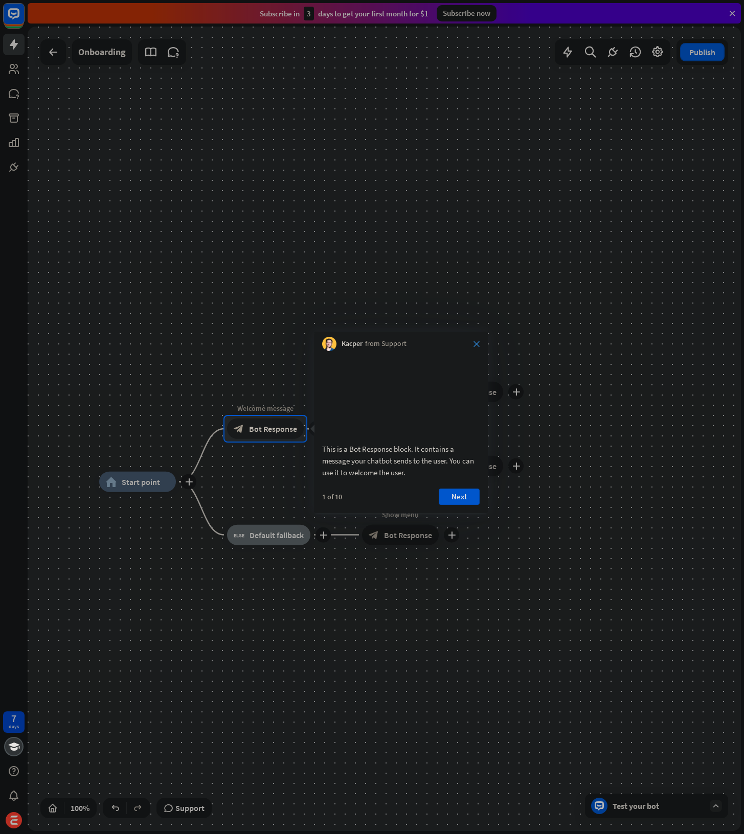
click at [475, 343] on icon "close" at bounding box center [476, 344] width 6 height 6
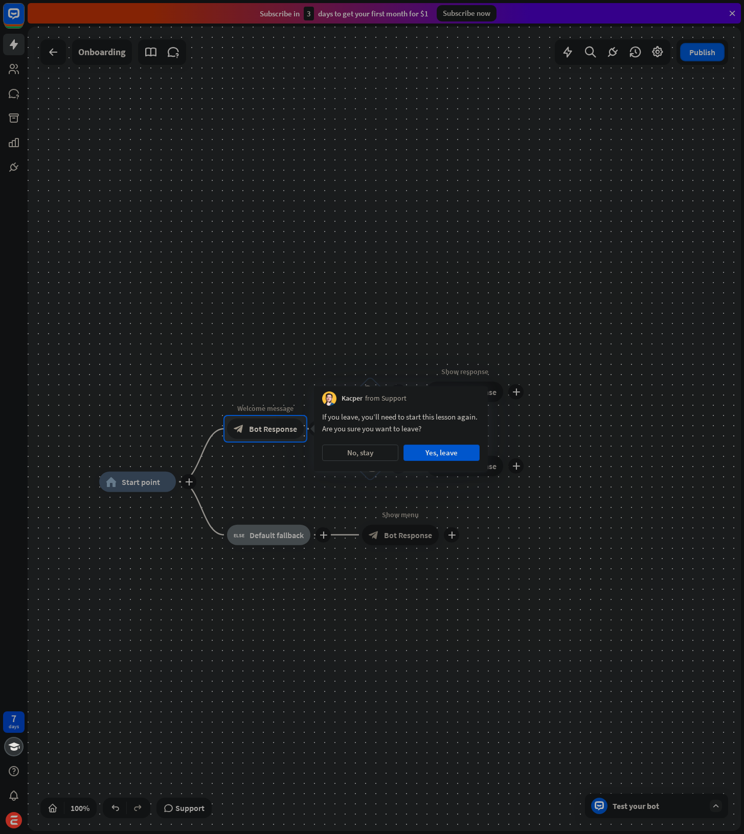
click at [371, 248] on div at bounding box center [372, 208] width 744 height 416
click at [424, 361] on div at bounding box center [372, 208] width 744 height 416
click at [365, 447] on button "No, stay" at bounding box center [360, 453] width 76 height 16
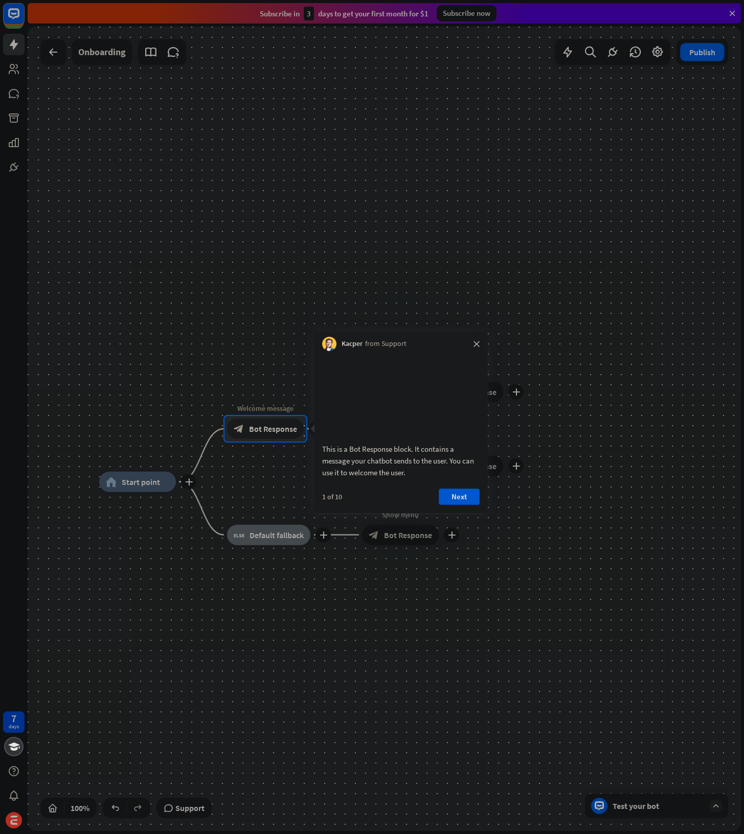
click at [311, 267] on div at bounding box center [372, 208] width 744 height 416
click at [480, 342] on div "Kacper from Support close" at bounding box center [401, 341] width 174 height 19
click at [477, 344] on icon "close" at bounding box center [476, 344] width 6 height 6
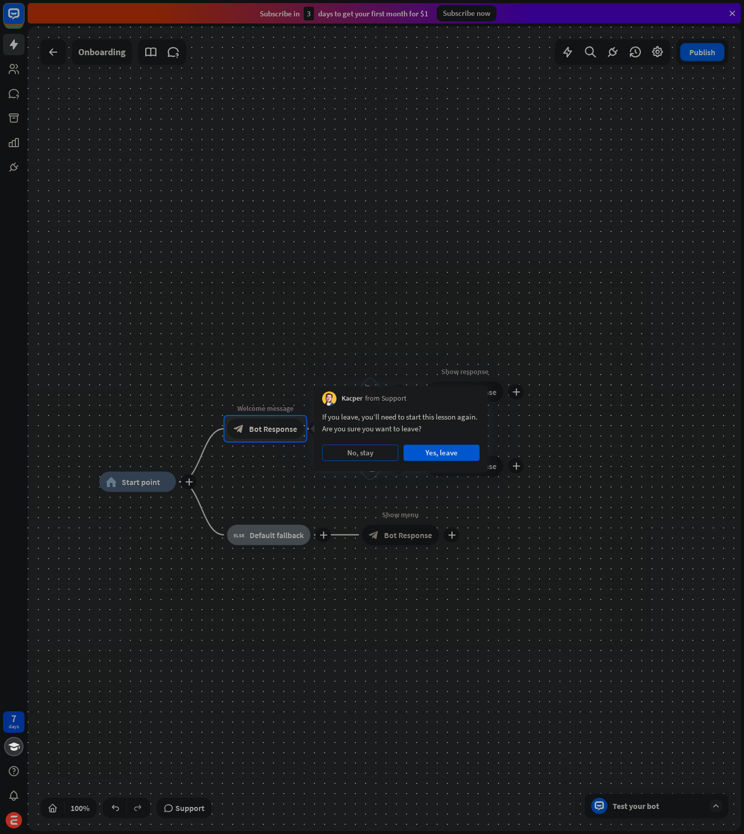
click at [370, 450] on button "No, stay" at bounding box center [360, 453] width 76 height 16
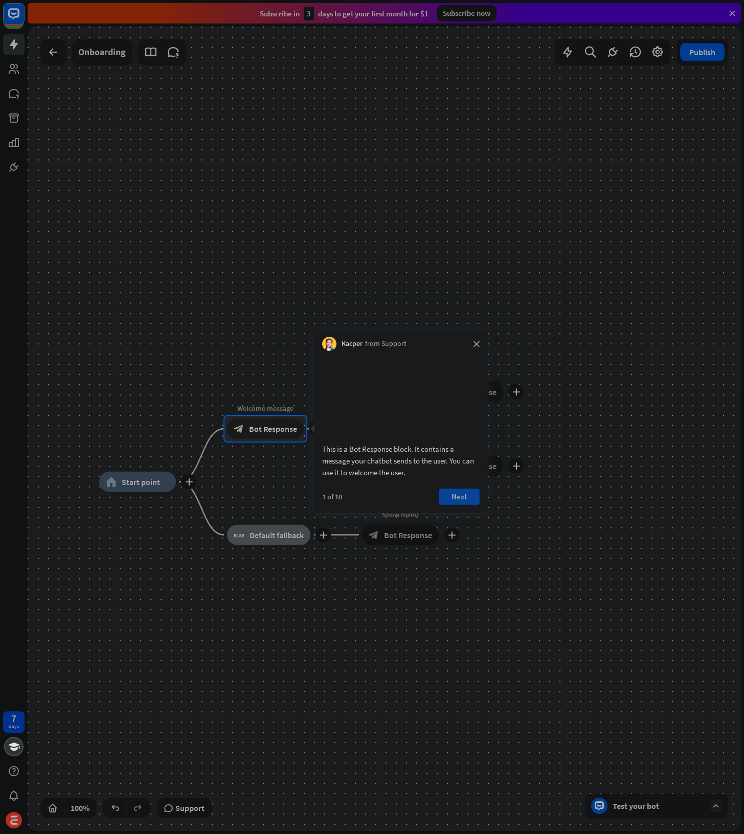
click at [458, 501] on button "Next" at bounding box center [459, 497] width 41 height 16
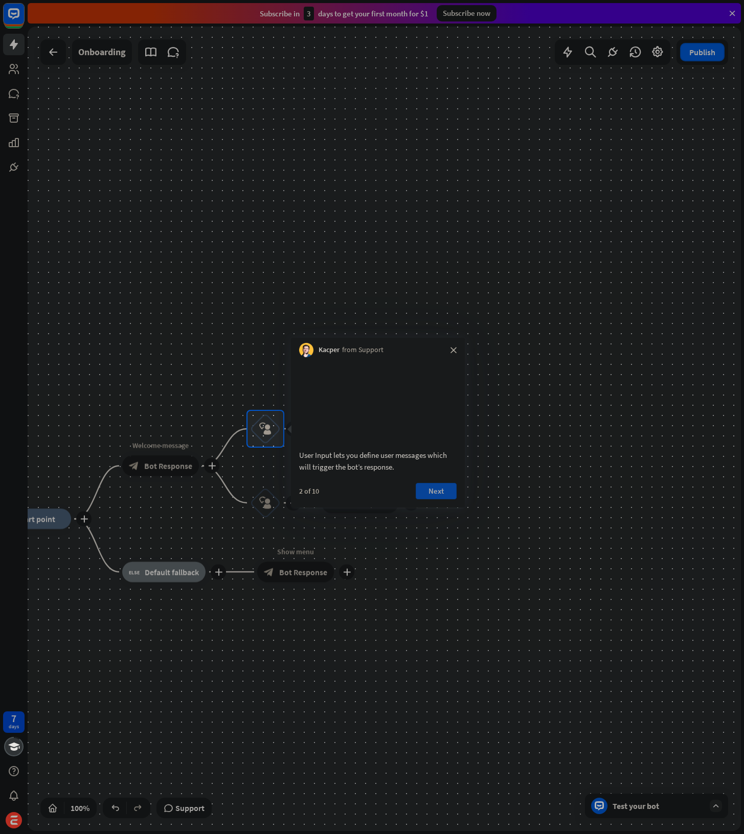
click at [449, 500] on button "Next" at bounding box center [436, 491] width 41 height 16
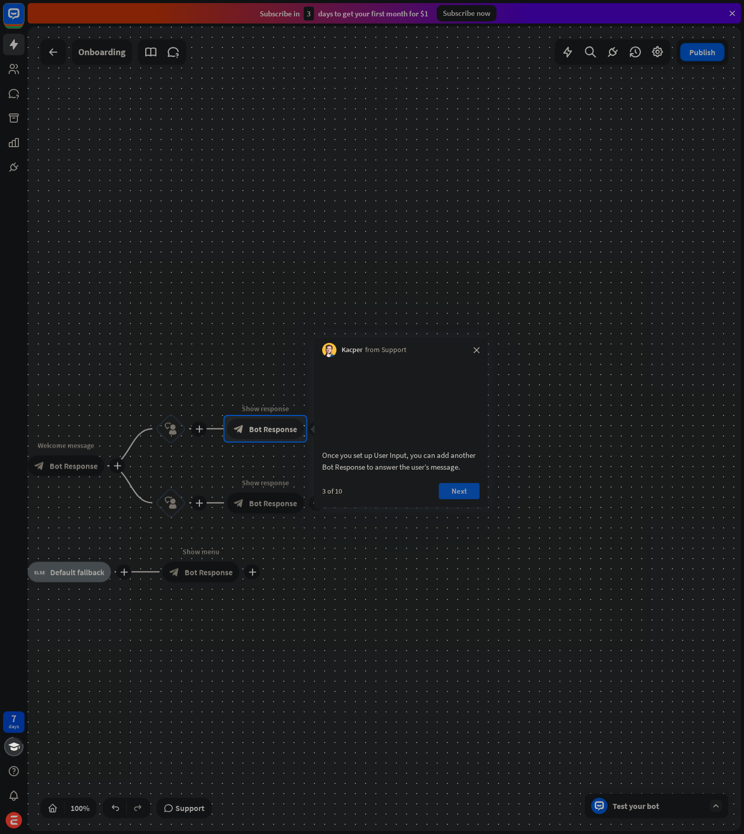
click at [457, 500] on button "Next" at bounding box center [459, 491] width 41 height 16
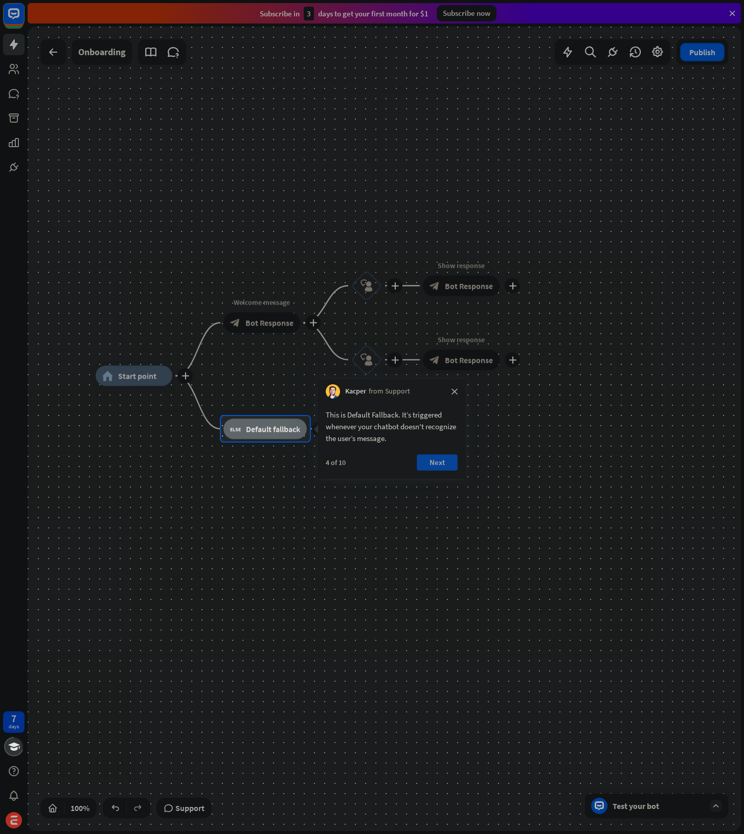
click at [444, 462] on button "Next" at bounding box center [437, 463] width 41 height 16
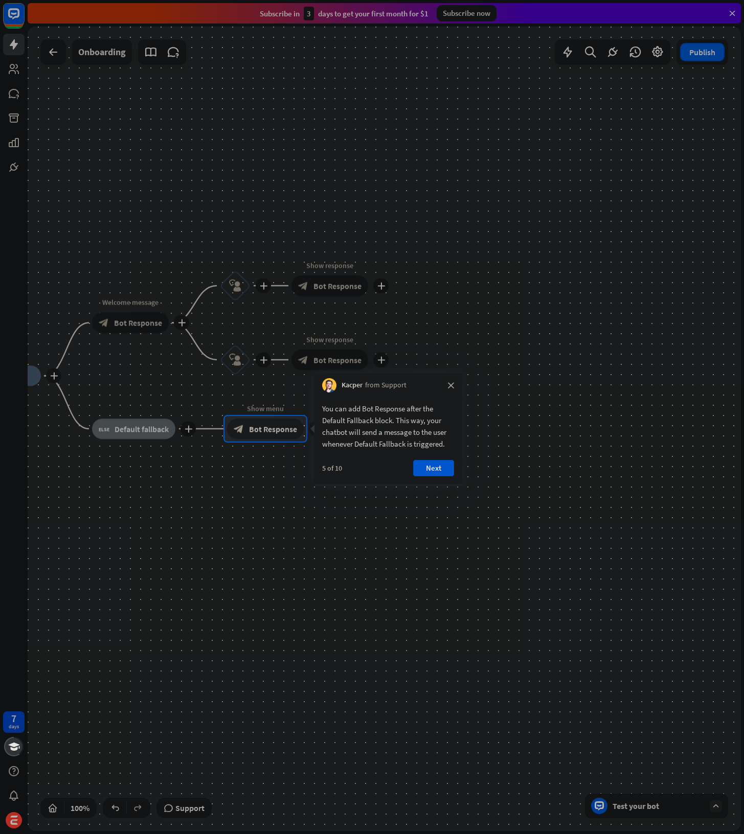
click at [428, 468] on button "Next" at bounding box center [433, 468] width 41 height 16
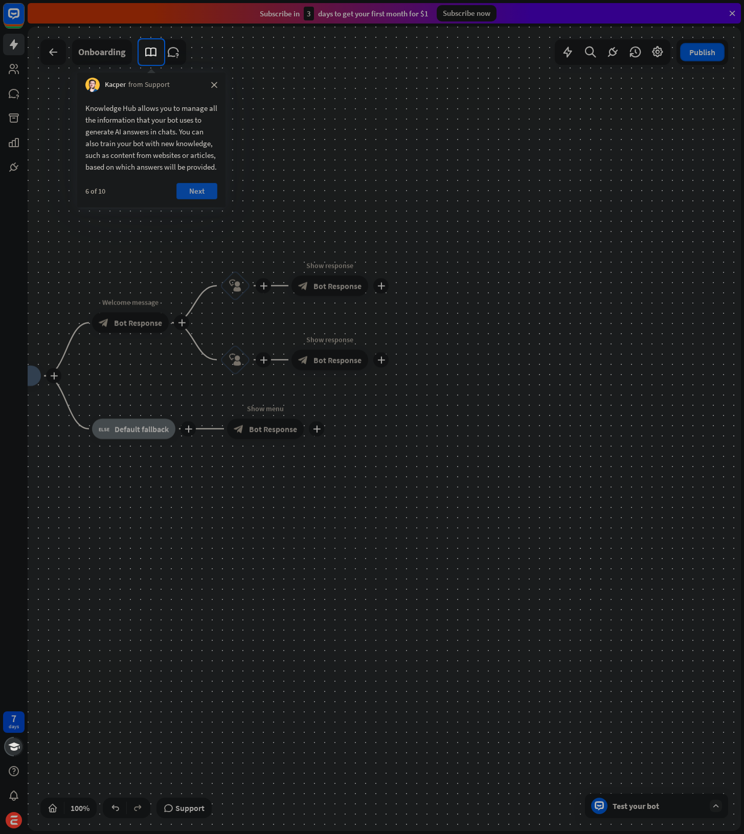
click at [207, 199] on button "Next" at bounding box center [196, 191] width 41 height 16
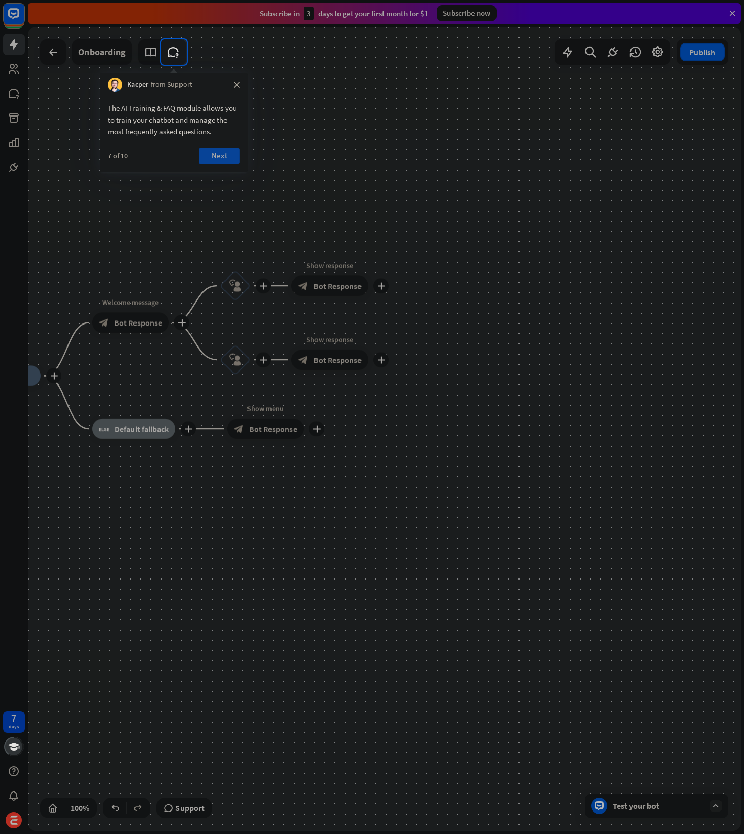
click at [211, 163] on button "Next" at bounding box center [219, 156] width 41 height 16
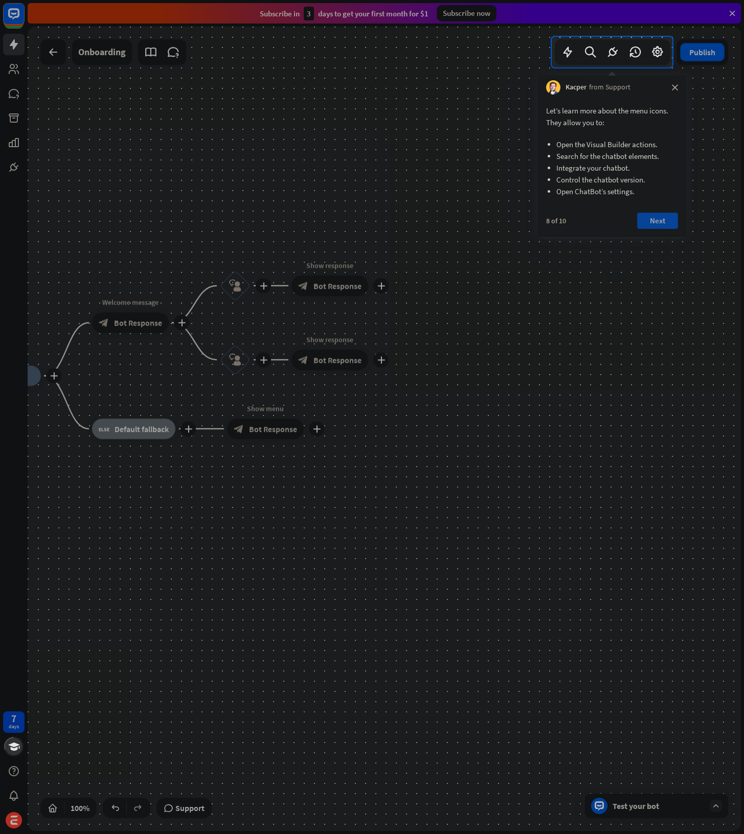
click at [666, 222] on button "Next" at bounding box center [657, 221] width 41 height 16
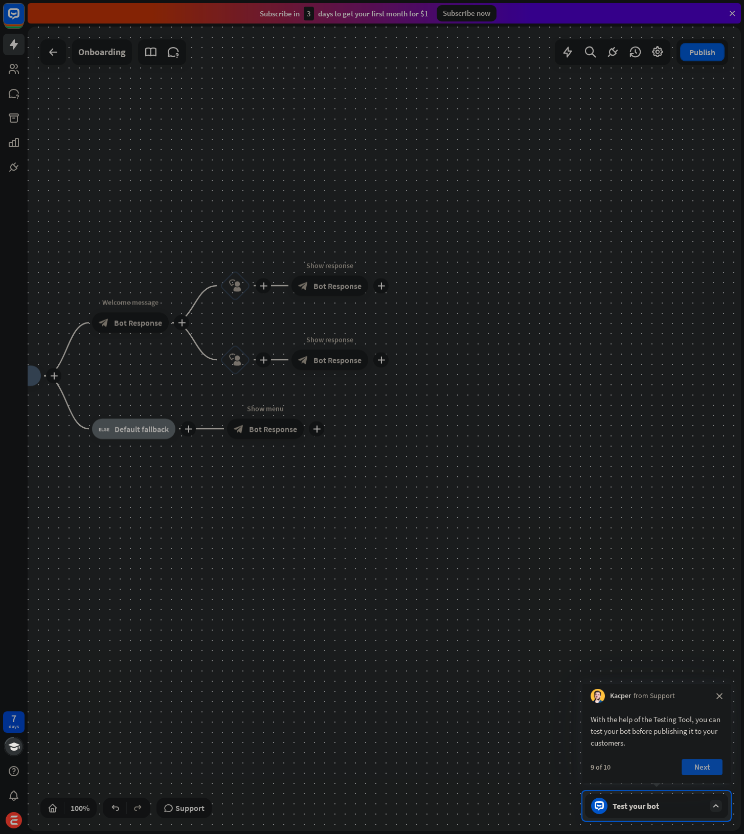
click at [703, 771] on button "Next" at bounding box center [702, 767] width 41 height 16
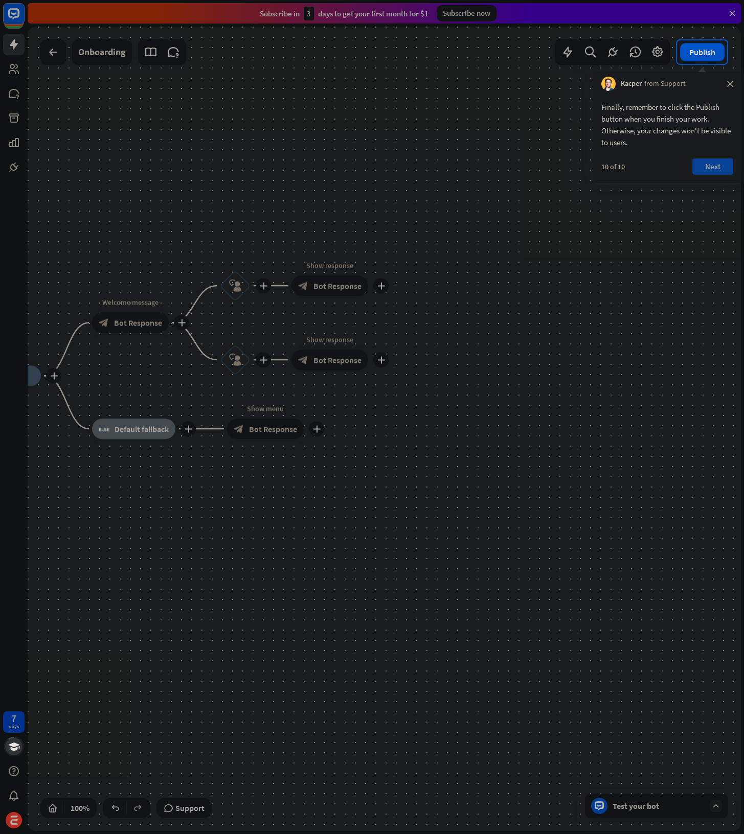
click at [706, 170] on button "Next" at bounding box center [712, 167] width 41 height 16
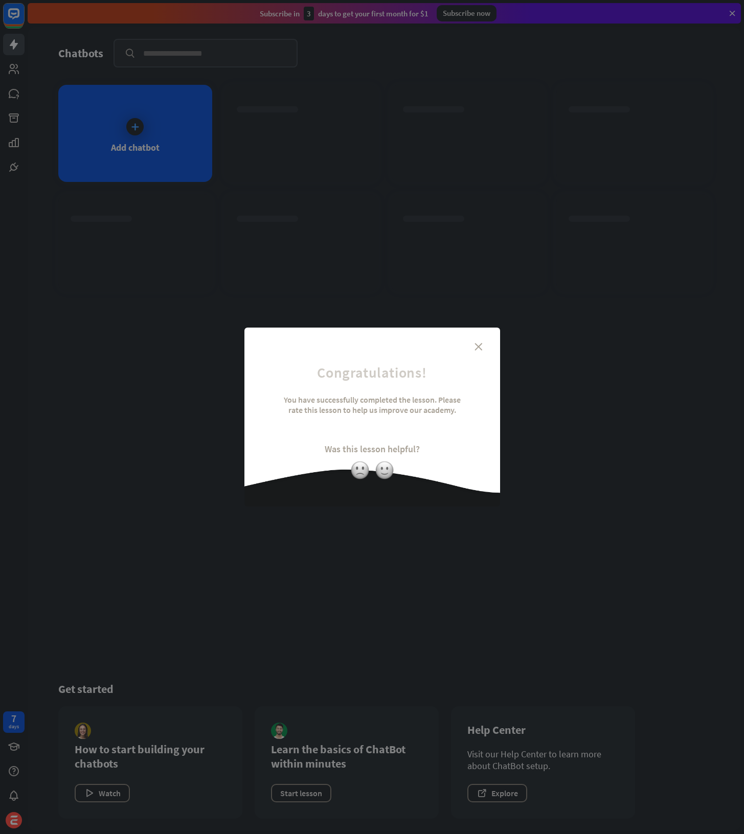
click at [432, 99] on div "close Congratulations! You have successfully completed the lesson. Please rate …" at bounding box center [372, 417] width 744 height 834
click at [481, 346] on icon "close" at bounding box center [479, 347] width 8 height 8
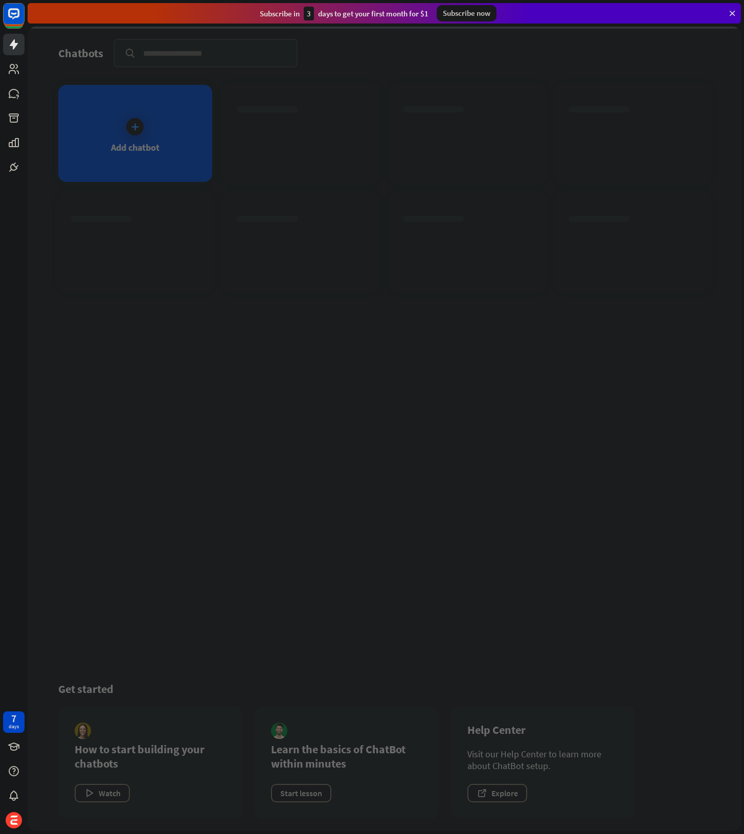
click at [318, 331] on div at bounding box center [384, 429] width 713 height 805
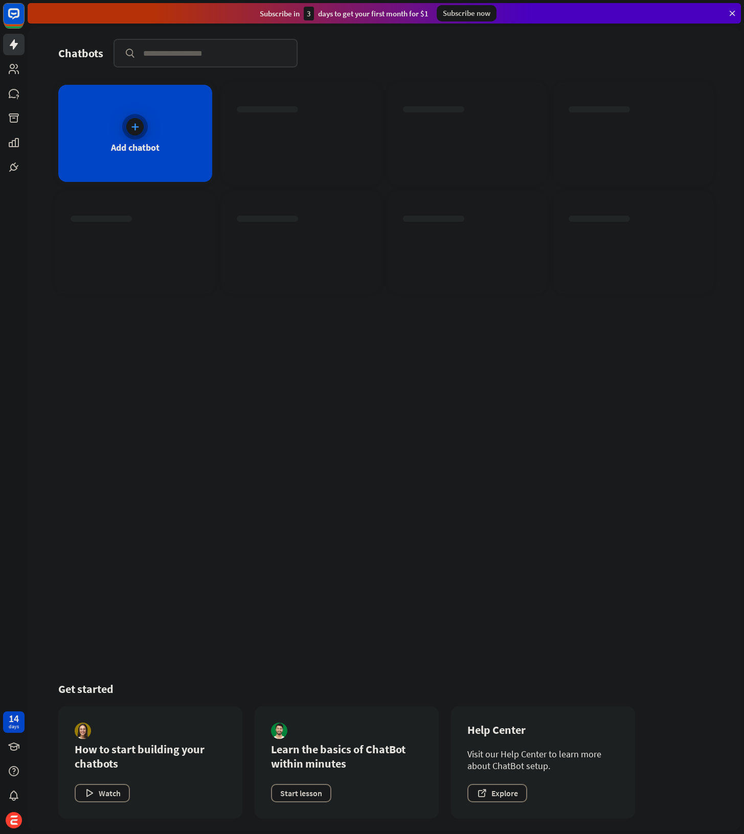
click at [124, 137] on div "Add chatbot" at bounding box center [135, 133] width 154 height 97
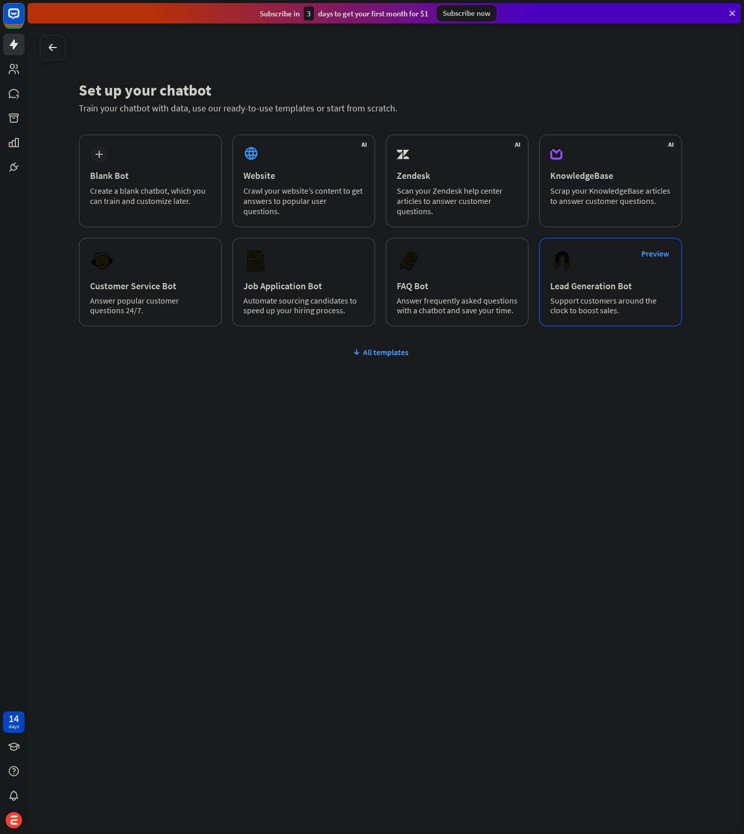
click at [593, 309] on div "Support customers around the clock to boost sales." at bounding box center [610, 305] width 121 height 19
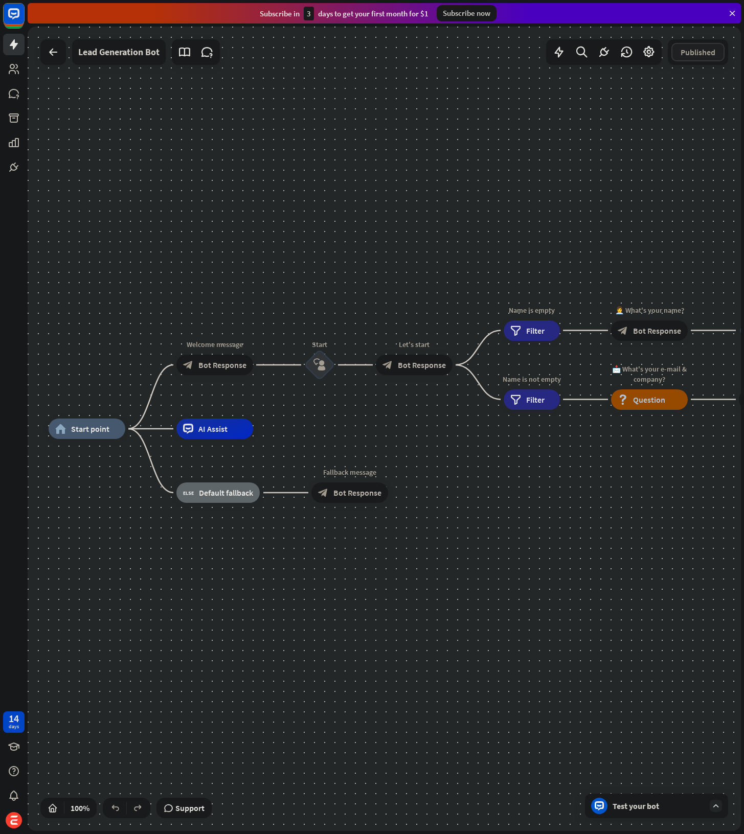
click at [463, 157] on div "home_2 Start point Welcome message block_bot_response Bot Response Start block_…" at bounding box center [384, 429] width 713 height 805
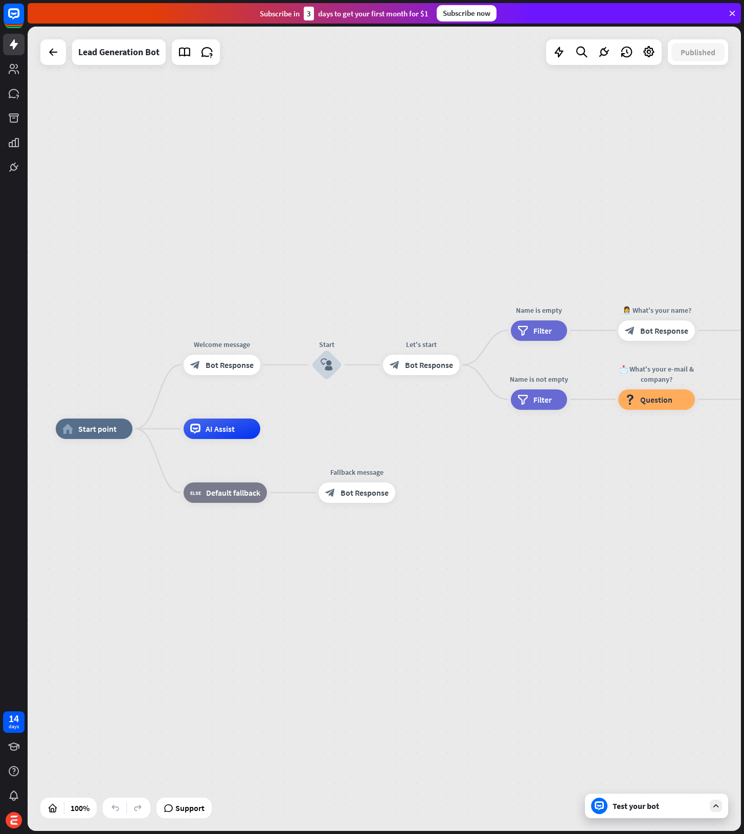
click at [636, 639] on div "home_2 Start point Welcome message block_bot_response Bot Response Start block_…" at bounding box center [412, 831] width 713 height 805
click at [221, 439] on div "Edit name more_horiz plus AI Assist" at bounding box center [222, 429] width 77 height 20
click at [221, 435] on div "AI Assist" at bounding box center [222, 429] width 77 height 20
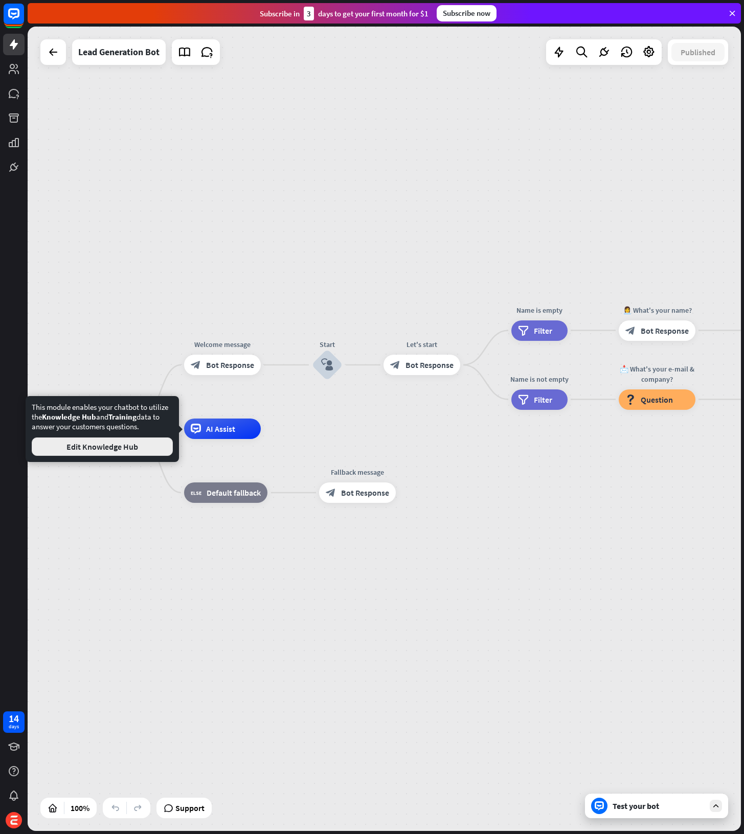
click at [144, 447] on button "Edit Knowledge Hub" at bounding box center [102, 447] width 141 height 18
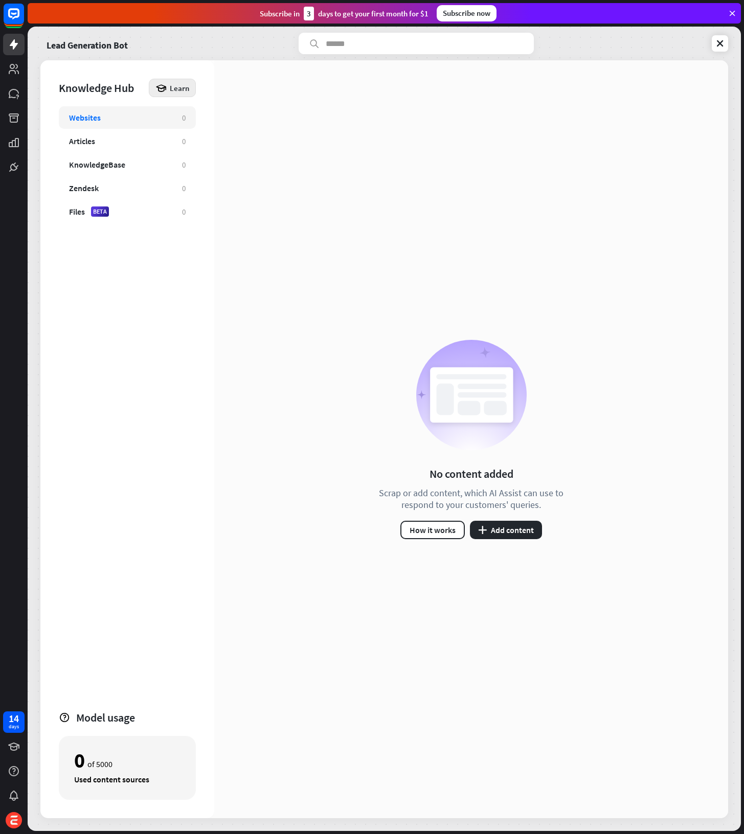
click at [170, 88] on span "Learn" at bounding box center [179, 88] width 19 height 10
click at [472, 286] on div "No content added Scrap or add content, which AI Assist can use to respond to yo…" at bounding box center [471, 439] width 514 height 758
click at [517, 527] on button "plus Add content" at bounding box center [506, 530] width 72 height 18
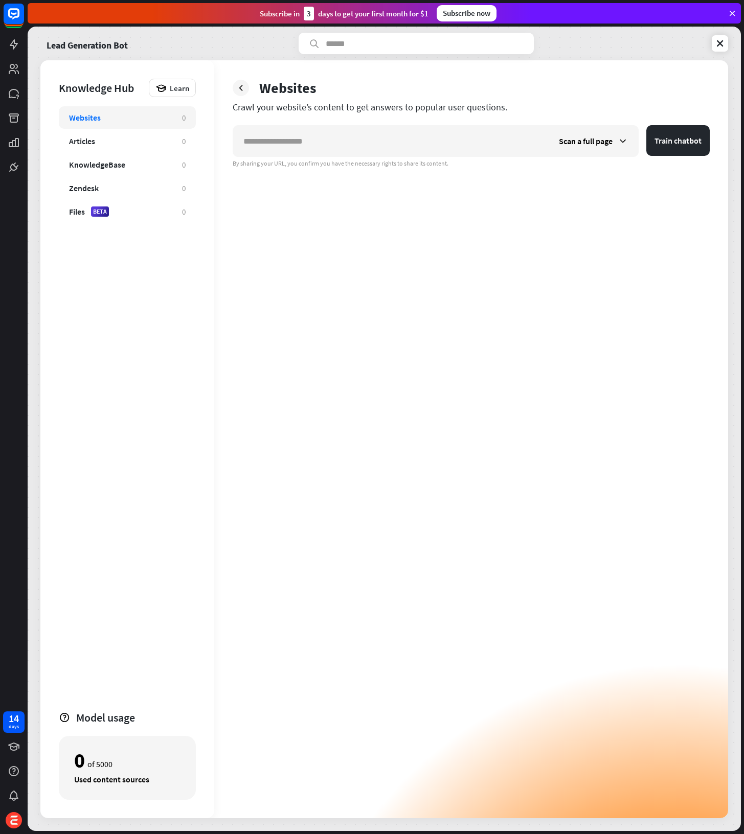
click at [485, 415] on div "Scan a full page Train chatbot By sharing your URL, you confirm you have the ne…" at bounding box center [471, 471] width 477 height 693
click at [597, 140] on span "Scan a full page" at bounding box center [586, 141] width 54 height 10
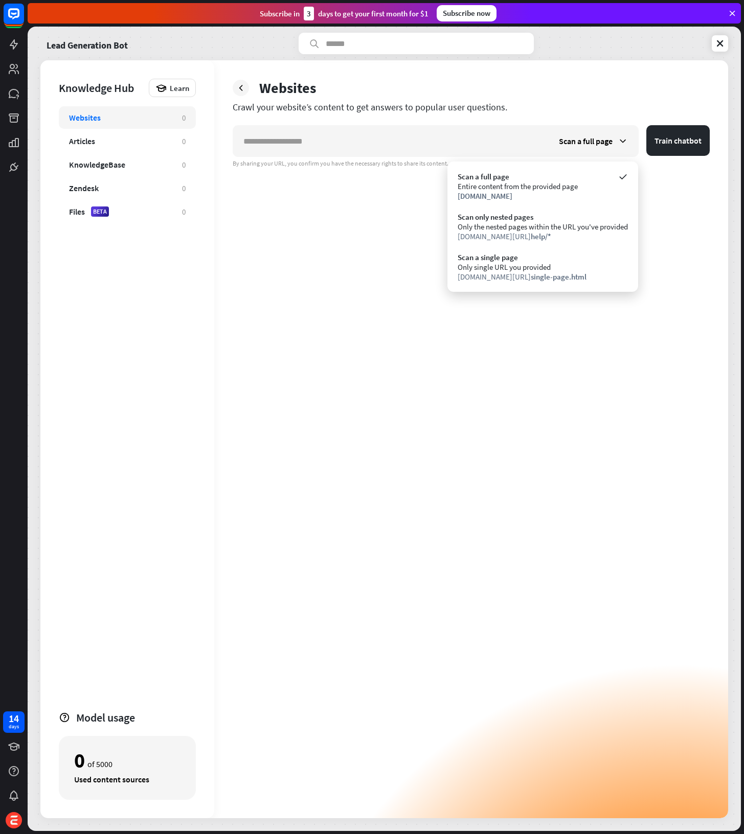
click at [347, 250] on div "Scan a full page Train chatbot By sharing your URL, you confirm you have the ne…" at bounding box center [471, 471] width 477 height 693
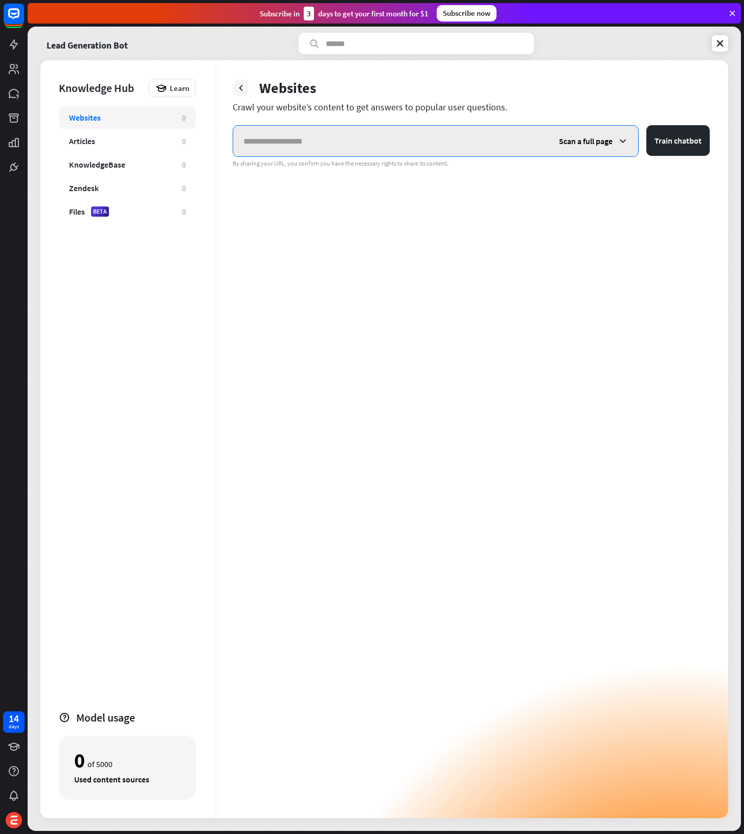
click at [304, 136] on input "text" at bounding box center [390, 141] width 315 height 31
paste input "**********"
type input "**********"
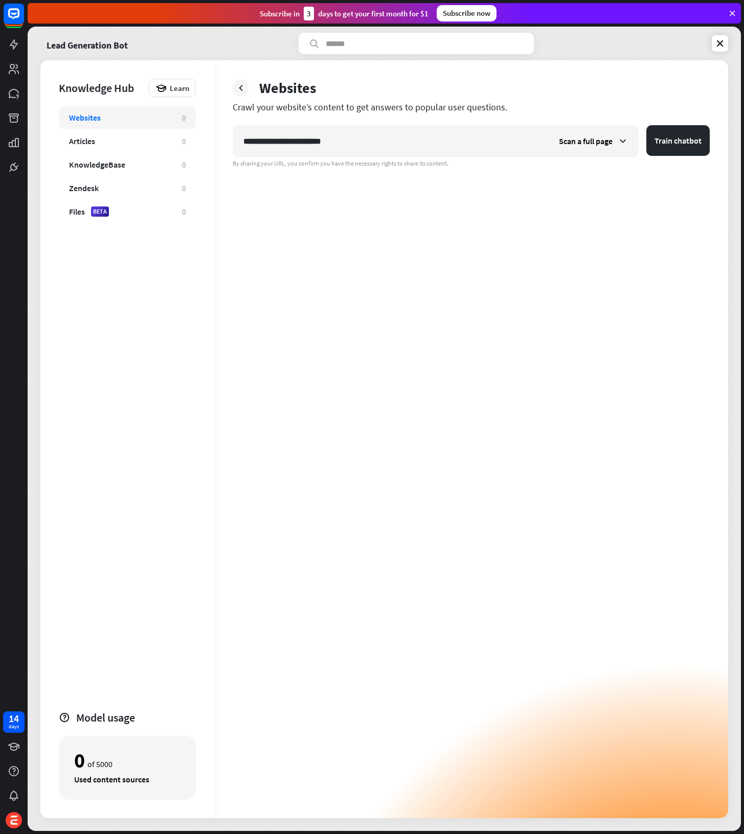
click at [571, 263] on div "**********" at bounding box center [471, 471] width 477 height 693
click at [675, 136] on button "Train chatbot" at bounding box center [677, 140] width 63 height 31
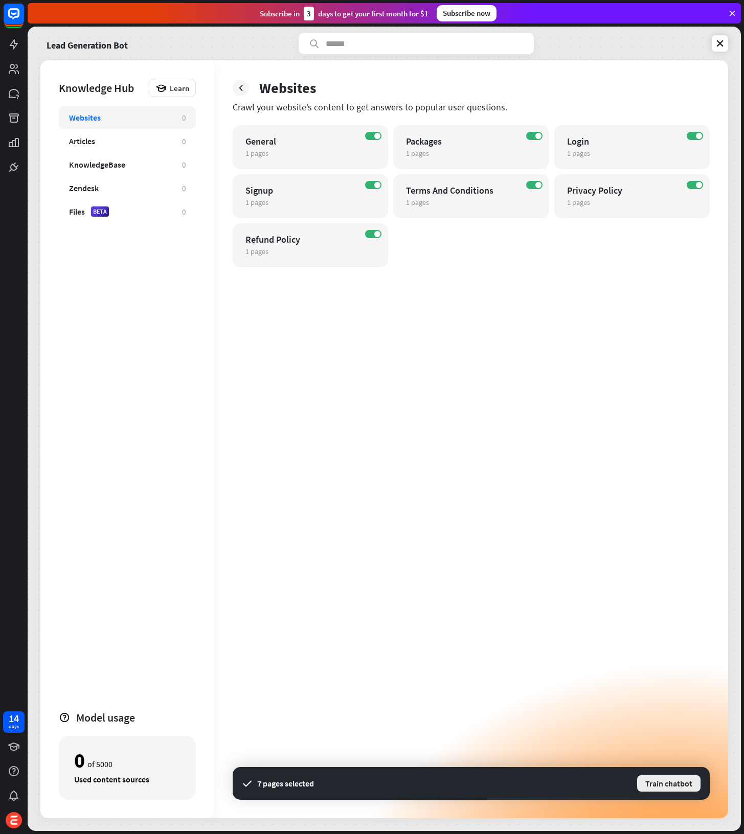
click at [660, 780] on button "Train chatbot" at bounding box center [668, 784] width 65 height 18
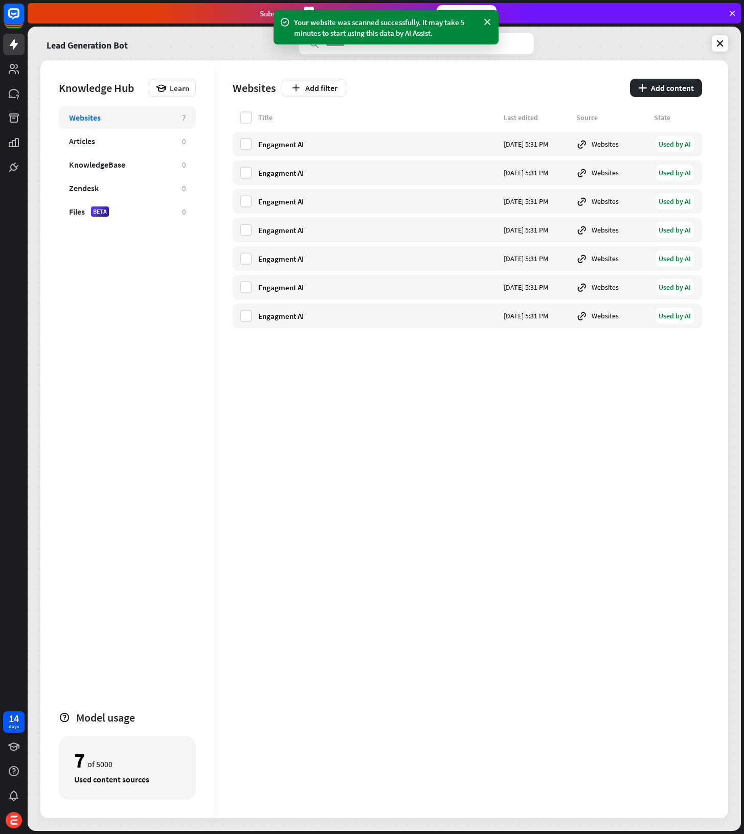
click at [121, 352] on div "Websites 7 Articles 0 KnowledgeBase 0 Zendesk 0 Files BETA 0" at bounding box center [127, 403] width 137 height 595
click at [355, 529] on div "Title Last edited Source State Engagment AI [DATE] 5:31 PM Websites Used by AI …" at bounding box center [467, 464] width 469 height 707
click at [119, 760] on div "7 of 5000" at bounding box center [127, 760] width 106 height 17
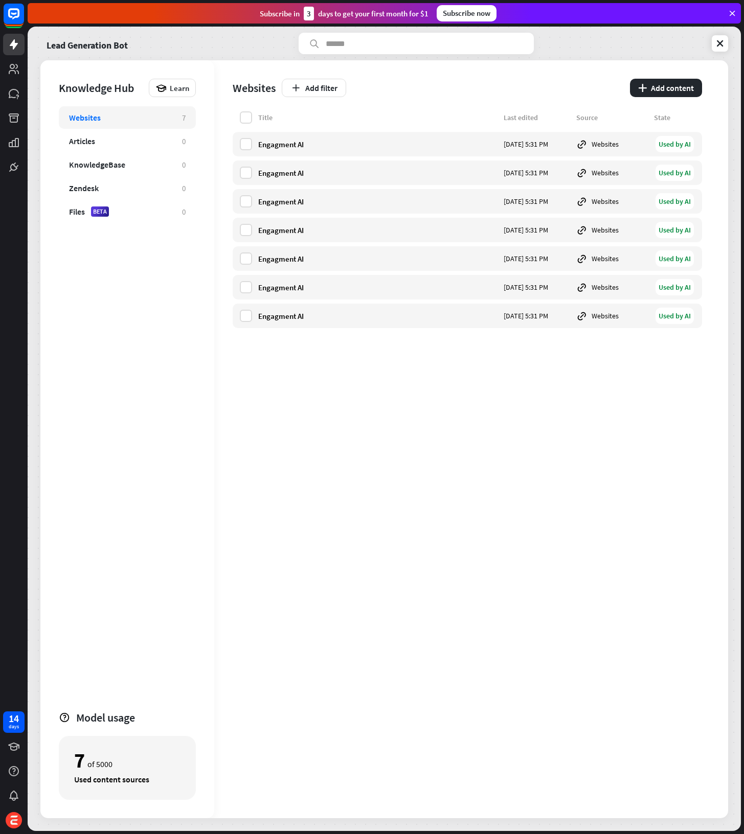
click at [196, 239] on div "Knowledge Hub Learn Websites 7 Articles 0 KnowledgeBase 0 Zendesk 0 Files BETA …" at bounding box center [127, 439] width 174 height 758
click at [14, 35] on link at bounding box center [13, 44] width 21 height 21
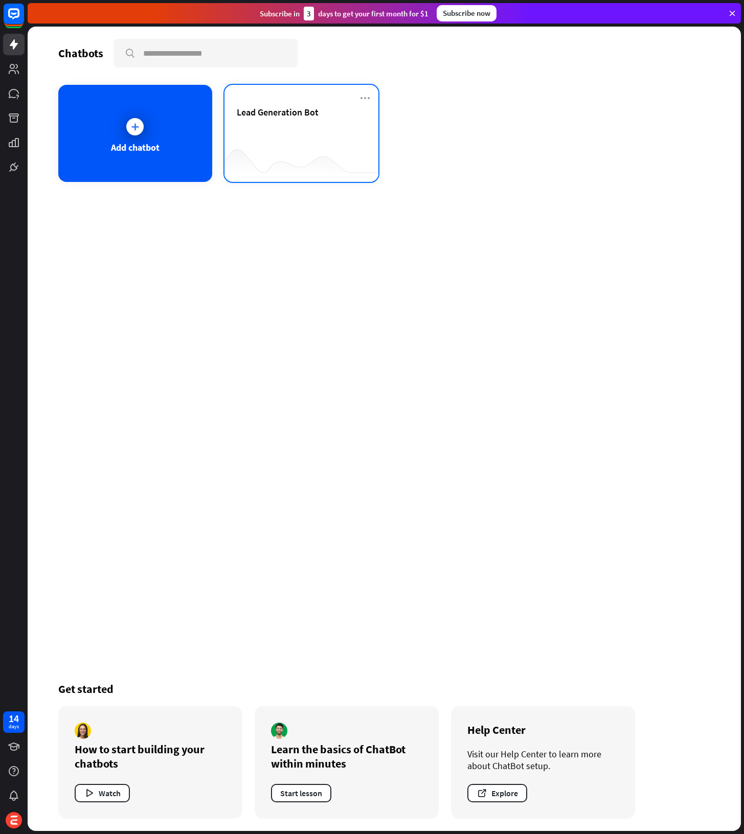
click at [302, 151] on div at bounding box center [301, 161] width 154 height 39
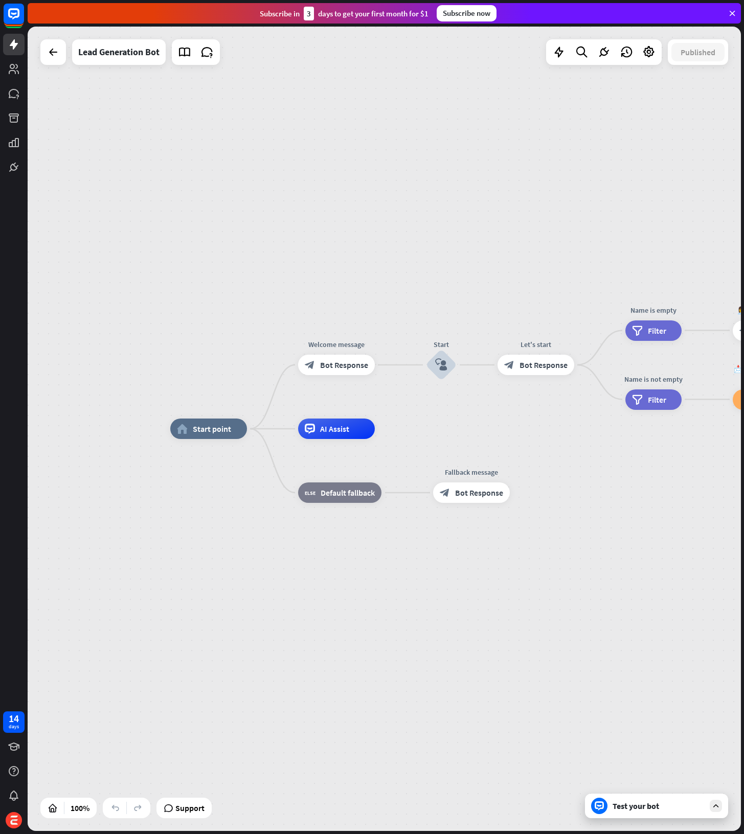
click at [721, 798] on div "Test your bot" at bounding box center [656, 806] width 143 height 25
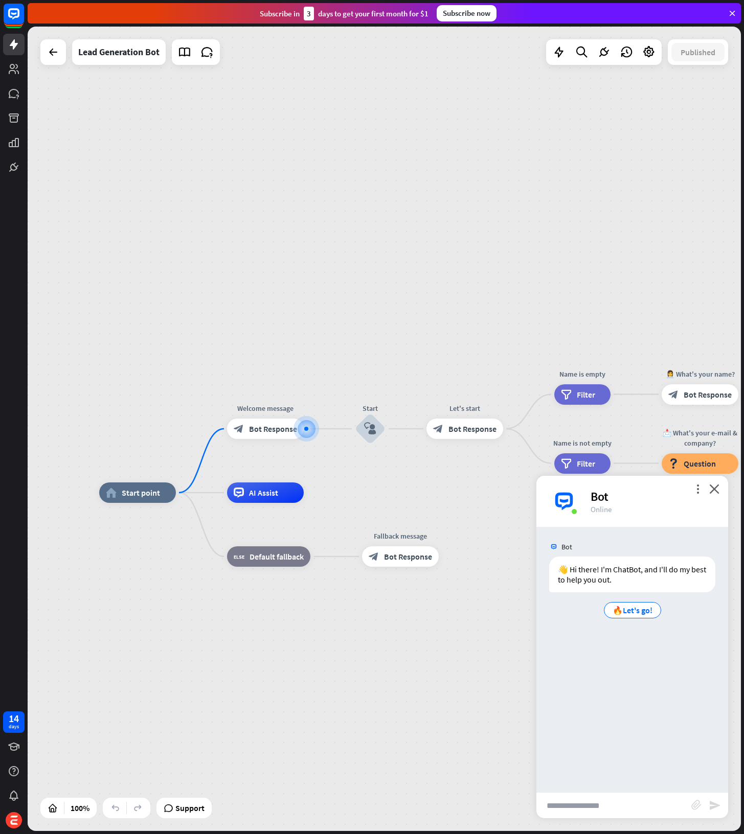
click at [614, 805] on input "text" at bounding box center [613, 806] width 155 height 26
type input "**********"
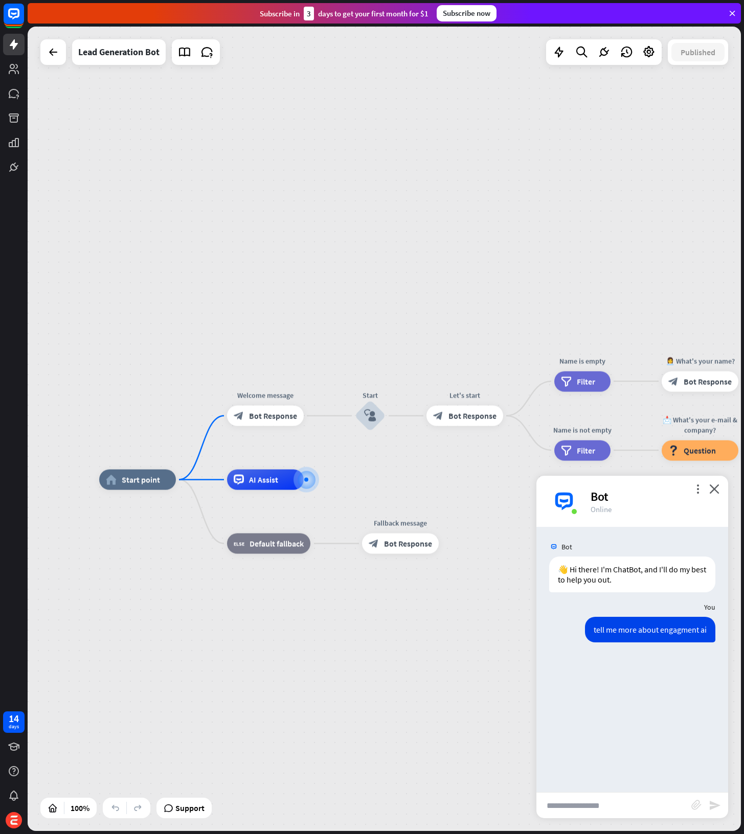
scroll to position [368, 0]
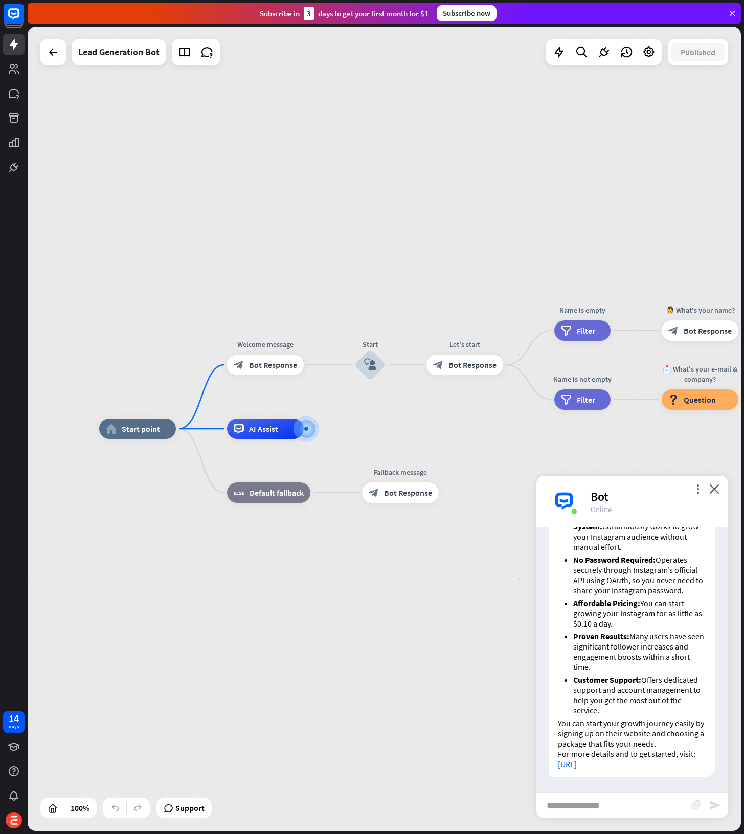
click at [690, 639] on li "Proven Results: Many users have seen significant follower increases and engagem…" at bounding box center [639, 651] width 133 height 41
click at [617, 815] on input "text" at bounding box center [613, 806] width 155 height 26
type input "**********"
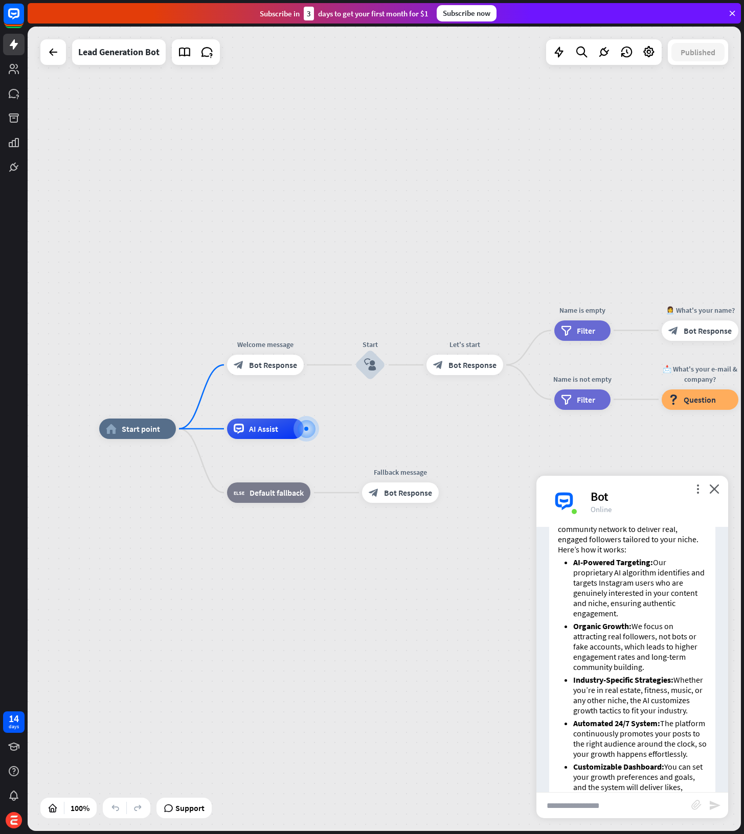
scroll to position [1003, 0]
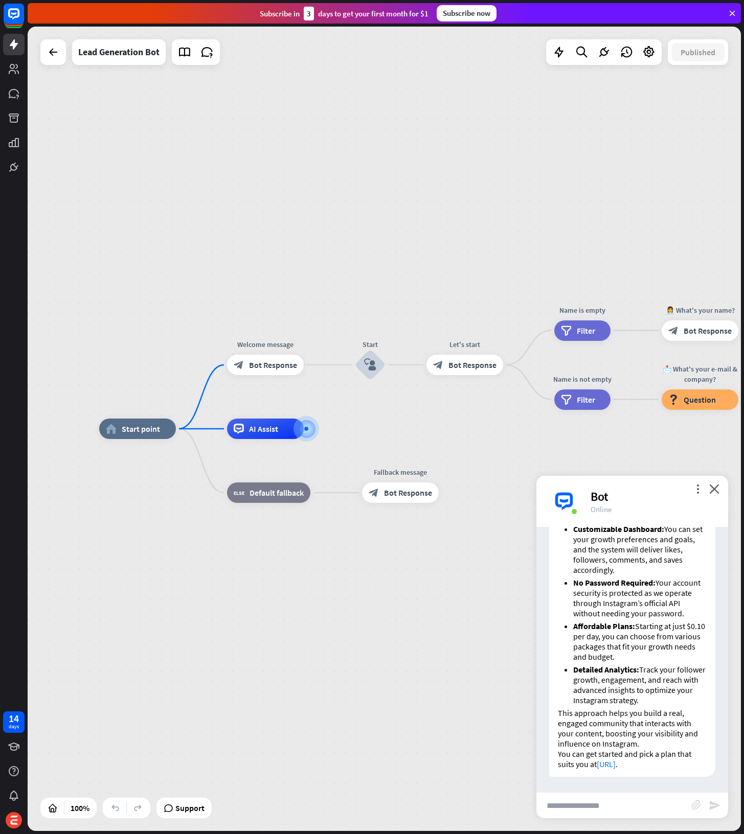
click at [610, 804] on input "text" at bounding box center [613, 806] width 155 height 26
type input "**********"
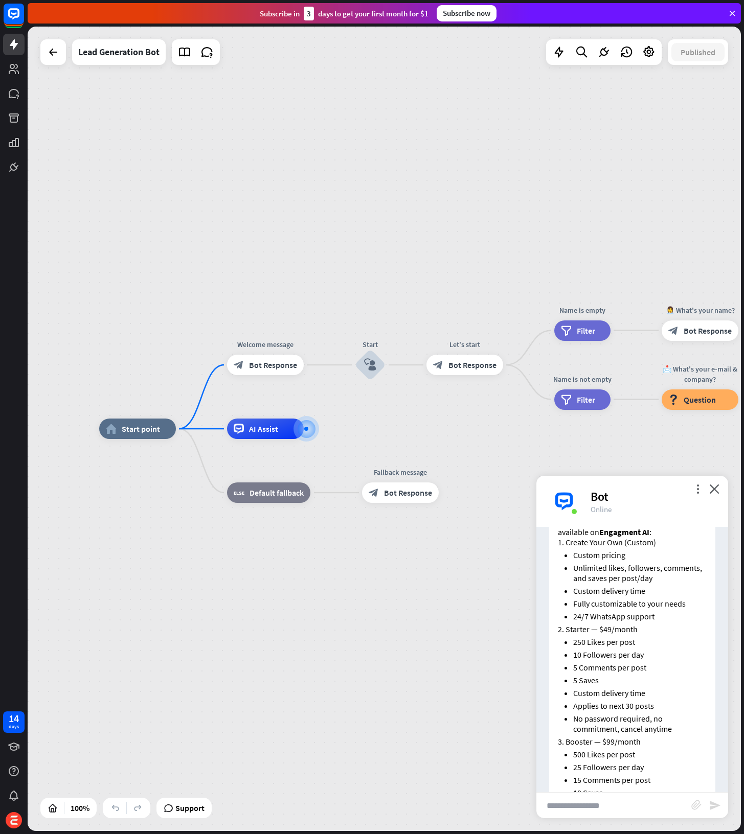
scroll to position [1284, 0]
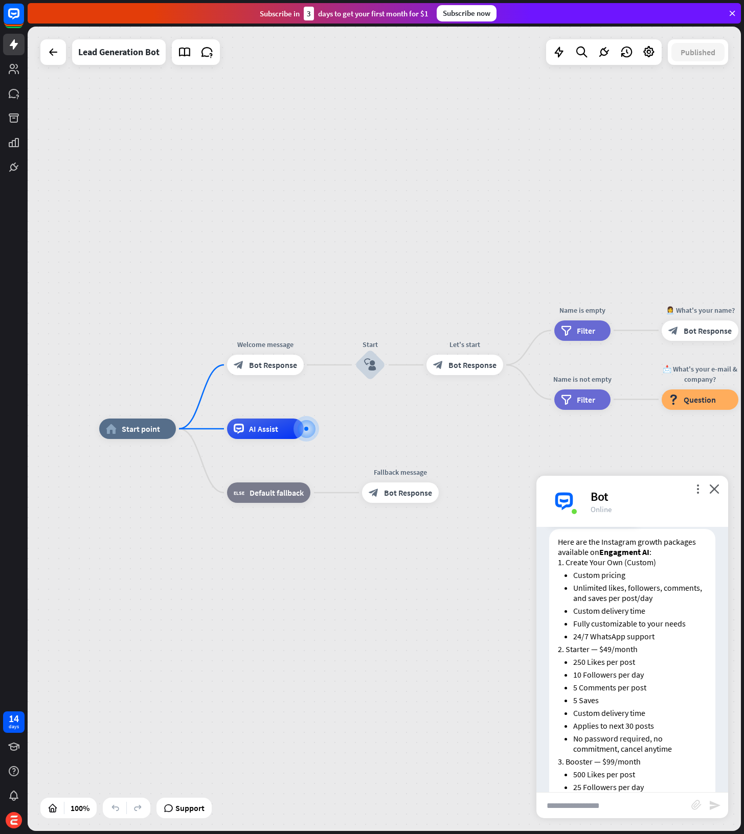
click at [611, 524] on span "Show JSON" at bounding box center [617, 519] width 37 height 10
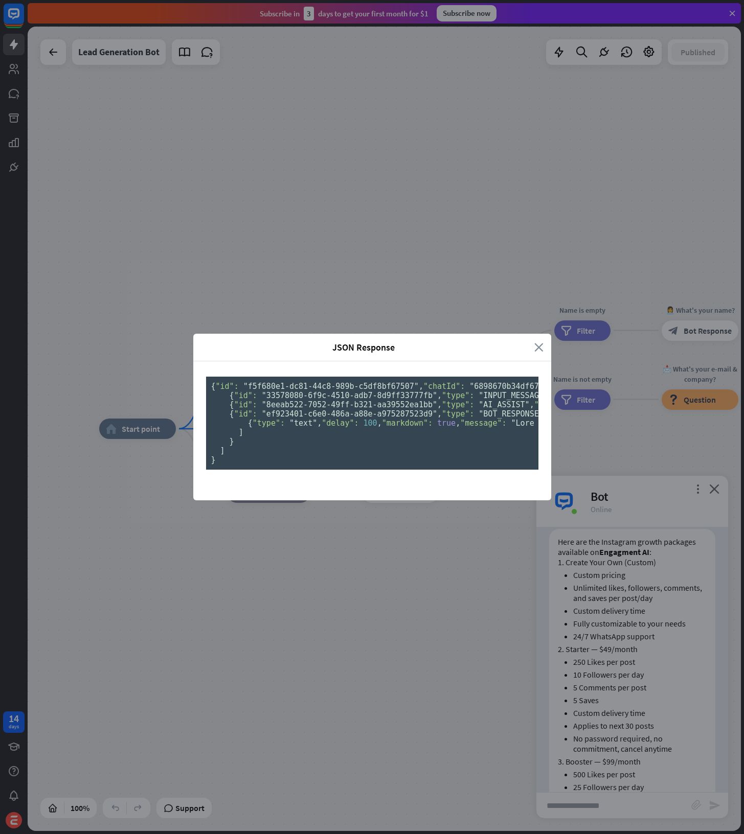
click at [534, 342] on icon "close" at bounding box center [538, 348] width 9 height 12
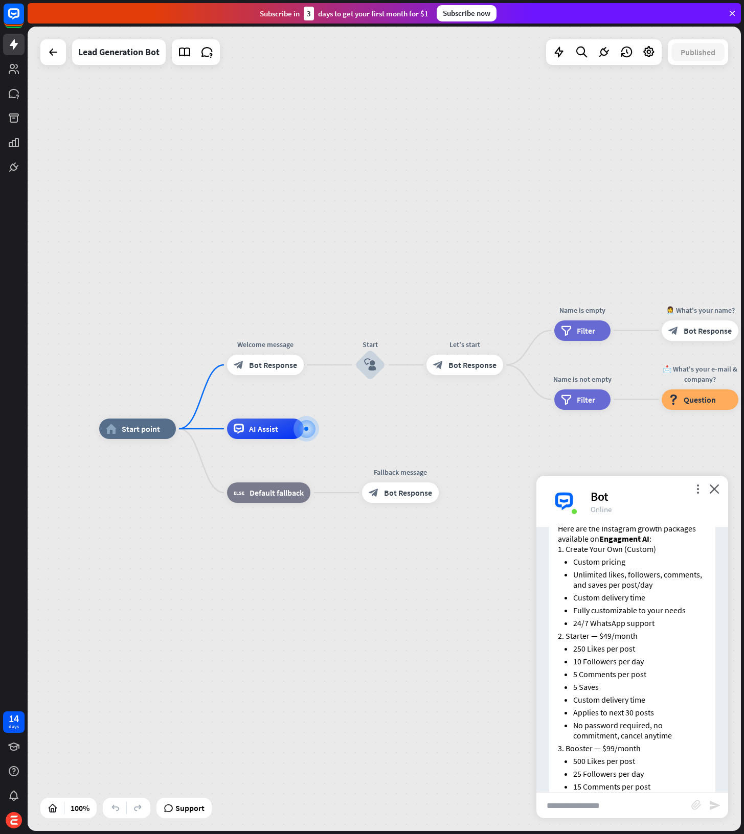
click at [681, 667] on li "10 Followers per day" at bounding box center [639, 662] width 133 height 10
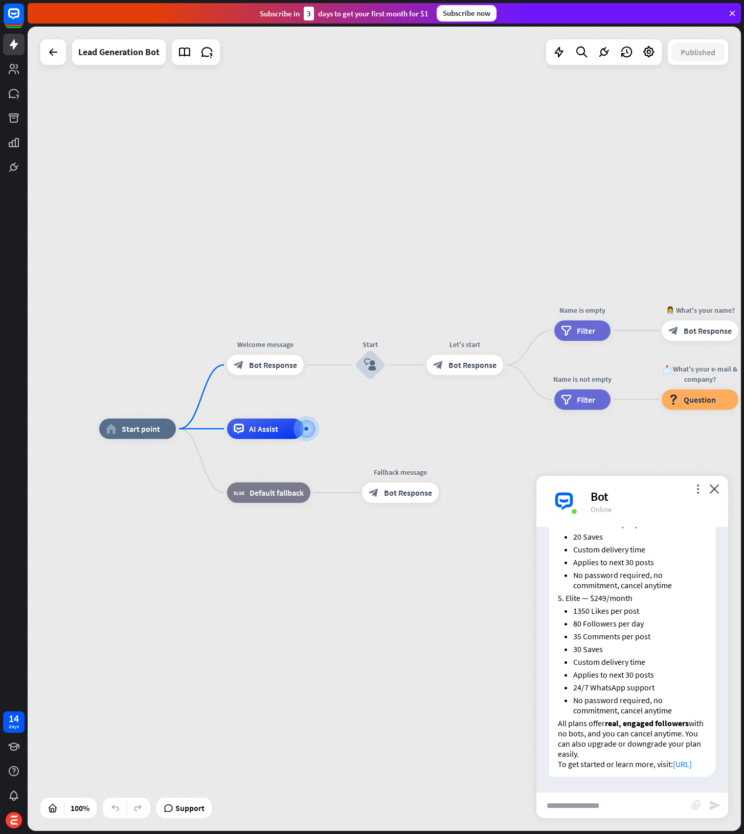
click at [691, 492] on div "Bot" at bounding box center [653, 497] width 125 height 16
click at [697, 490] on icon "more_vert" at bounding box center [698, 489] width 10 height 10
click at [716, 492] on icon "close" at bounding box center [714, 489] width 10 height 10
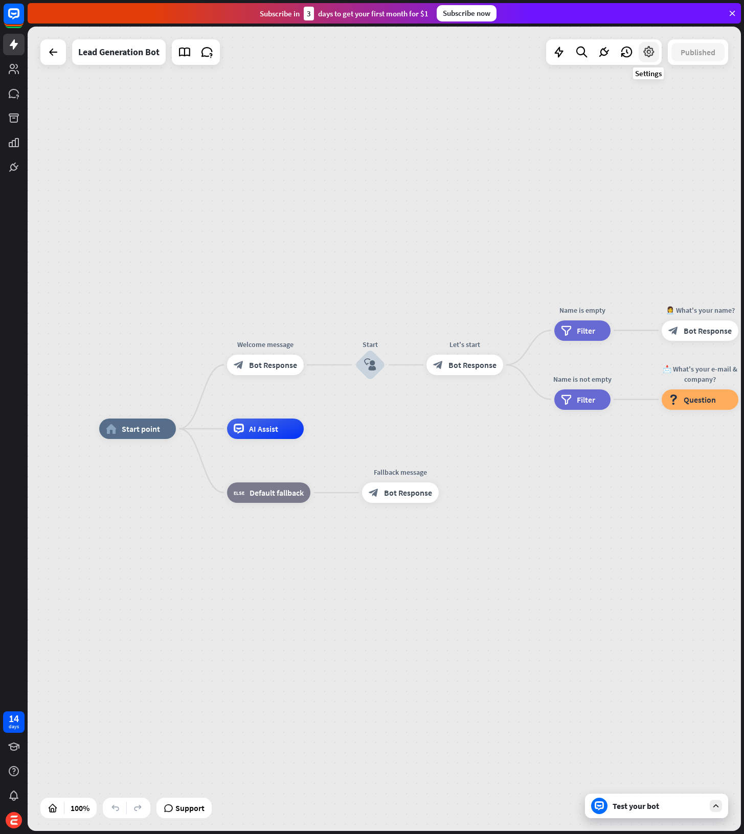
click at [655, 59] on div at bounding box center [649, 52] width 20 height 20
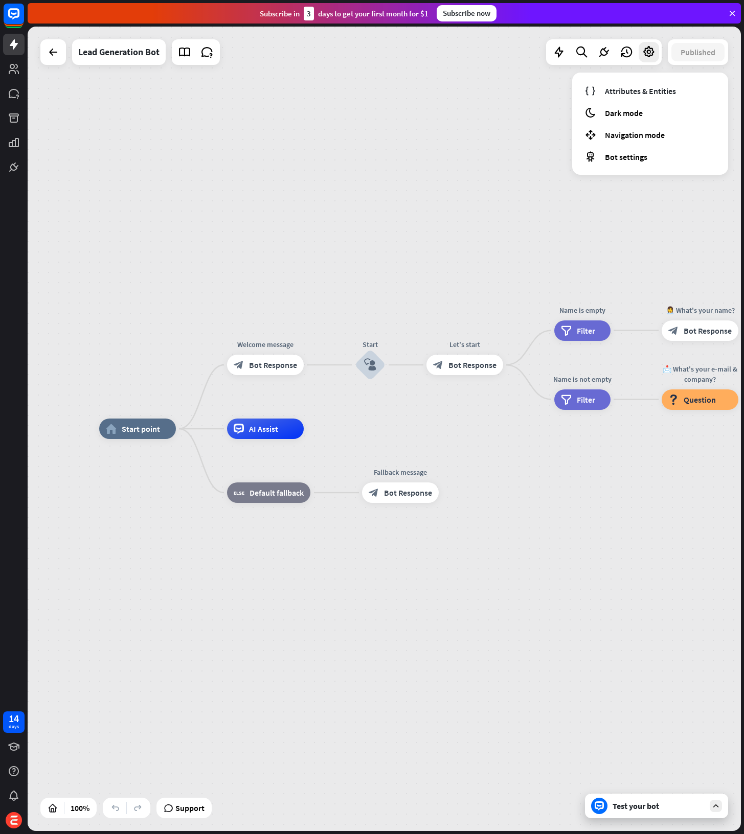
click at [443, 112] on div "home_2 Start point Welcome message block_bot_response Bot Response Start block_…" at bounding box center [384, 429] width 713 height 805
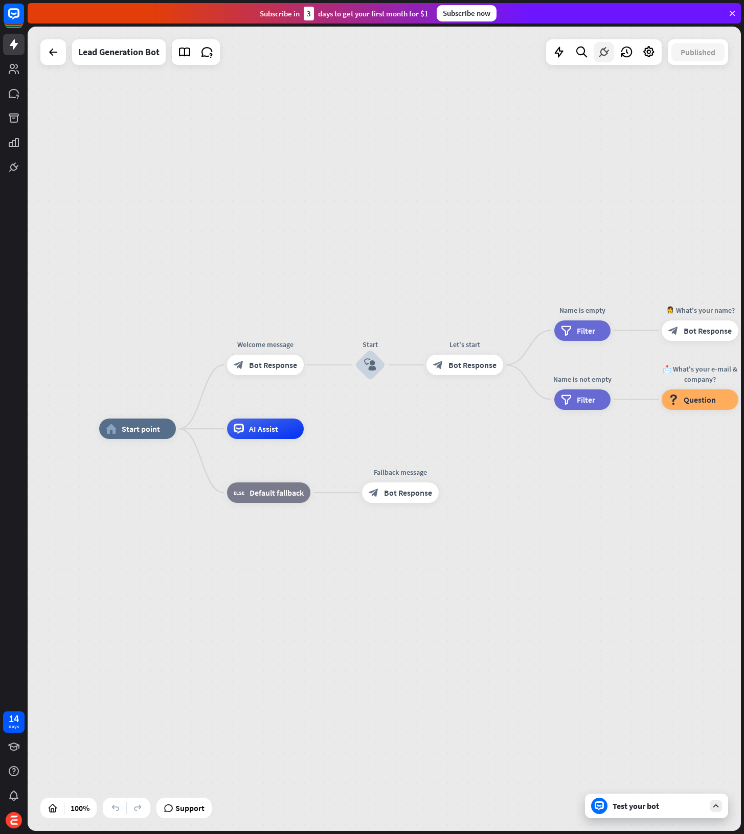
click at [605, 54] on icon at bounding box center [603, 52] width 13 height 13
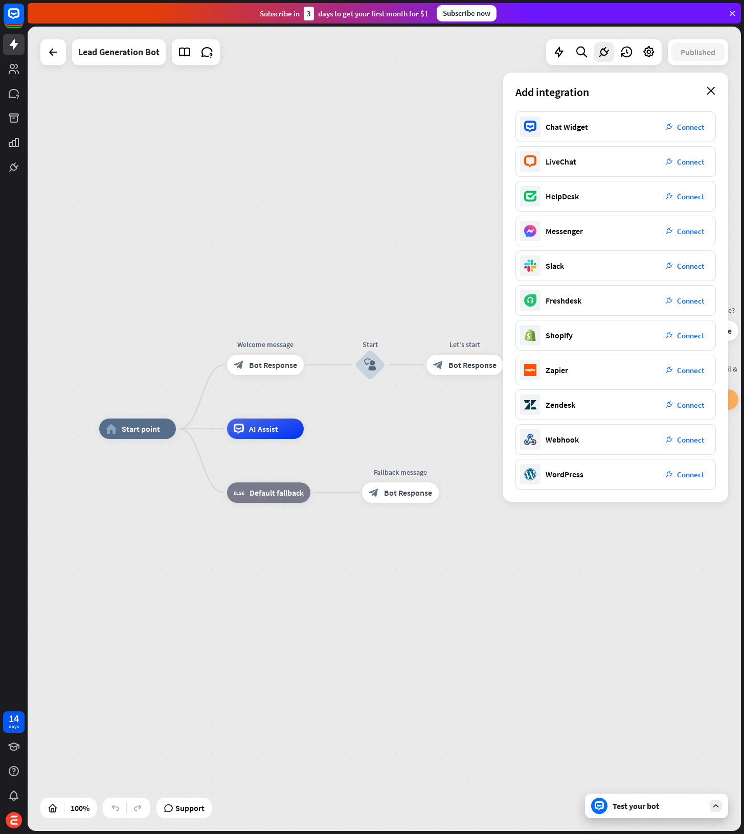
click at [711, 93] on icon "close" at bounding box center [711, 91] width 9 height 8
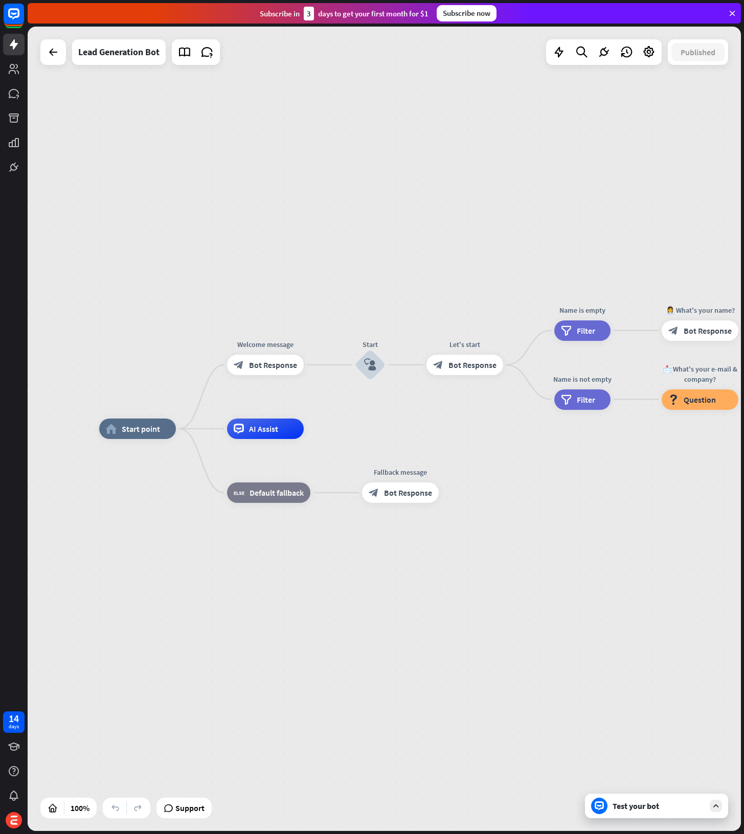
click at [177, 140] on div "home_2 Start point Welcome message block_bot_response Bot Response Start block_…" at bounding box center [384, 429] width 713 height 805
click at [660, 56] on div at bounding box center [604, 52] width 116 height 26
click at [646, 52] on icon at bounding box center [648, 52] width 13 height 13
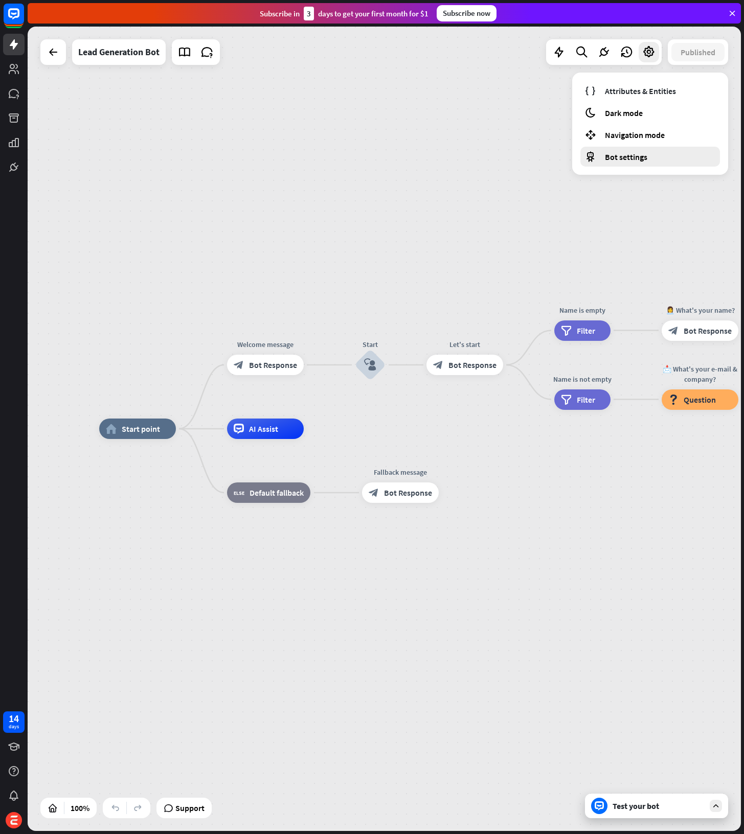
click at [648, 151] on div "Bot settings" at bounding box center [650, 157] width 140 height 20
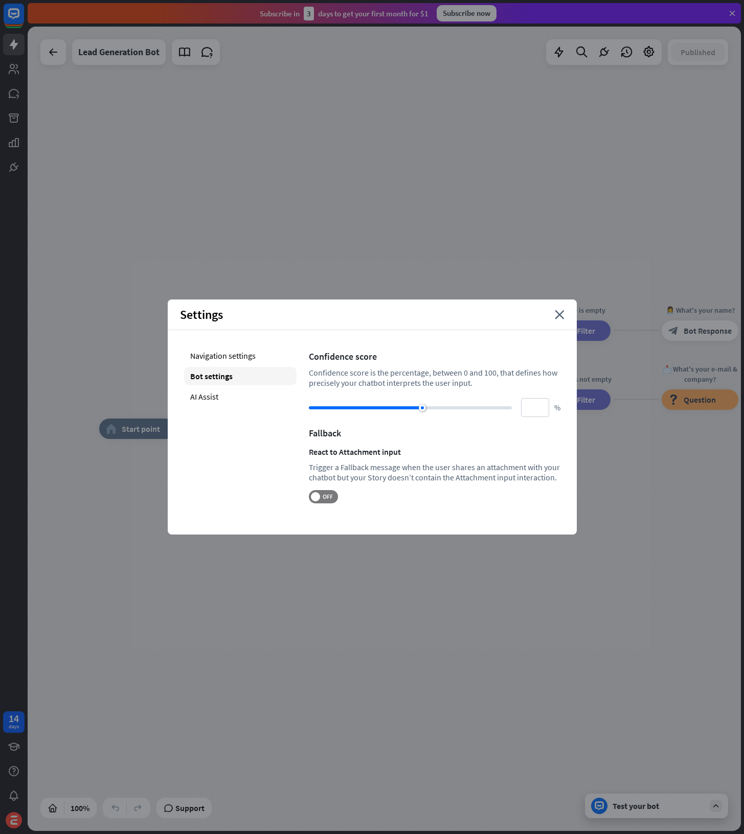
drag, startPoint x: 441, startPoint y: 408, endPoint x: 422, endPoint y: 407, distance: 18.9
click at [422, 407] on div at bounding box center [422, 407] width 7 height 7
click at [249, 394] on div "AI Assist" at bounding box center [240, 397] width 112 height 18
type input "**"
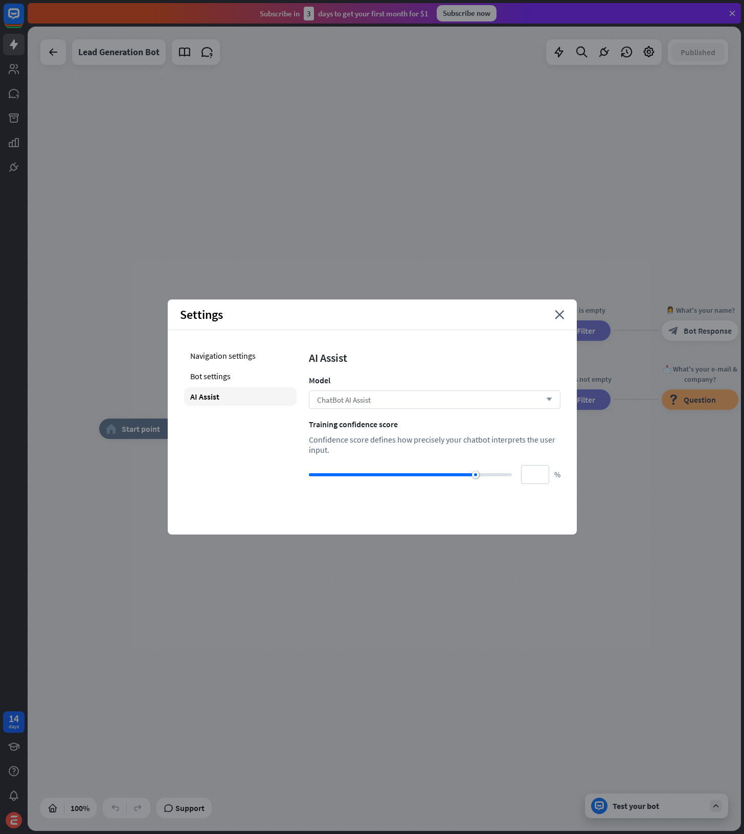
click at [355, 395] on span "ChatBot AI Assist" at bounding box center [344, 400] width 54 height 10
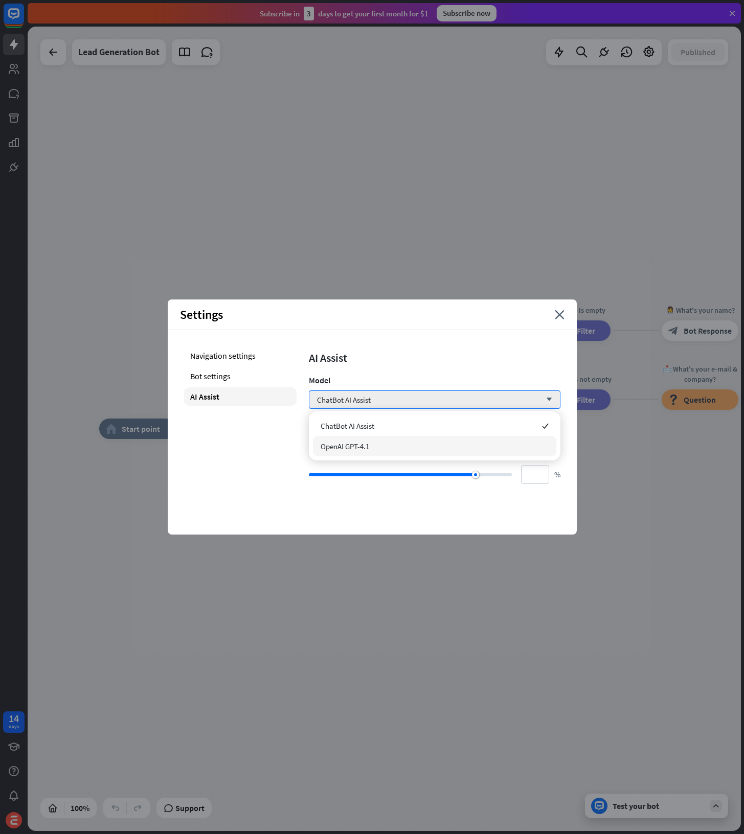
drag, startPoint x: 366, startPoint y: 441, endPoint x: 392, endPoint y: 426, distance: 29.6
click at [366, 442] on span "OpenAI GPT-4.1" at bounding box center [345, 447] width 49 height 10
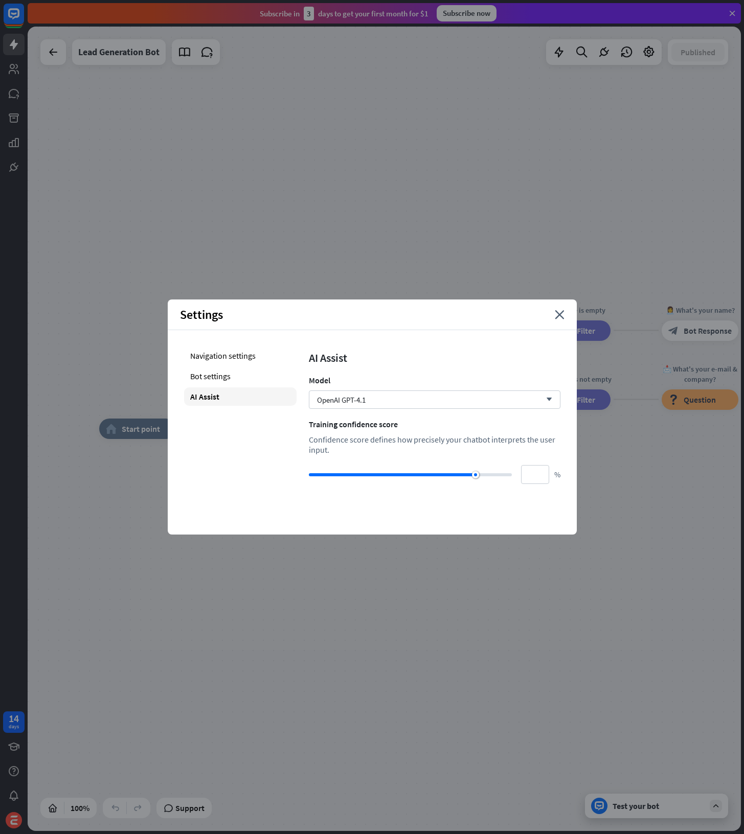
click at [483, 372] on div "AI Assist Model OpenAI GPT-4.1 arrow_down Training confidence score Confidence …" at bounding box center [435, 416] width 252 height 138
click at [242, 364] on div "Navigation settings" at bounding box center [240, 356] width 112 height 18
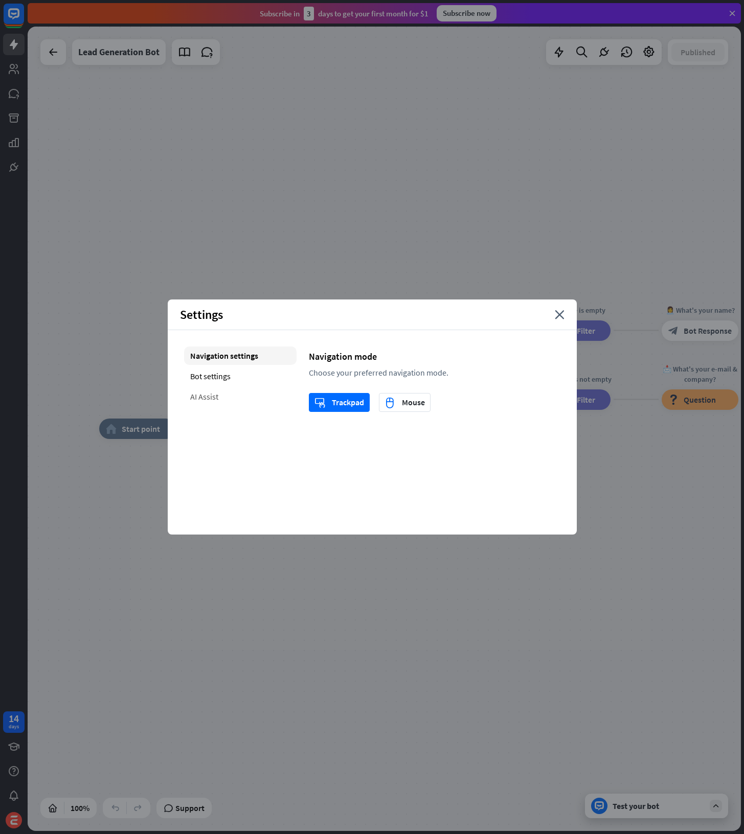
click at [229, 401] on div "AI Assist" at bounding box center [240, 397] width 112 height 18
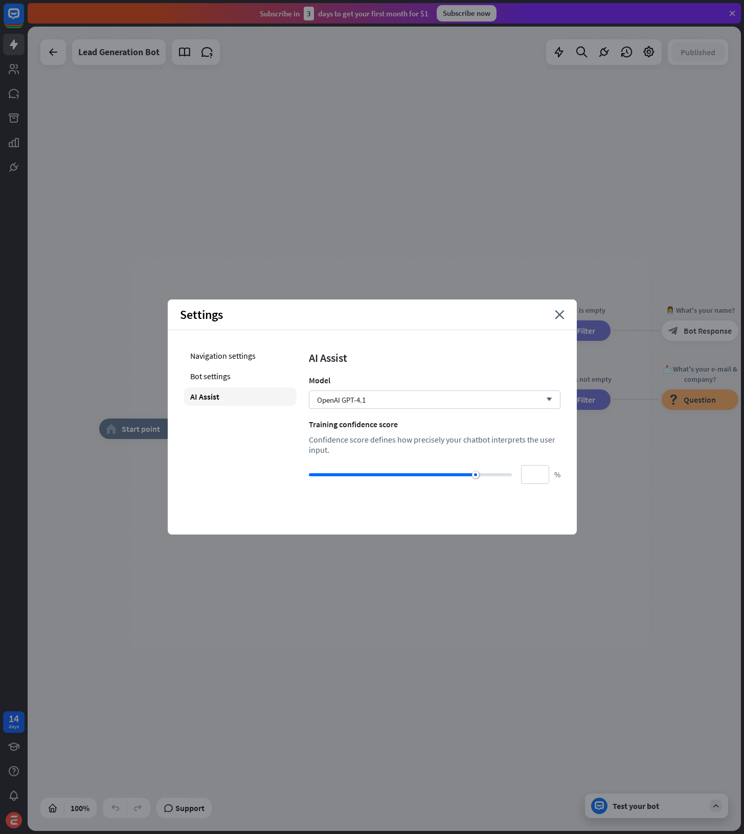
click at [510, 418] on div "AI Assist Model OpenAI GPT-4.1 arrow_down Training confidence score Confidence …" at bounding box center [435, 416] width 252 height 138
click at [511, 407] on div "OpenAI GPT-4.1 arrow_down" at bounding box center [435, 400] width 252 height 18
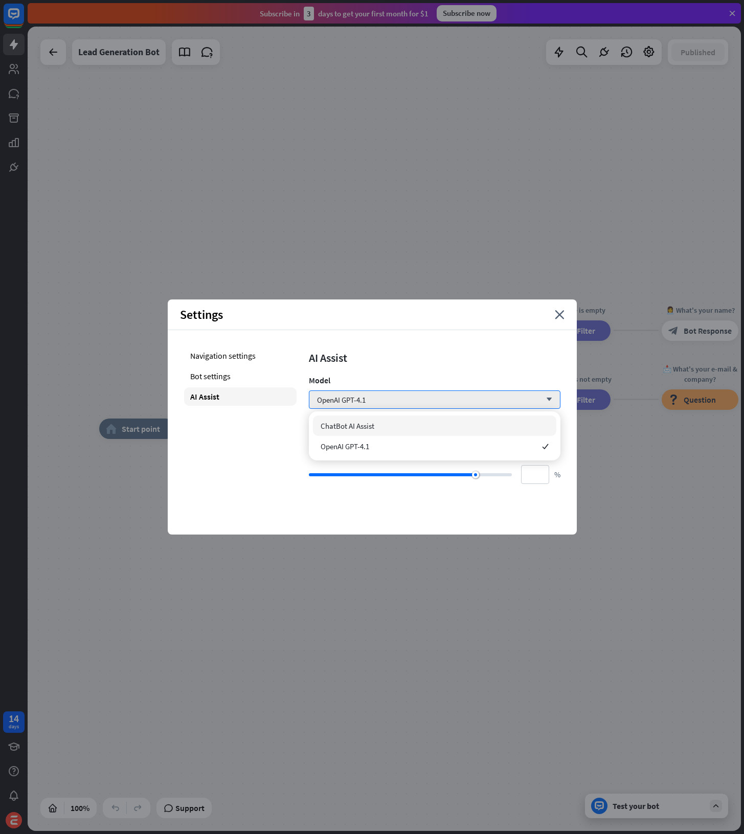
click at [560, 321] on div "Settings close" at bounding box center [372, 315] width 409 height 31
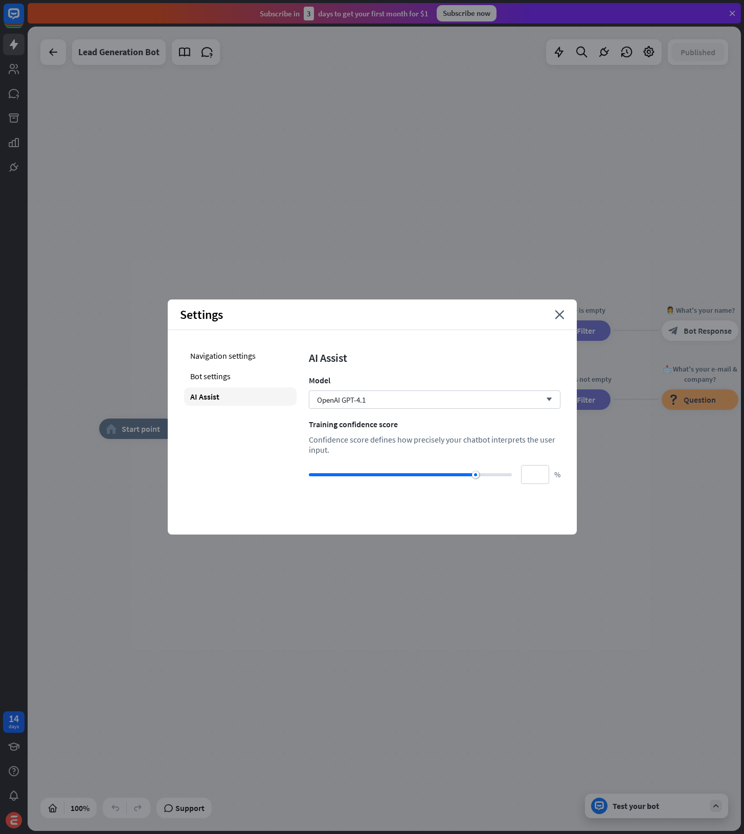
click at [562, 320] on div "Settings close" at bounding box center [372, 315] width 409 height 31
click at [562, 316] on icon "close" at bounding box center [560, 314] width 10 height 9
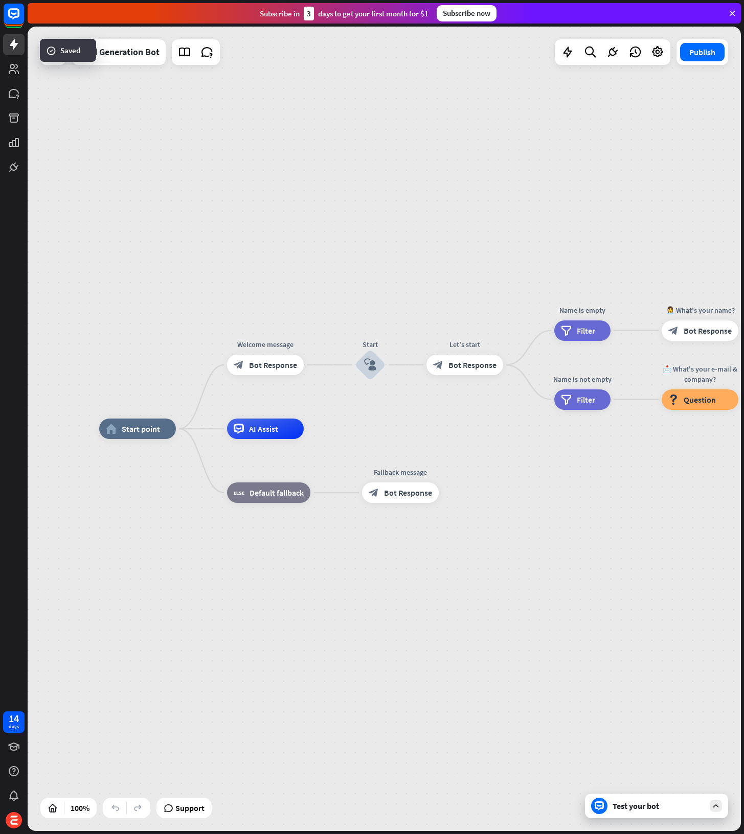
click at [361, 172] on div "home_2 Start point Welcome message block_bot_response Bot Response Start block_…" at bounding box center [384, 429] width 713 height 805
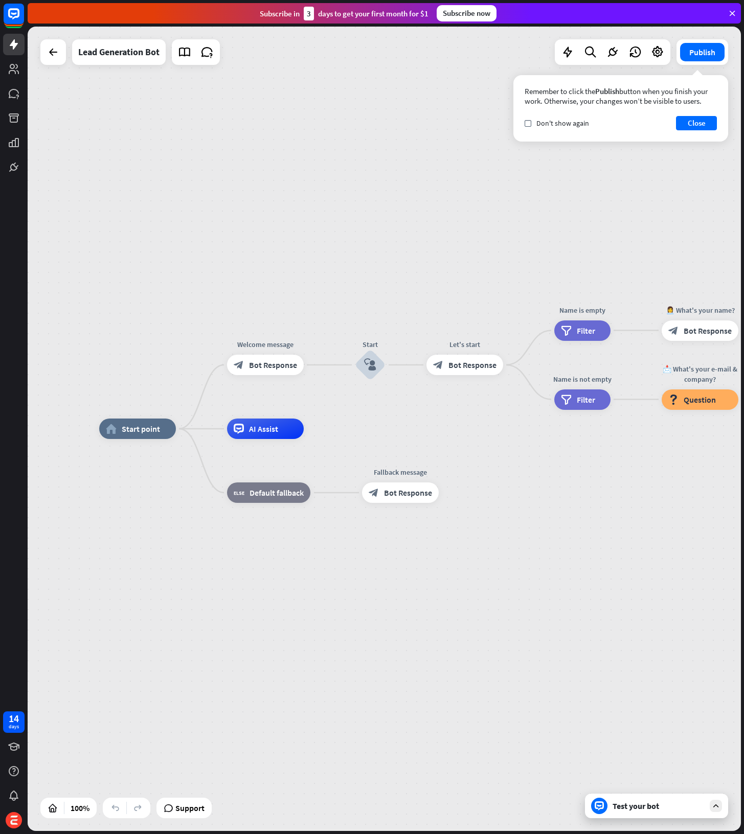
click at [640, 810] on div "Test your bot" at bounding box center [659, 806] width 92 height 10
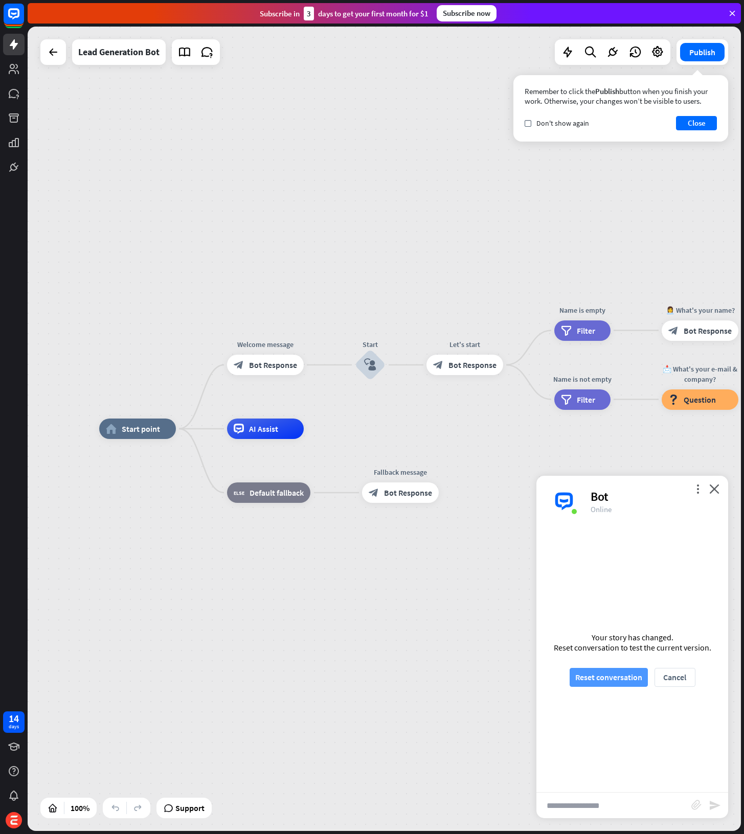
click at [623, 679] on button "Reset conversation" at bounding box center [609, 677] width 78 height 19
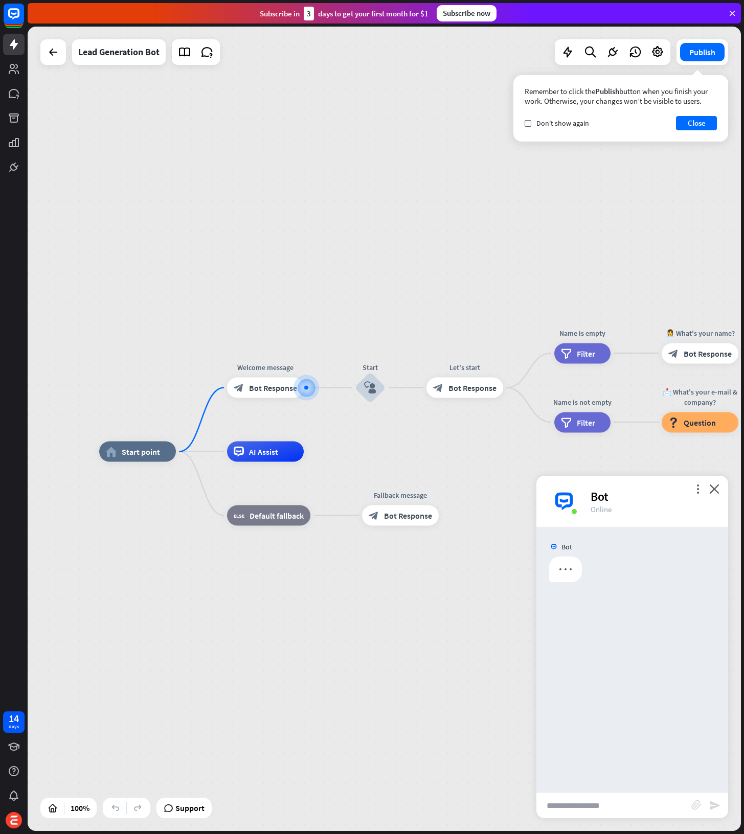
click at [703, 40] on div "Publish Remember to click the Publish button when you finish your work. Otherwi…" at bounding box center [702, 52] width 52 height 26
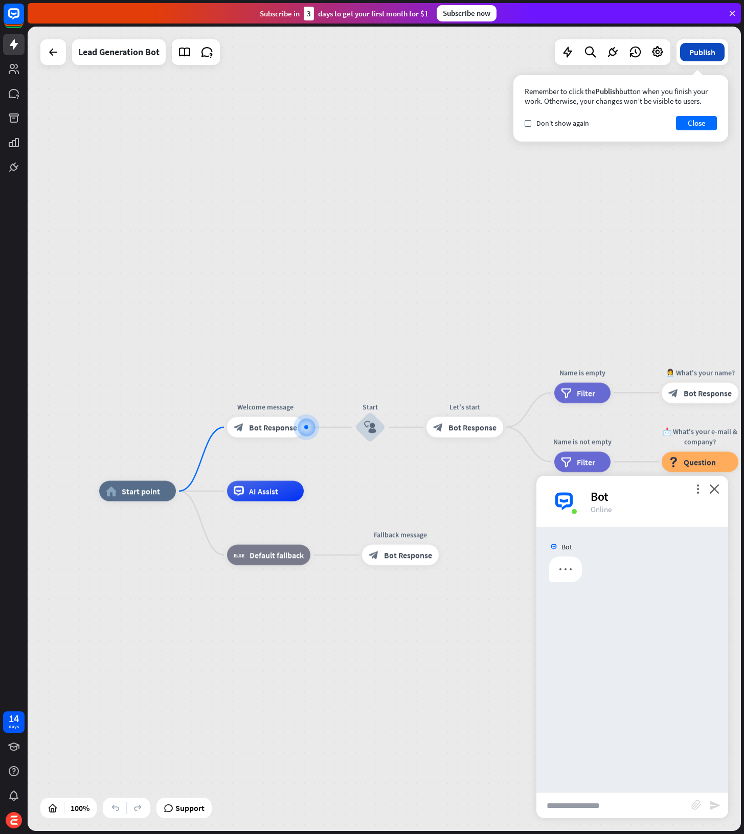
click at [694, 52] on button "Publish" at bounding box center [702, 52] width 44 height 18
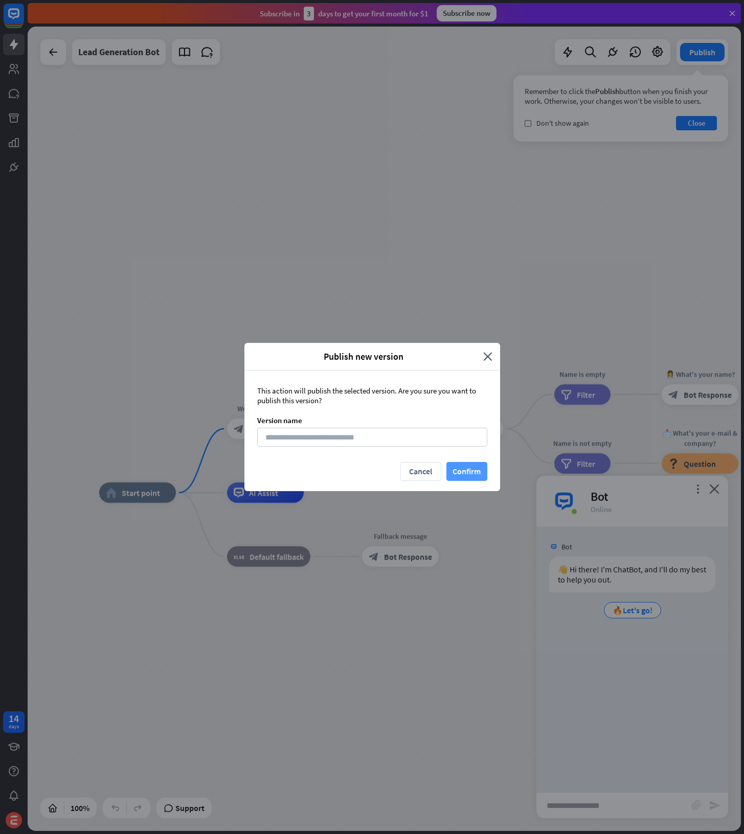
click at [456, 471] on button "Confirm" at bounding box center [466, 471] width 41 height 19
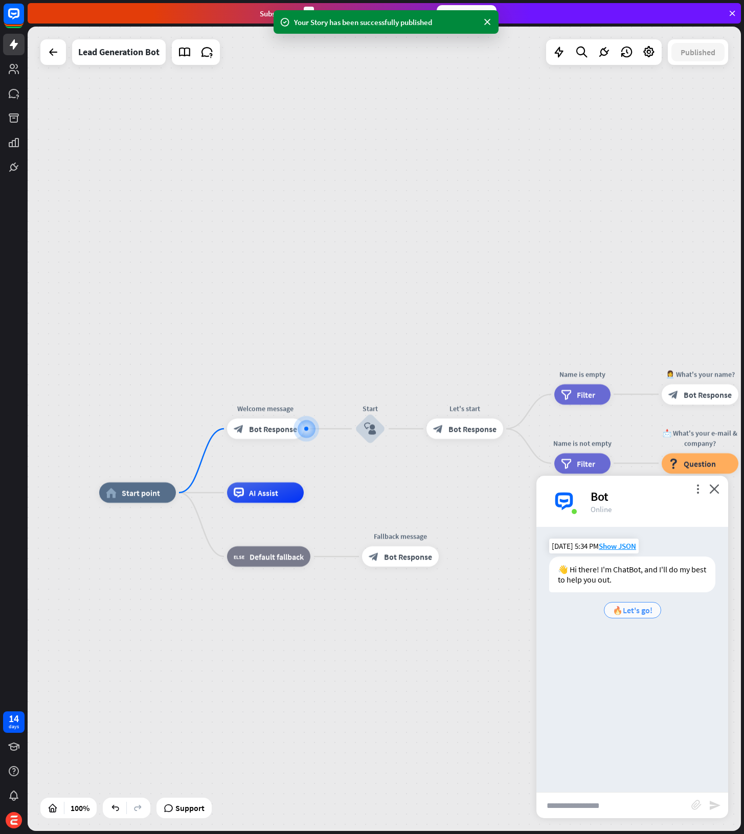
click at [626, 613] on span "🔥Let's go!" at bounding box center [633, 610] width 40 height 10
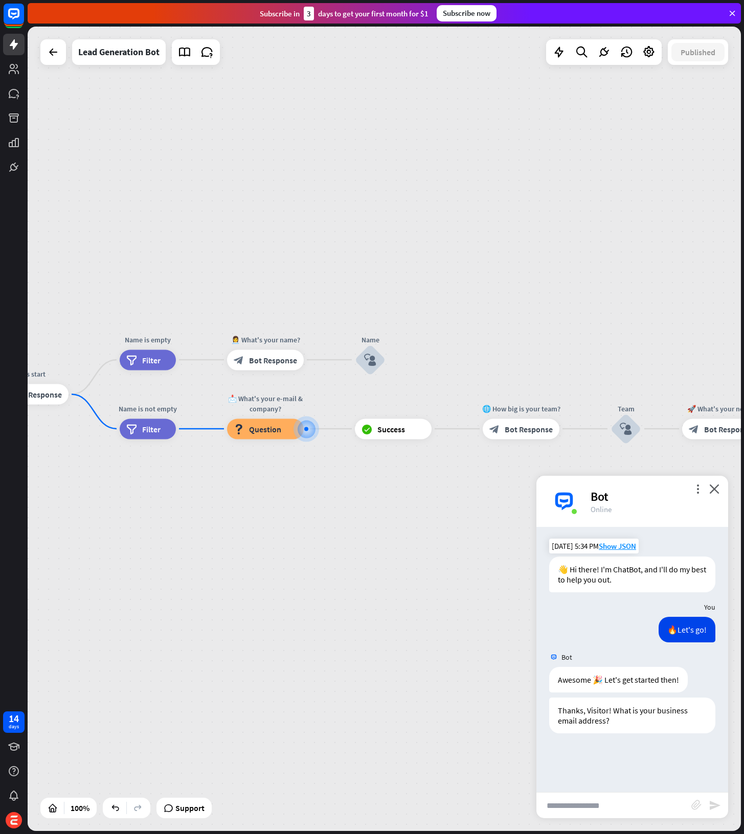
click at [605, 814] on input "text" at bounding box center [613, 806] width 155 height 26
type input "**********"
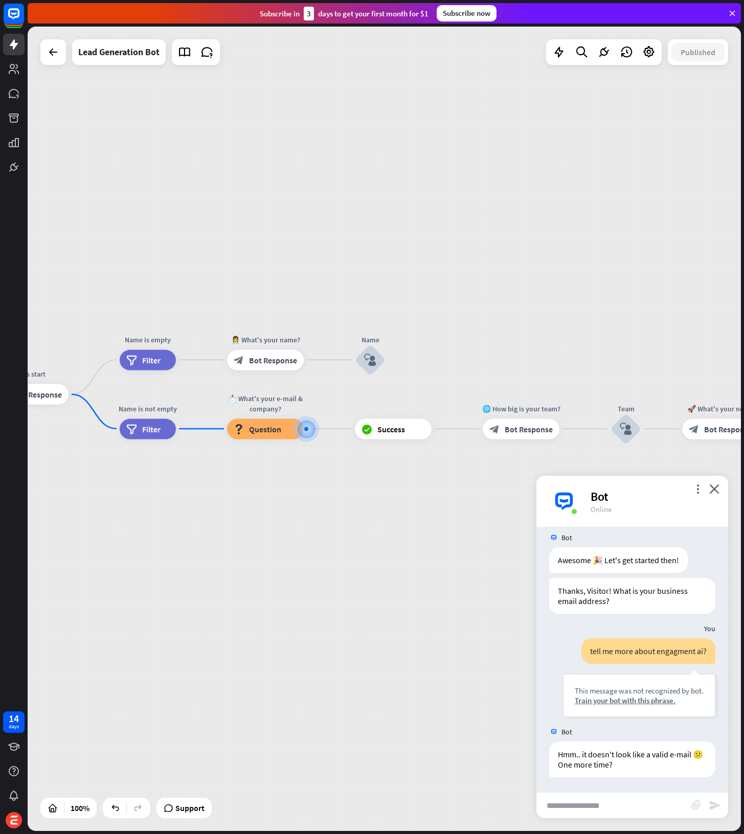
scroll to position [120, 0]
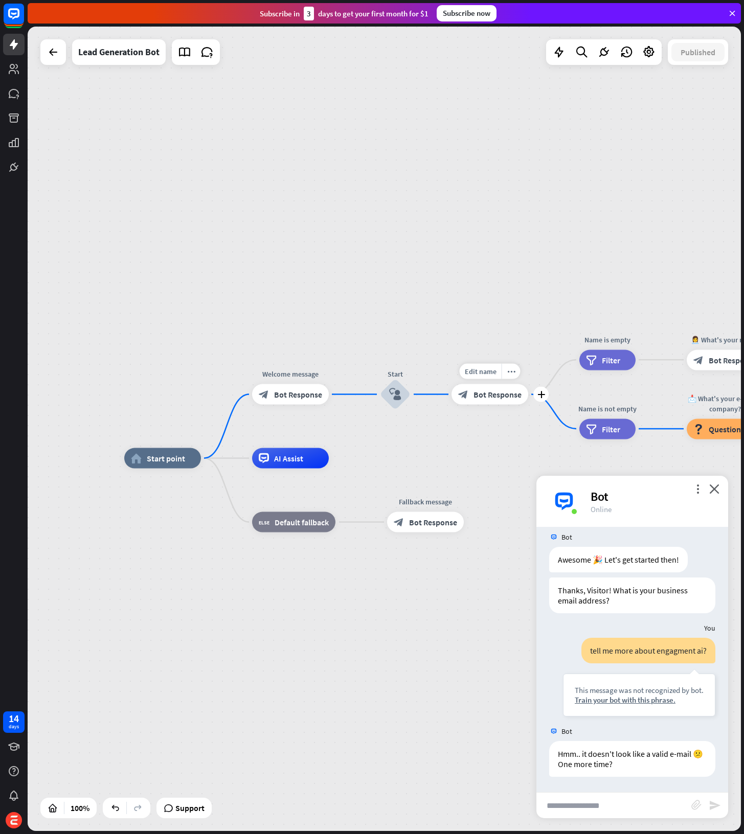
click at [470, 392] on div "block_bot_response Bot Response" at bounding box center [490, 395] width 77 height 20
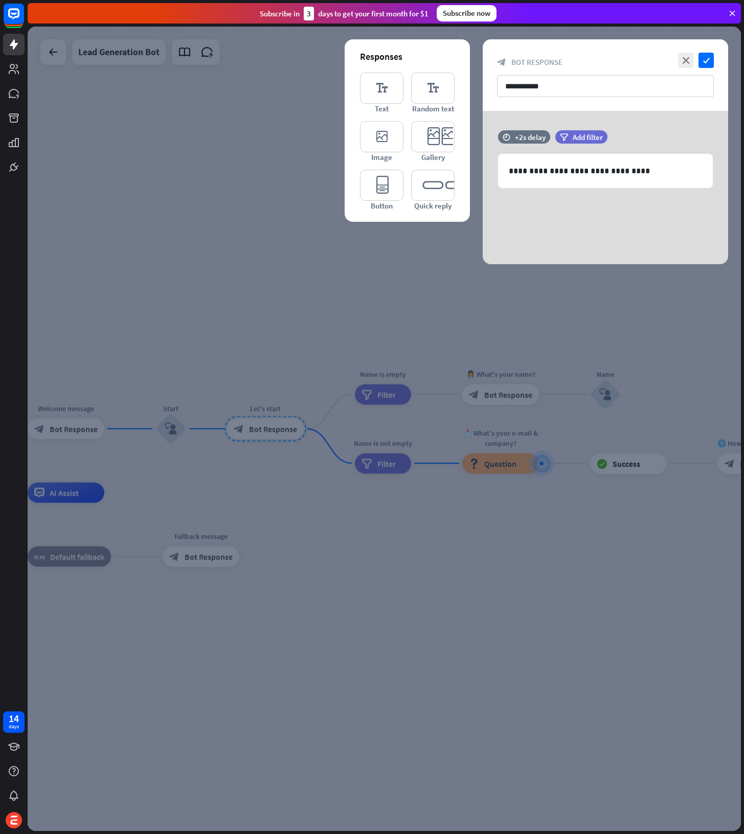
click at [219, 309] on div at bounding box center [384, 429] width 713 height 805
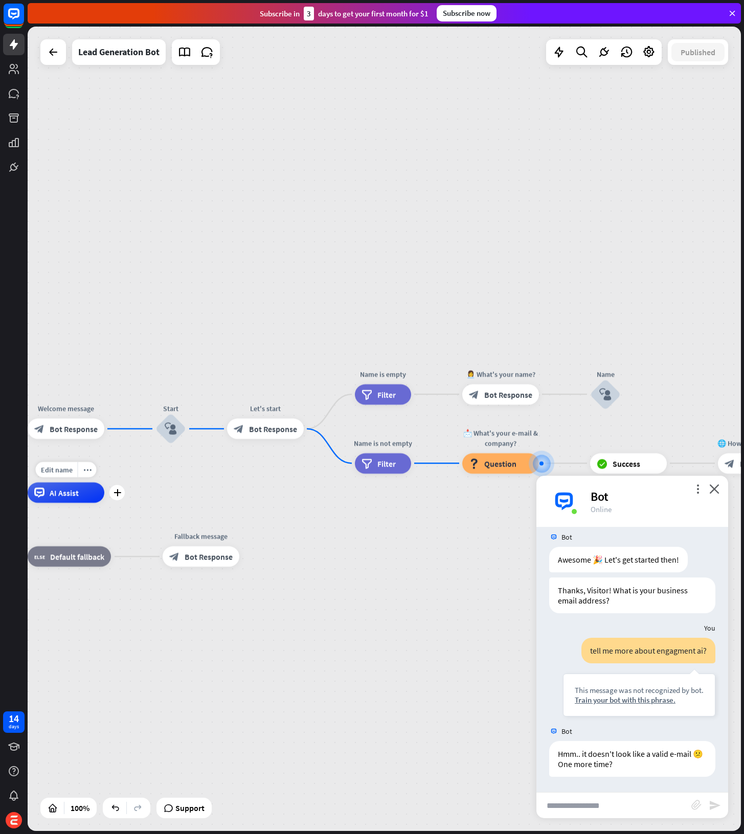
click at [73, 491] on span "AI Assist" at bounding box center [64, 493] width 29 height 10
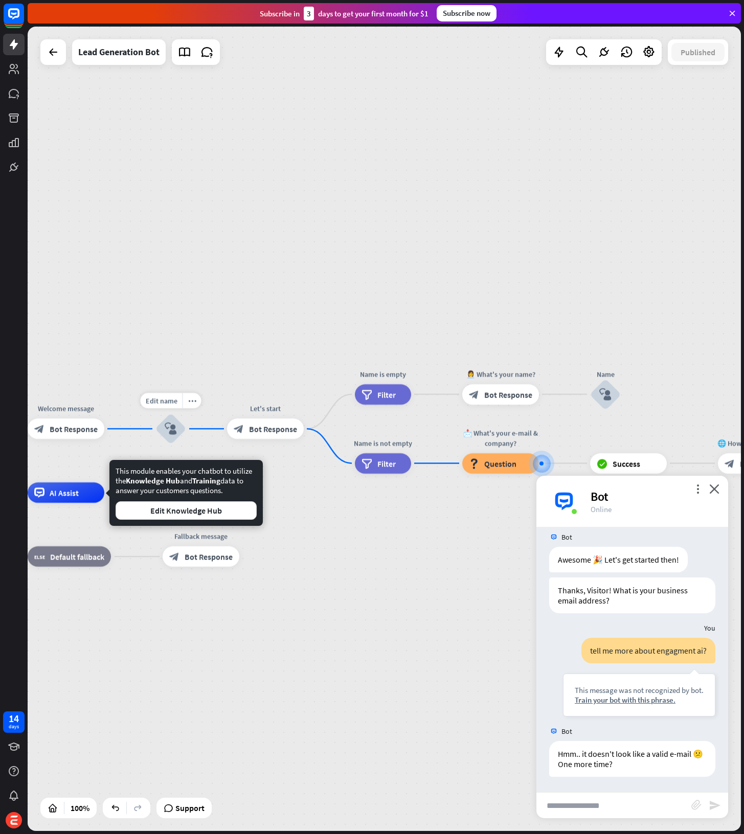
click at [150, 372] on div "home_2 Start point Edit name more_horiz Welcome message block_bot_response Bot …" at bounding box center [384, 429] width 713 height 805
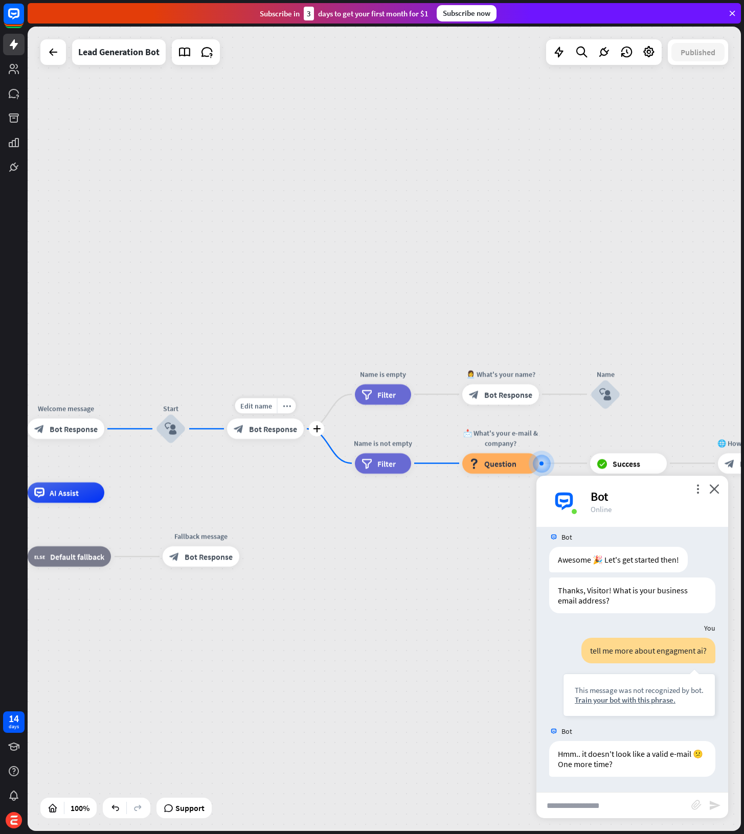
click at [261, 432] on span "Bot Response" at bounding box center [273, 429] width 48 height 10
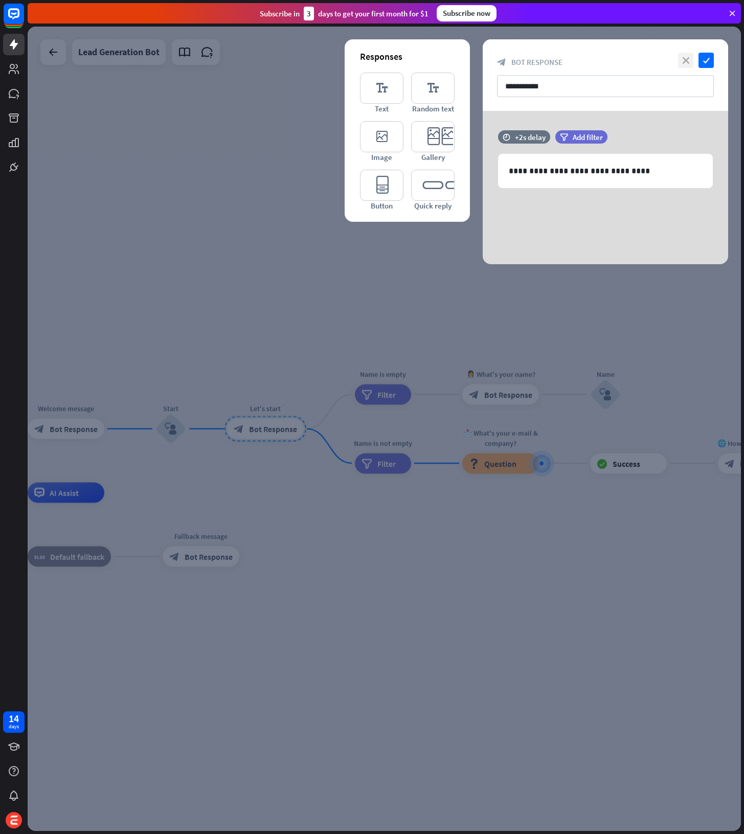
click at [688, 61] on icon "close" at bounding box center [685, 60] width 15 height 15
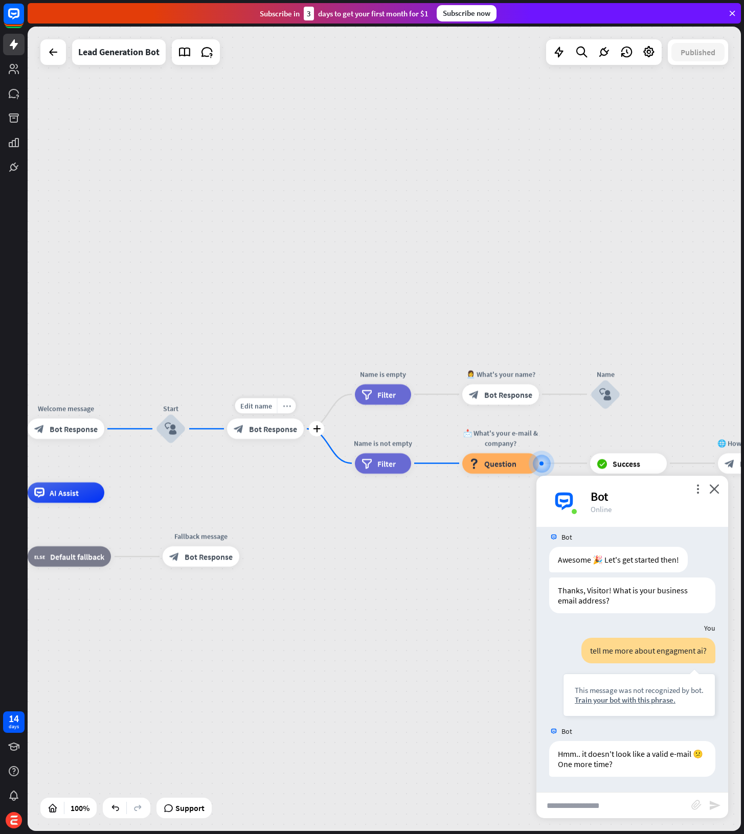
click at [284, 409] on icon "more_horiz" at bounding box center [287, 406] width 8 height 8
click at [285, 407] on icon "more_horiz" at bounding box center [285, 406] width 8 height 8
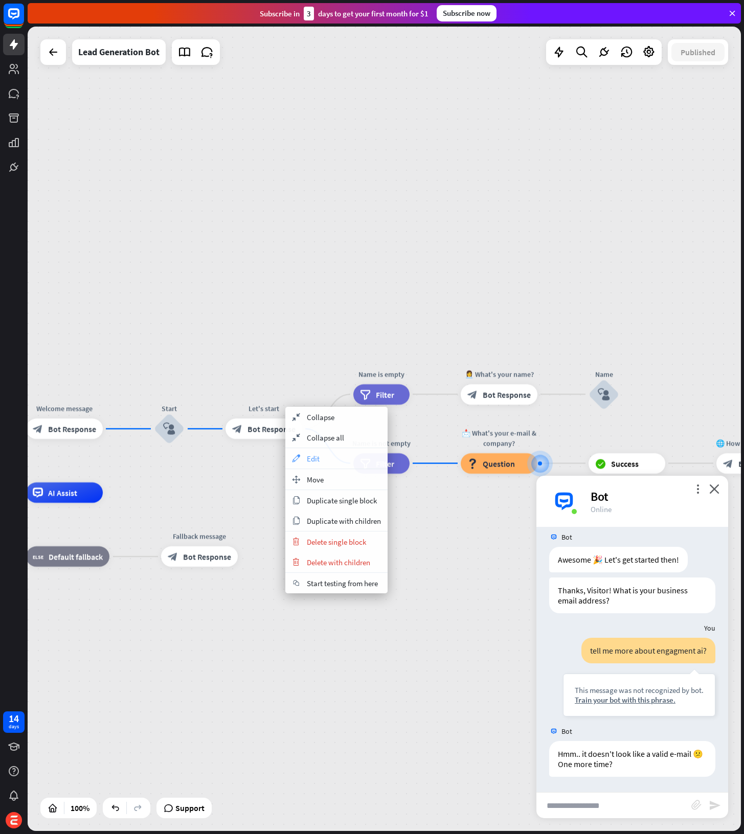
click at [310, 456] on span "Edit" at bounding box center [313, 459] width 13 height 10
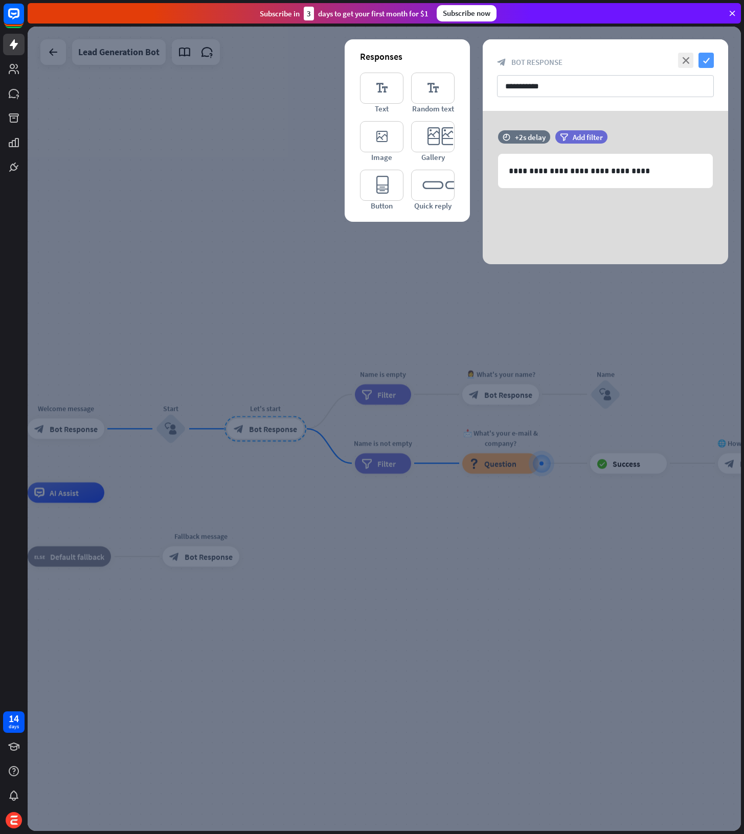
click at [704, 62] on icon "check" at bounding box center [705, 60] width 15 height 15
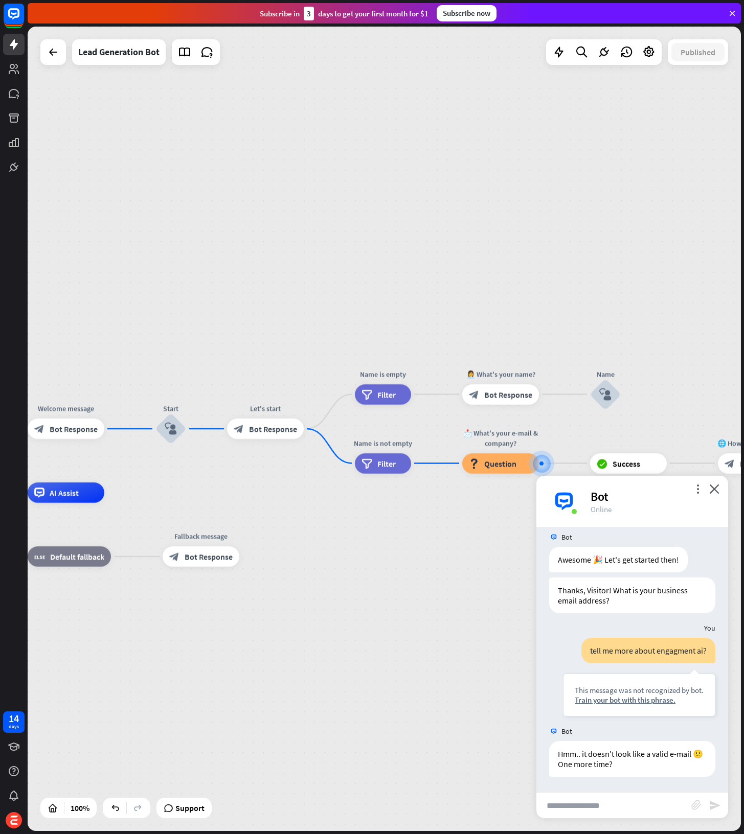
click at [427, 275] on div "home_2 Start point Welcome message block_bot_response Bot Response Start block_…" at bounding box center [384, 429] width 713 height 805
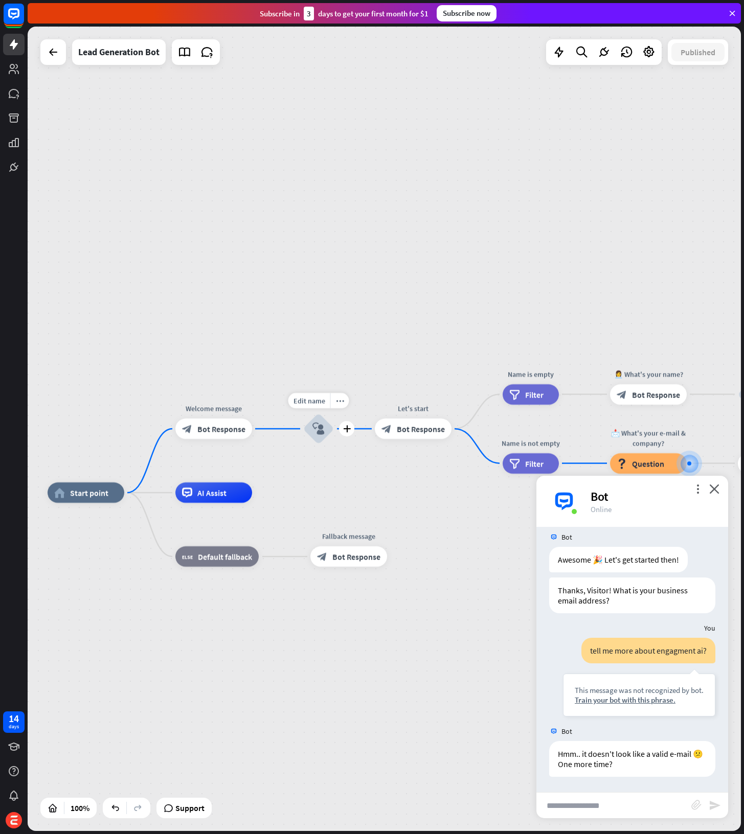
click at [321, 440] on div "block_user_input" at bounding box center [318, 429] width 31 height 31
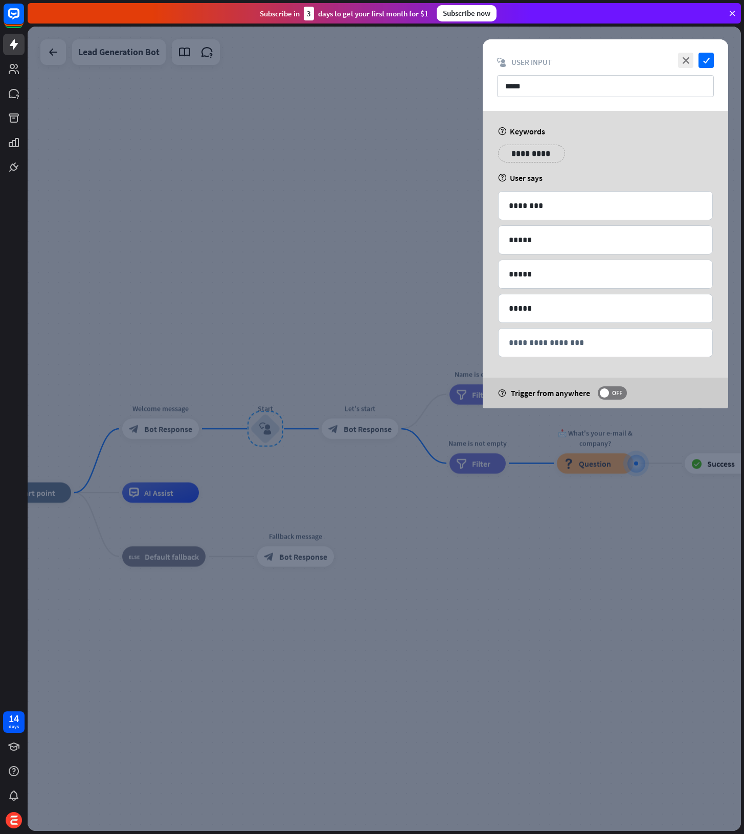
click at [310, 333] on div at bounding box center [384, 429] width 713 height 805
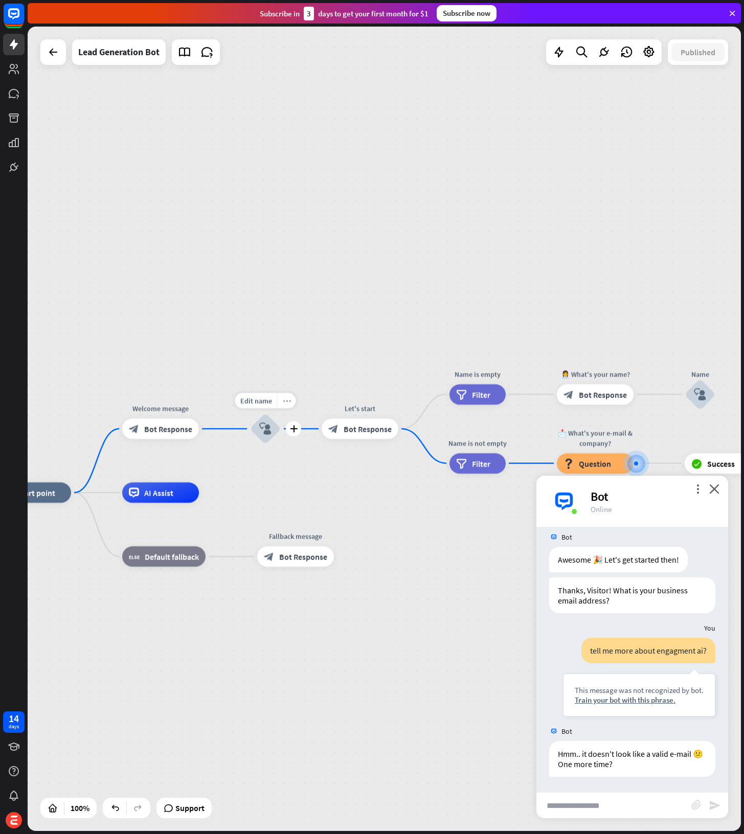
click at [283, 400] on icon "more_horiz" at bounding box center [287, 401] width 8 height 8
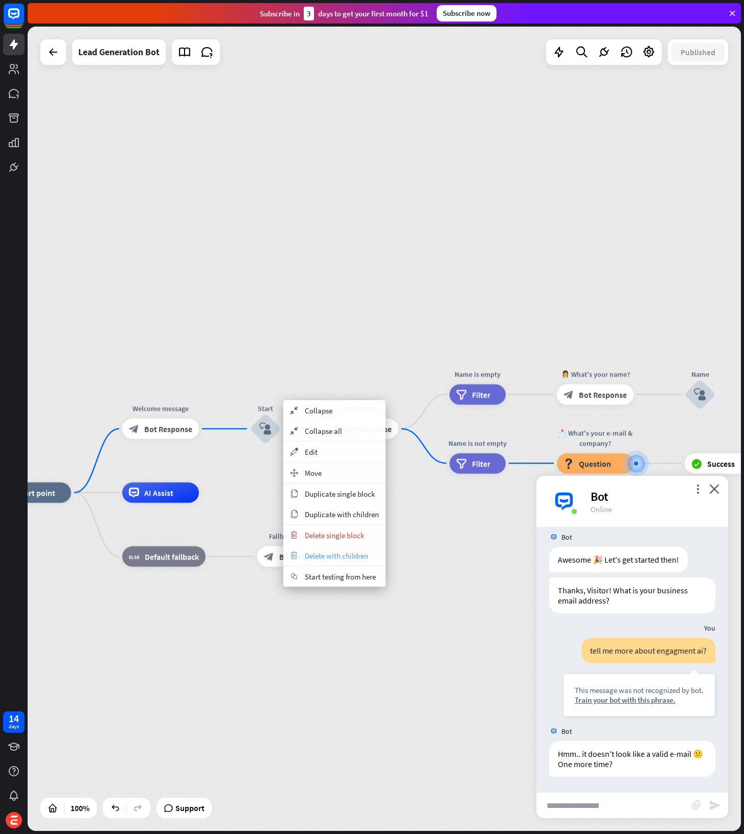
click at [353, 552] on span "Delete with children" at bounding box center [336, 556] width 63 height 10
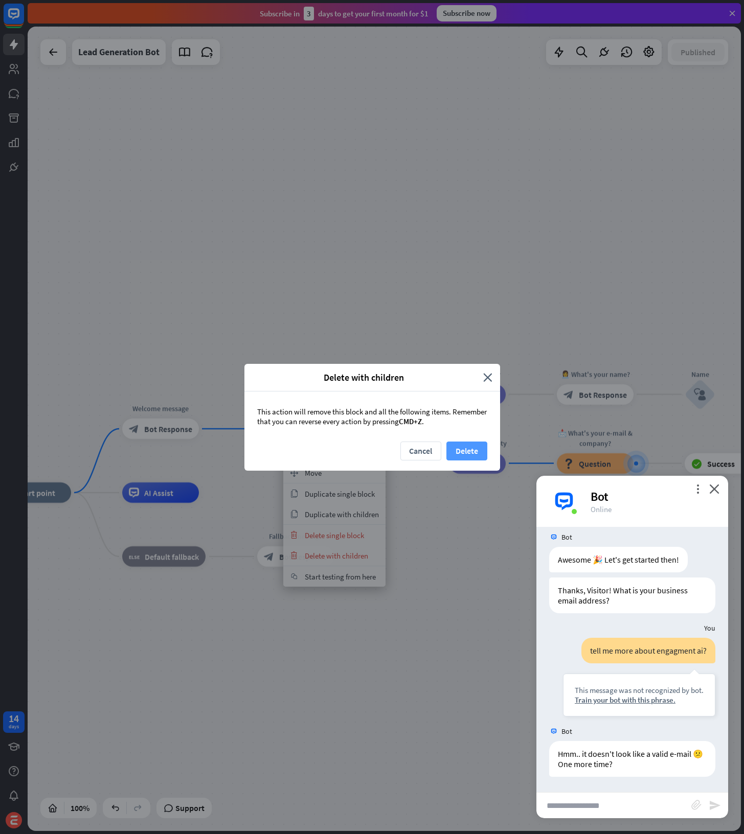
click at [483, 456] on button "Delete" at bounding box center [466, 451] width 41 height 19
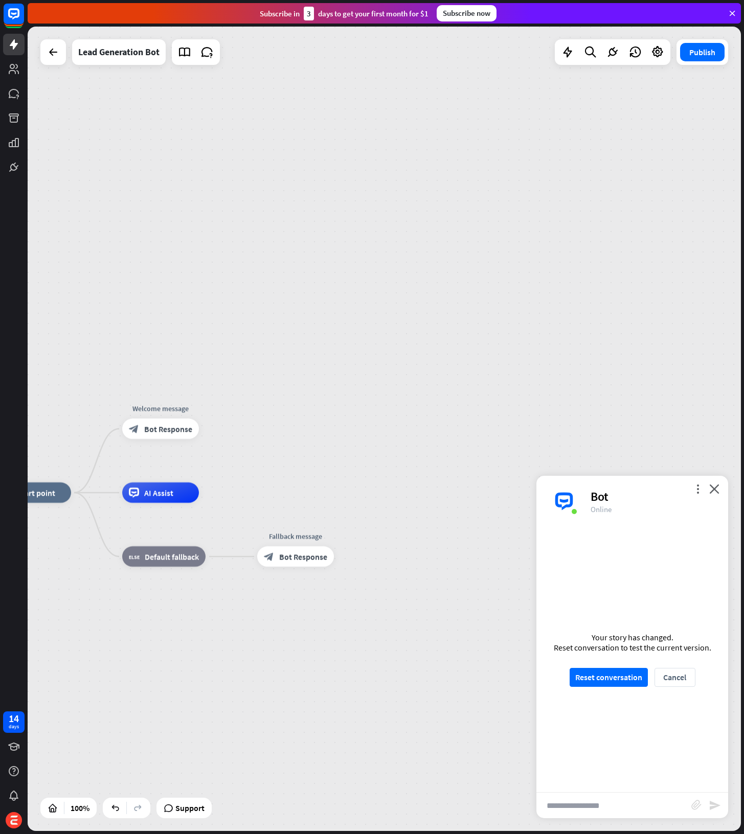
click at [365, 320] on div "home_2 Start point Welcome message block_bot_response Bot Response AI Assist bl…" at bounding box center [384, 429] width 713 height 805
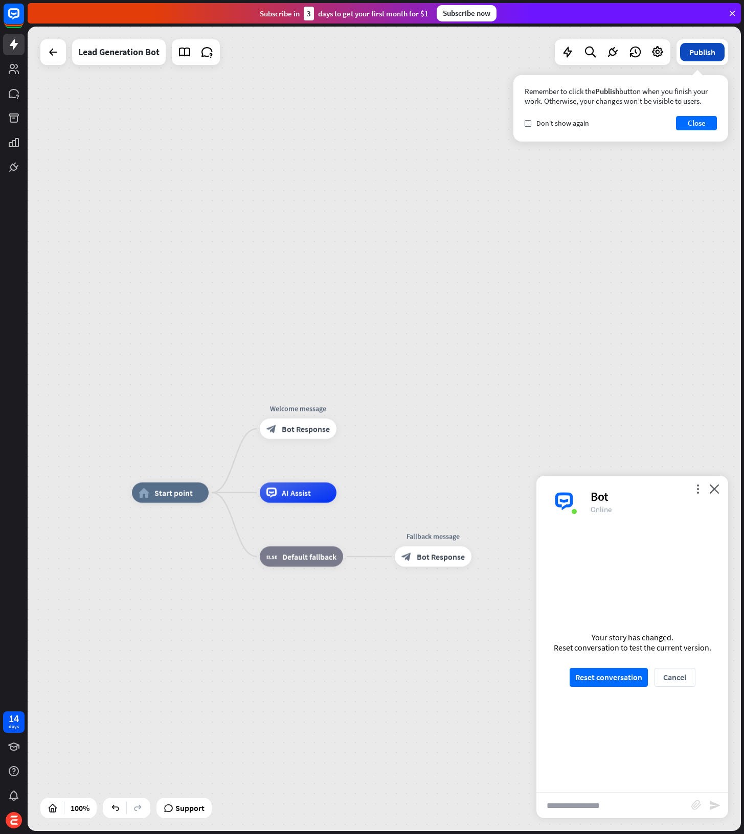
click at [703, 57] on button "Publish" at bounding box center [702, 52] width 44 height 18
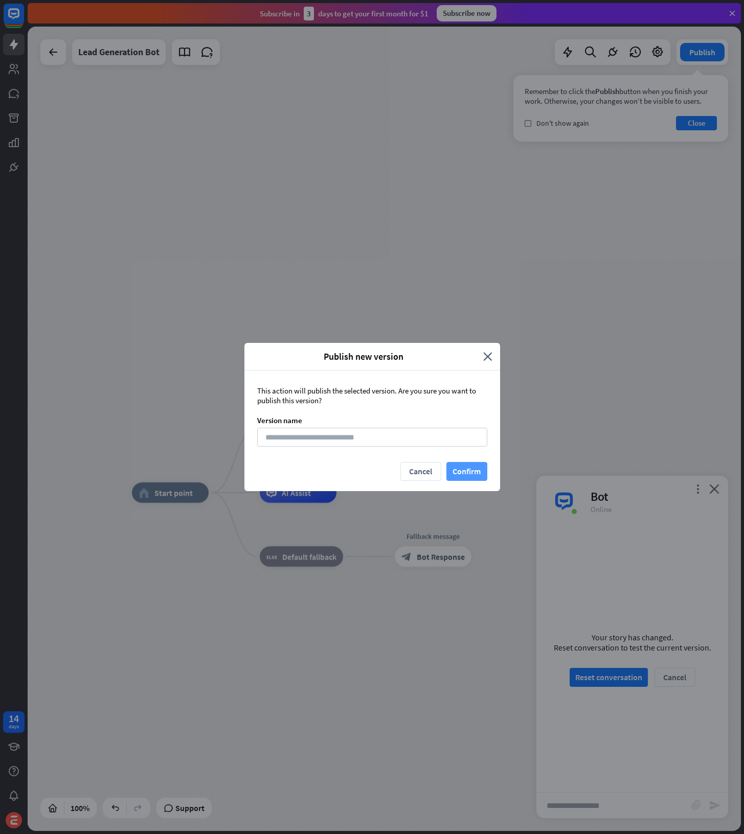
click at [481, 465] on button "Confirm" at bounding box center [466, 471] width 41 height 19
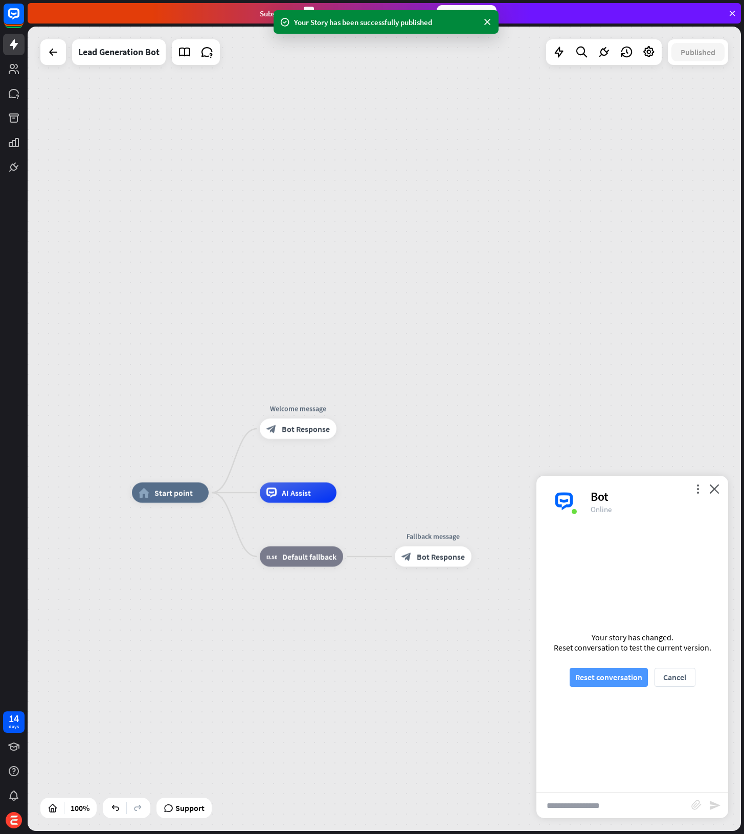
click at [606, 686] on button "Reset conversation" at bounding box center [609, 677] width 78 height 19
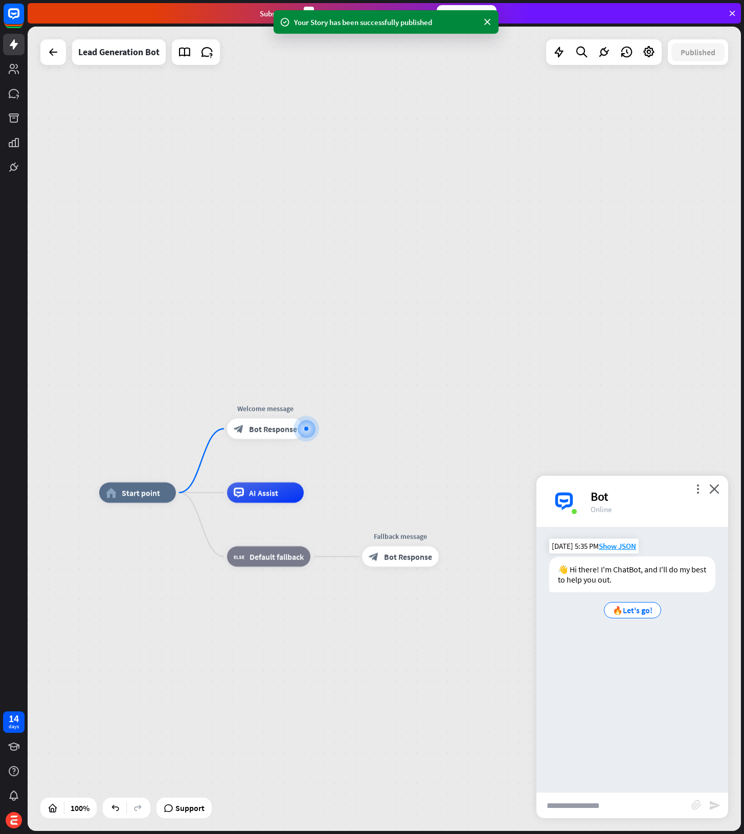
click at [617, 619] on div "🔥Let's go!" at bounding box center [632, 610] width 166 height 20
click at [619, 616] on div "🔥Let's go!" at bounding box center [632, 610] width 57 height 16
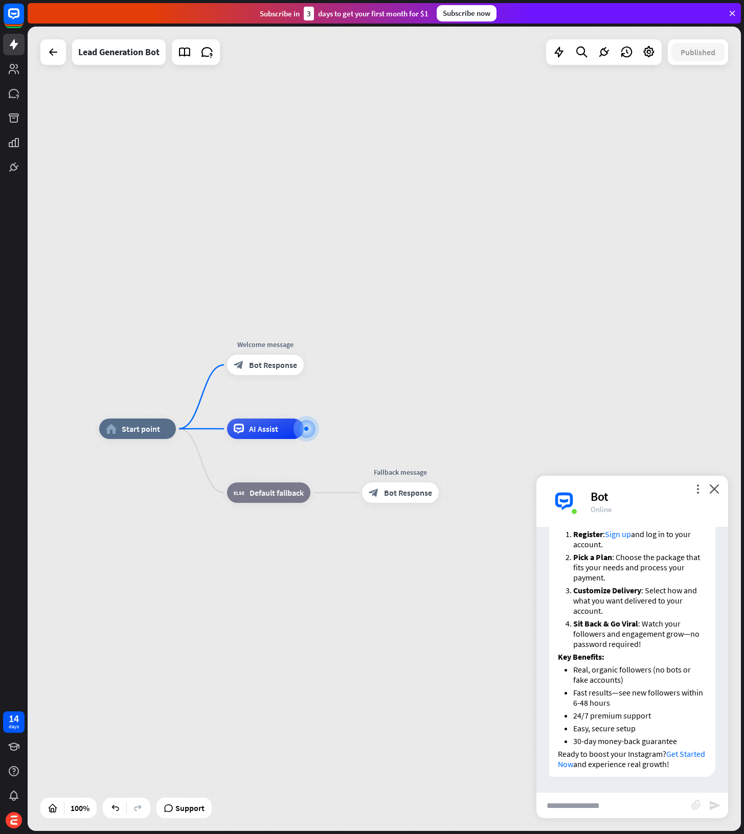
scroll to position [193, 0]
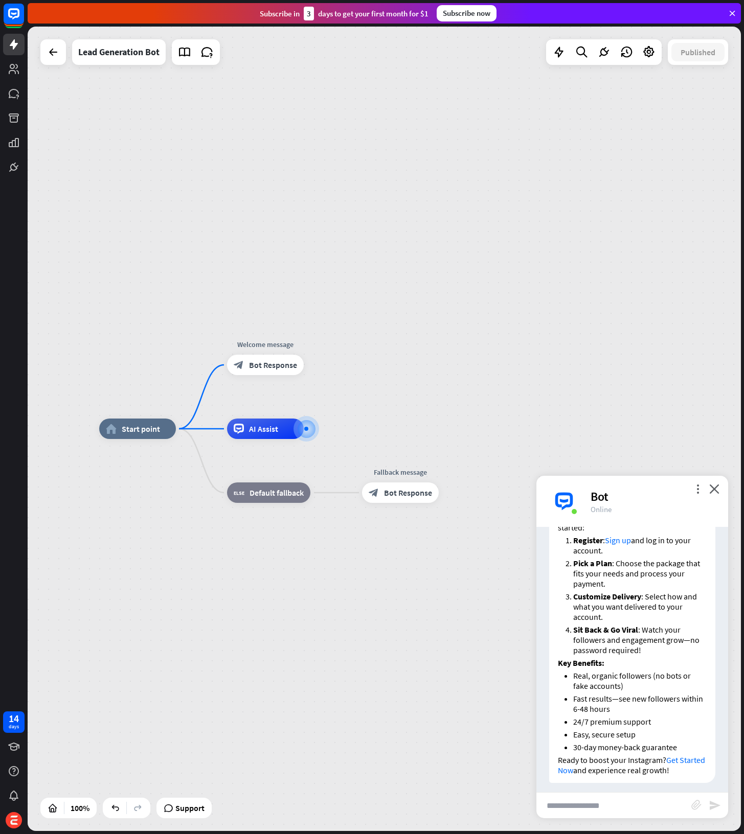
click at [588, 807] on input "text" at bounding box center [613, 806] width 155 height 26
type input "****"
click at [717, 810] on icon "send" at bounding box center [715, 806] width 12 height 12
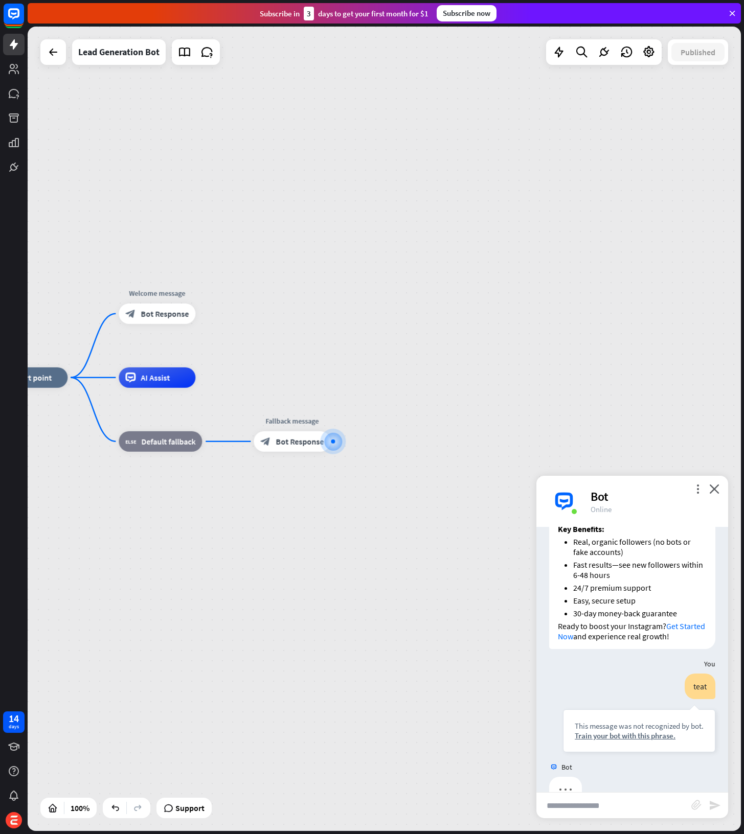
scroll to position [353, 0]
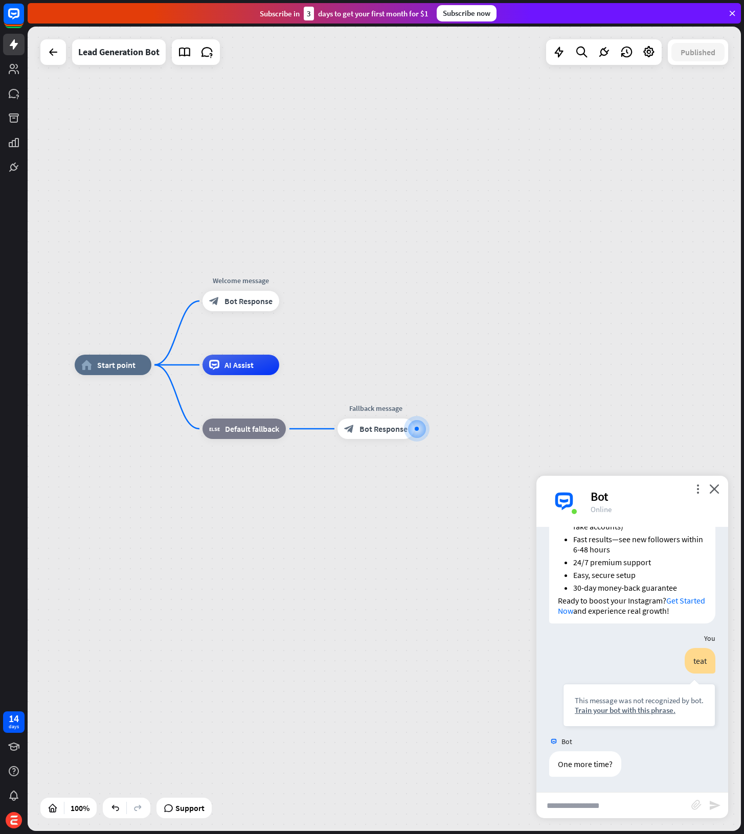
click at [587, 815] on input "text" at bounding box center [613, 806] width 155 height 26
type input "**********"
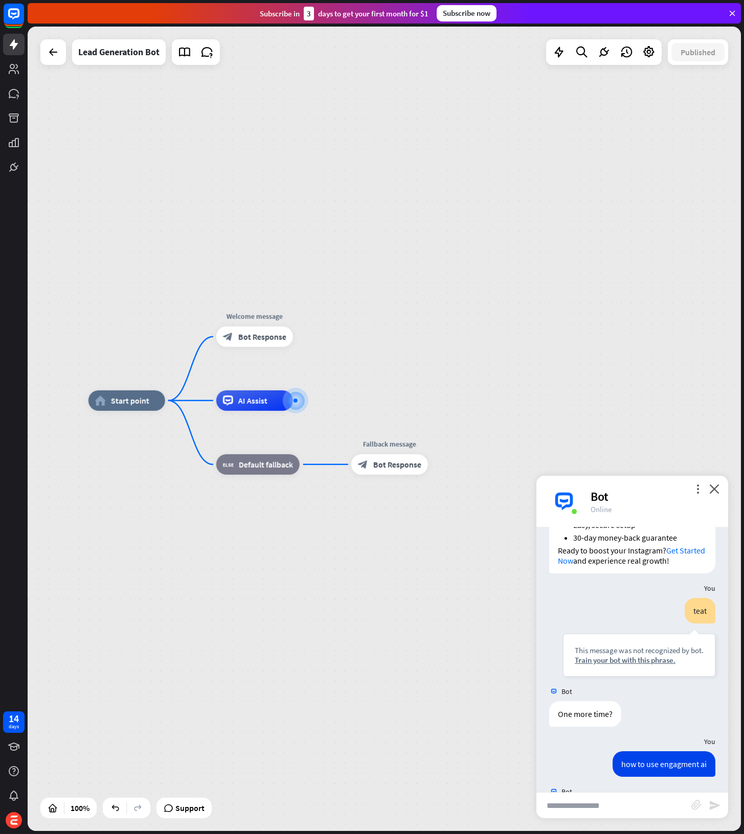
scroll to position [913, 0]
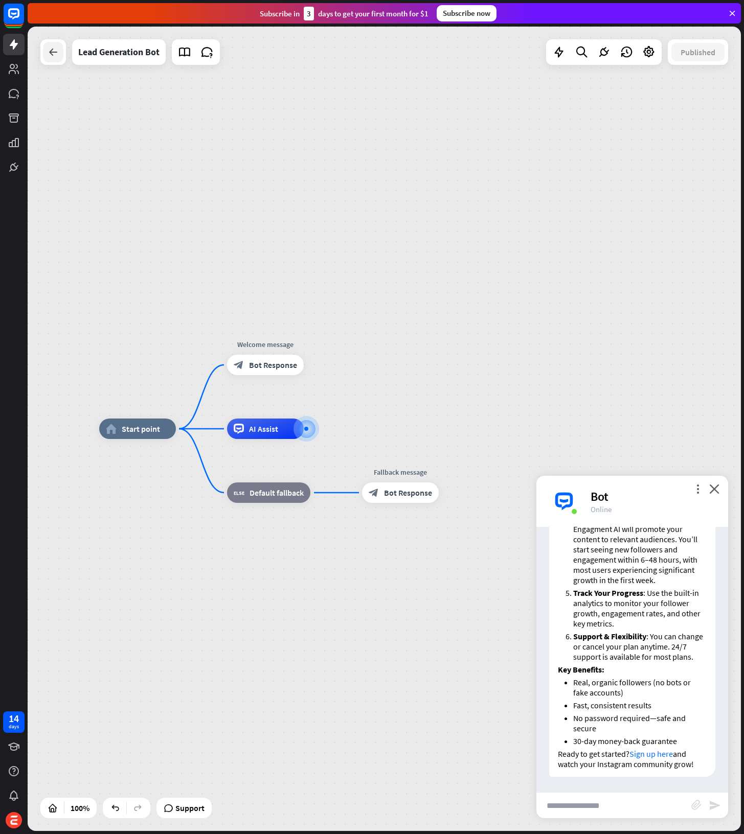
click at [60, 54] on div at bounding box center [53, 52] width 20 height 20
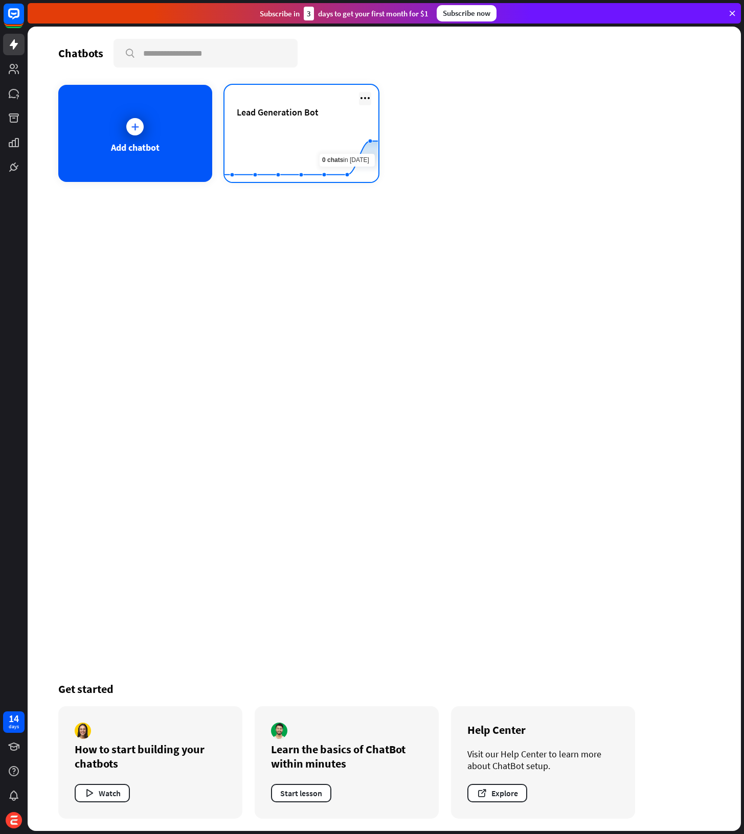
click at [370, 100] on icon at bounding box center [365, 98] width 12 height 12
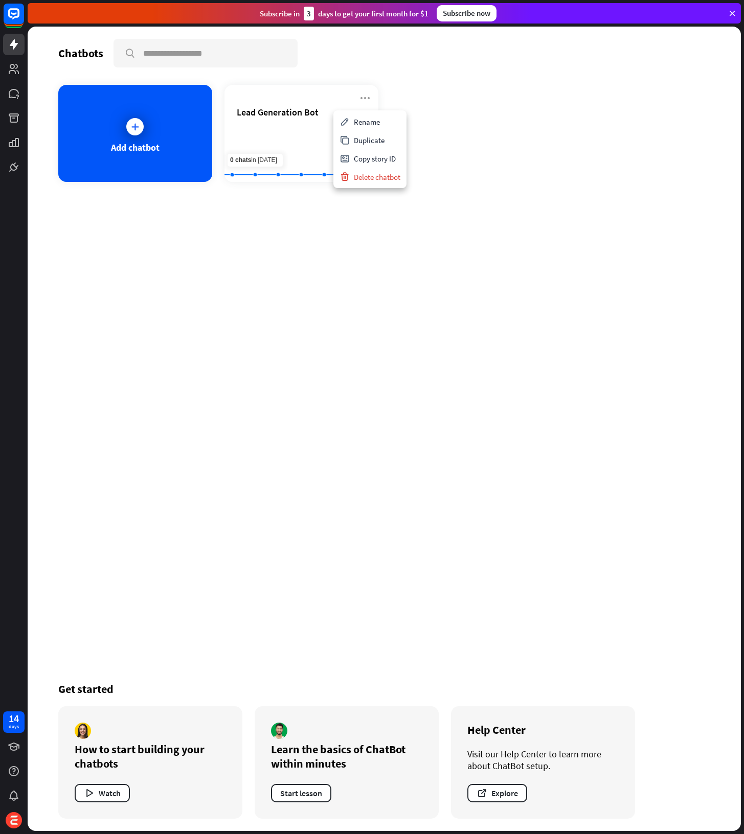
click at [212, 321] on div "Chatbots search Add chatbot Lead Generation Bot Created with Highcharts 10.1.0 …" at bounding box center [384, 429] width 713 height 805
click at [12, 172] on icon at bounding box center [14, 167] width 12 height 12
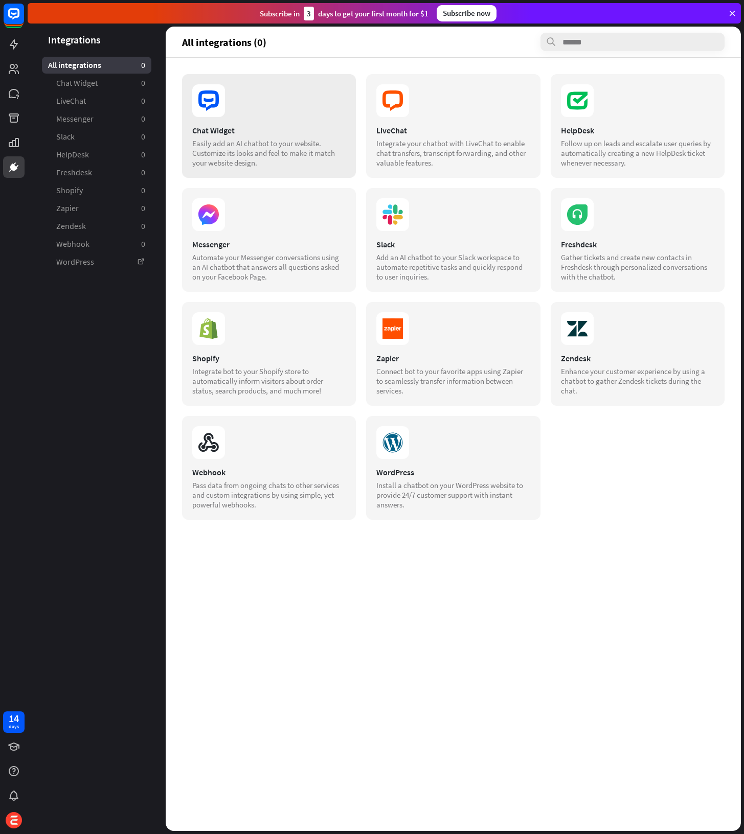
click at [259, 160] on div "Easily add an AI chatbot to your website. Customize its looks and feel to make …" at bounding box center [268, 153] width 153 height 29
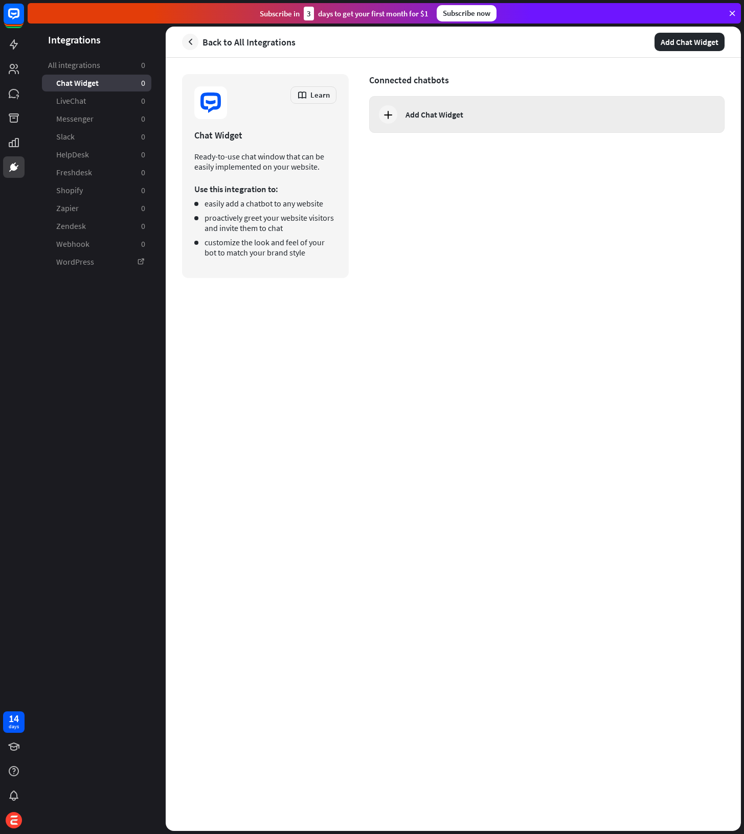
click at [433, 120] on div "Add Chat Widget" at bounding box center [546, 114] width 355 height 37
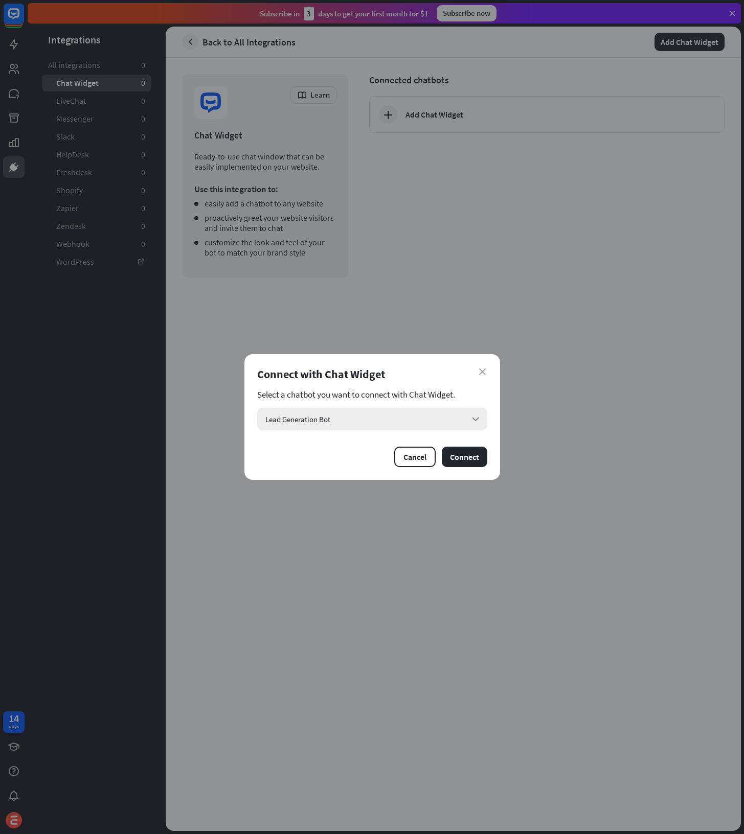
click at [398, 427] on div "Lead Generation Bot arrow_down" at bounding box center [372, 419] width 230 height 22
click at [387, 442] on div "Lead Generation Bot checked" at bounding box center [372, 447] width 222 height 20
click at [477, 459] on button "Connect" at bounding box center [465, 457] width 46 height 20
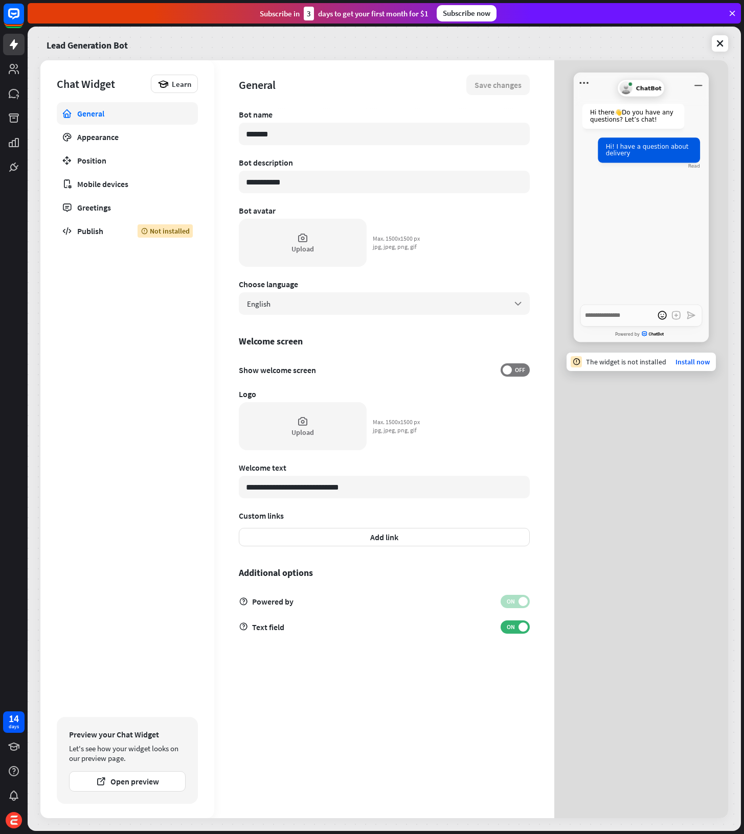
click at [634, 465] on div "Generic Agent Avatar ChatBot Hi there 👋 Do you have any questions? Let’s chat! …" at bounding box center [641, 439] width 174 height 758
click at [299, 139] on input "*******" at bounding box center [384, 134] width 291 height 22
type textarea "*"
type input "*"
type textarea "*"
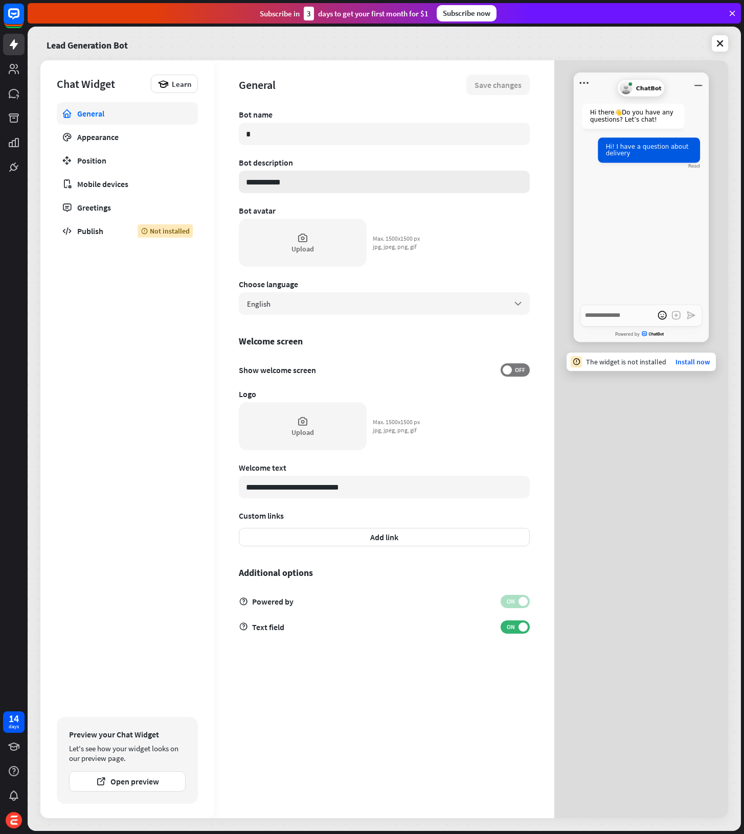
type input "**"
type textarea "*"
type input "*"
type textarea "*"
type input "**"
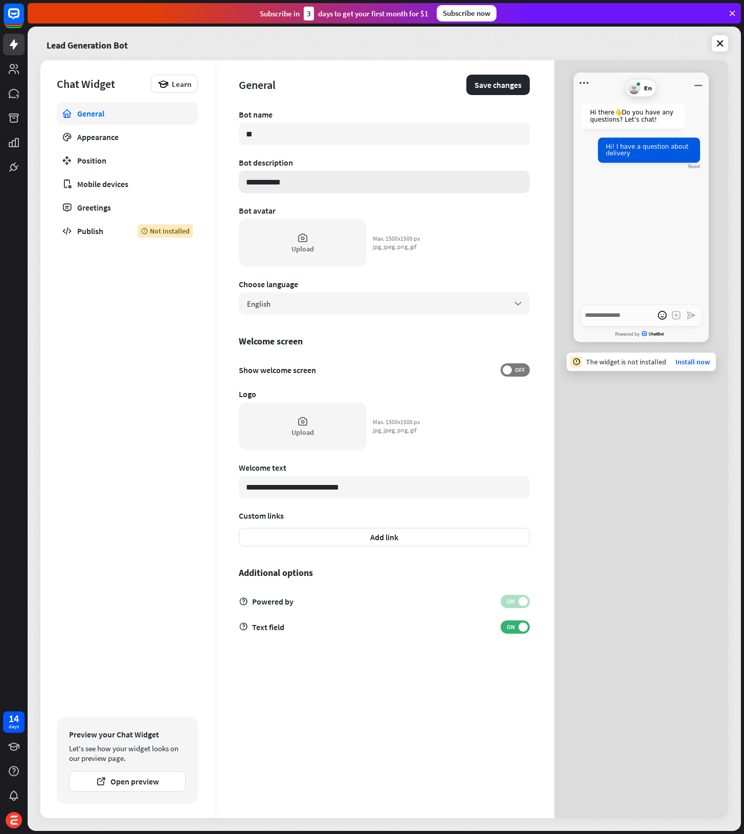
type textarea "*"
type input "***"
type textarea "*"
type input "****"
type textarea "*"
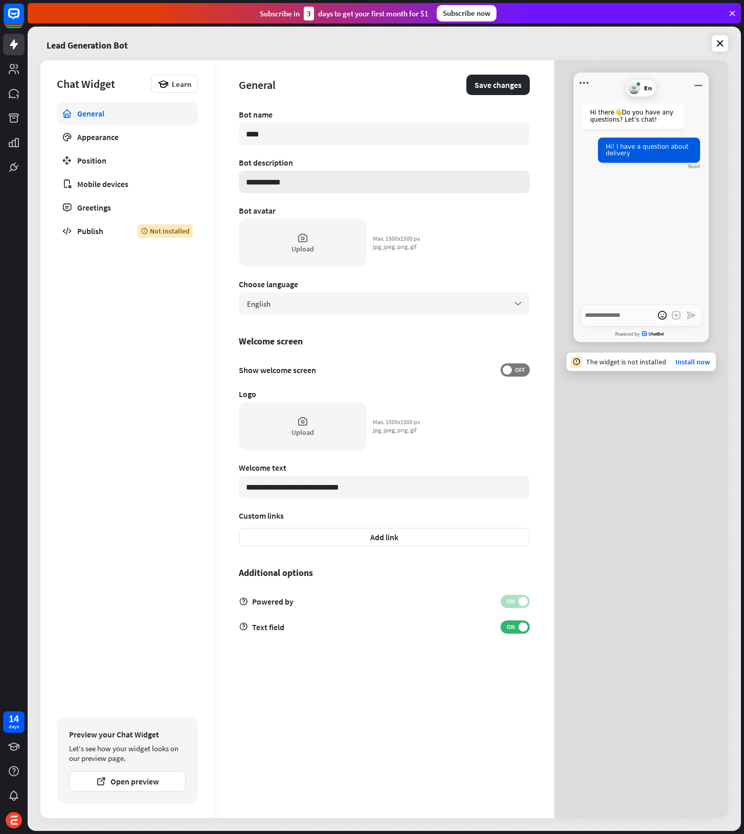
type input "*****"
type textarea "*"
type input "******"
type textarea "*"
type input "********"
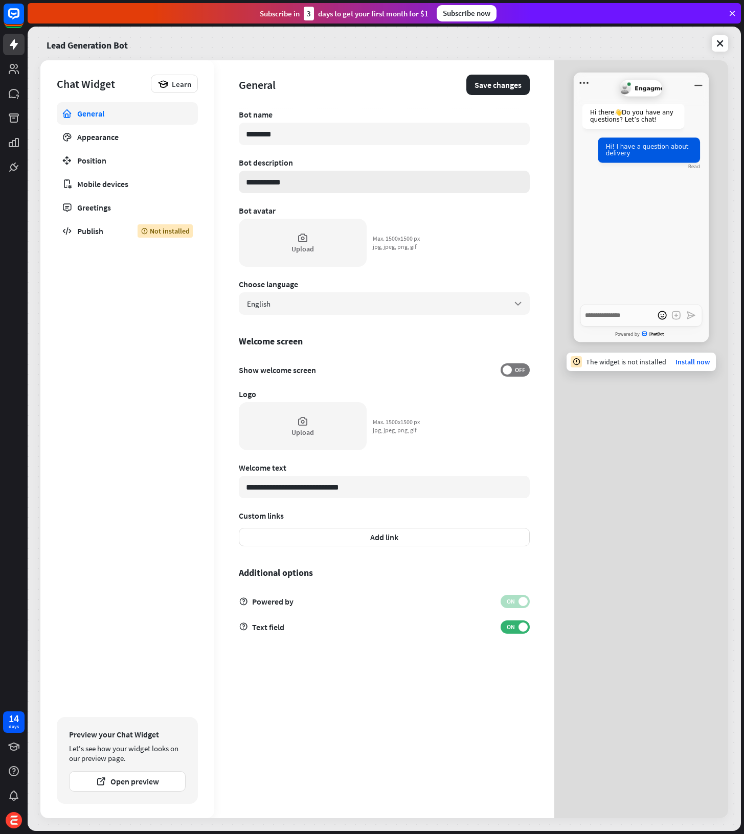
type textarea "*"
type input "*********"
type textarea "*"
type input "**********"
type textarea "*"
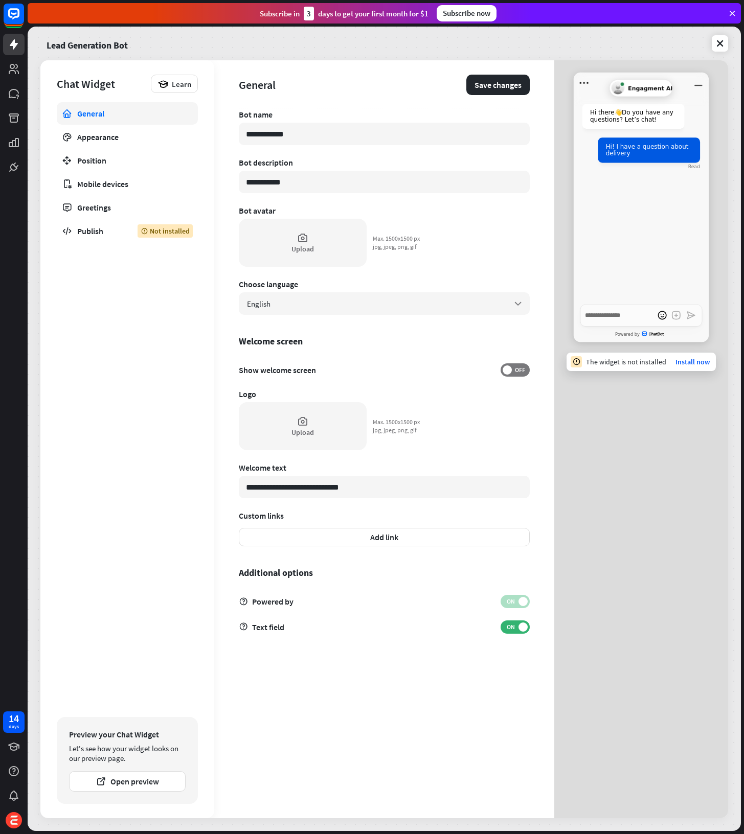
type input "**********"
click at [626, 464] on div "Generic Agent Avatar Engagment AI Hi there 👋 Do you have any questions? Let’s c…" at bounding box center [641, 439] width 174 height 758
click at [334, 188] on input "**********" at bounding box center [384, 182] width 291 height 22
click at [621, 447] on div "Generic Agent Avatar Engagment AI Hi there 👋 Do you have any questions? Let’s c…" at bounding box center [641, 439] width 174 height 758
click at [164, 134] on div "Appearance" at bounding box center [127, 137] width 100 height 10
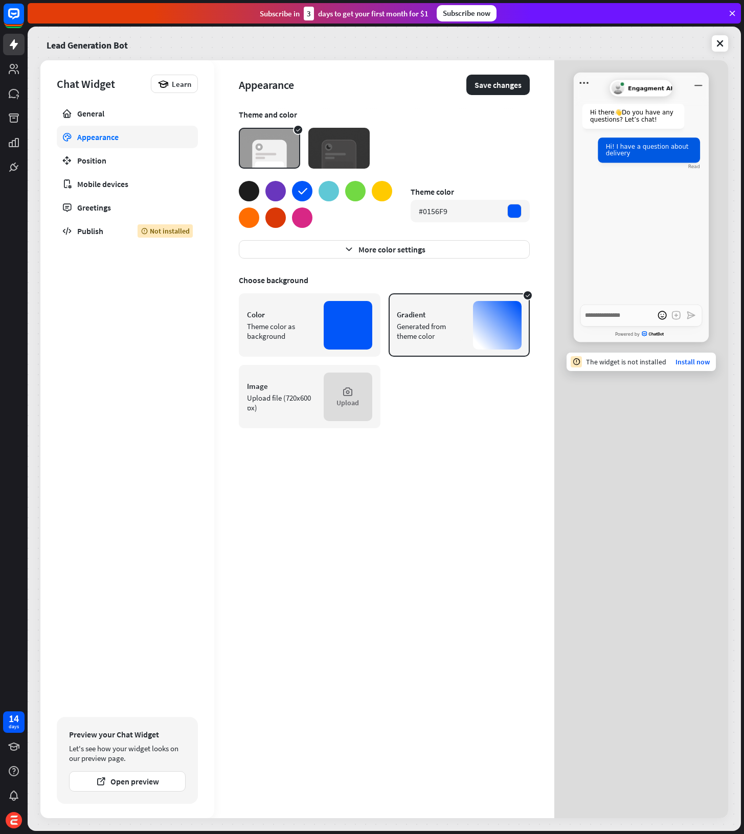
click at [273, 333] on div "Theme color as background" at bounding box center [281, 331] width 69 height 19
click at [438, 332] on div "Generated from theme color" at bounding box center [431, 331] width 69 height 19
click at [333, 148] on img at bounding box center [338, 148] width 61 height 41
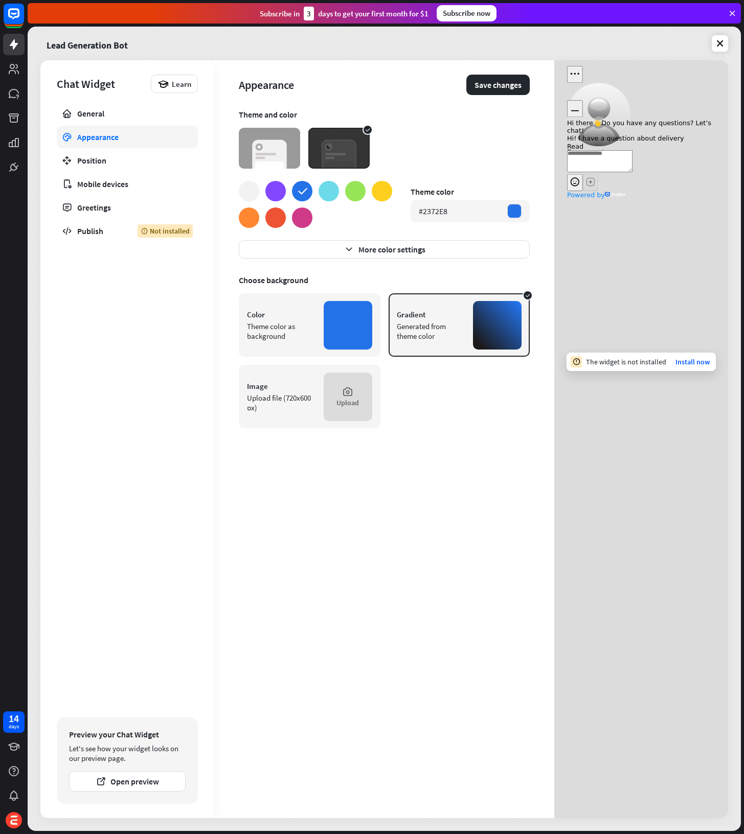
click at [279, 150] on img at bounding box center [269, 148] width 61 height 41
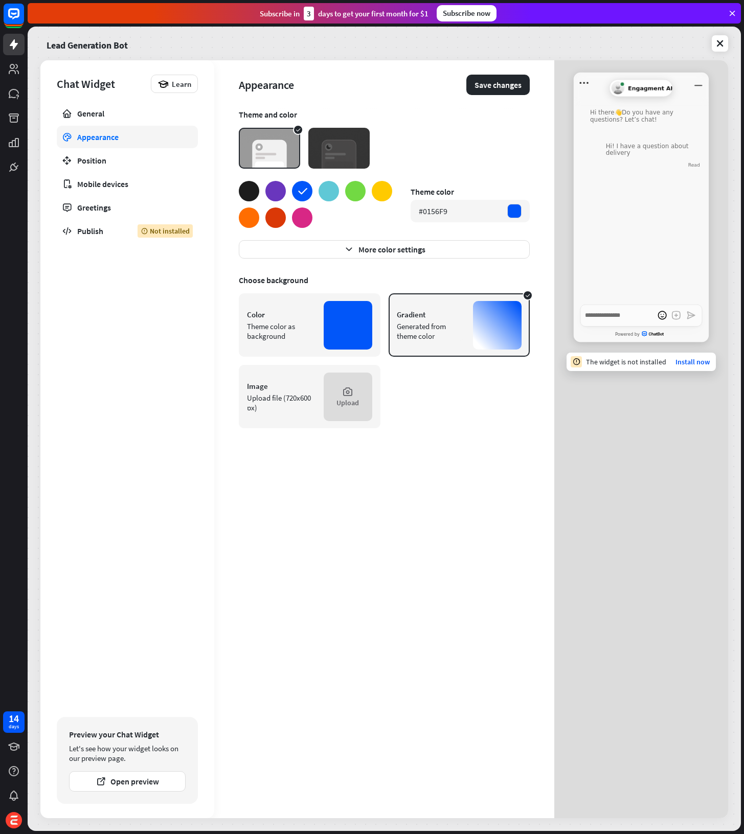
click at [270, 182] on div at bounding box center [315, 204] width 153 height 47
click at [270, 184] on div at bounding box center [275, 191] width 20 height 20
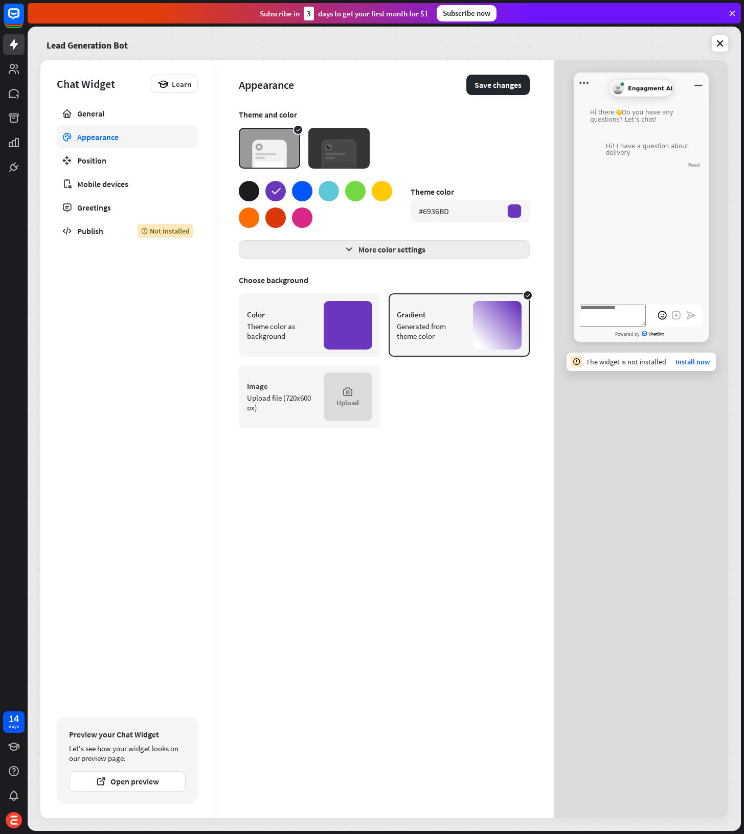
click at [311, 247] on button "More color settings" at bounding box center [384, 249] width 291 height 18
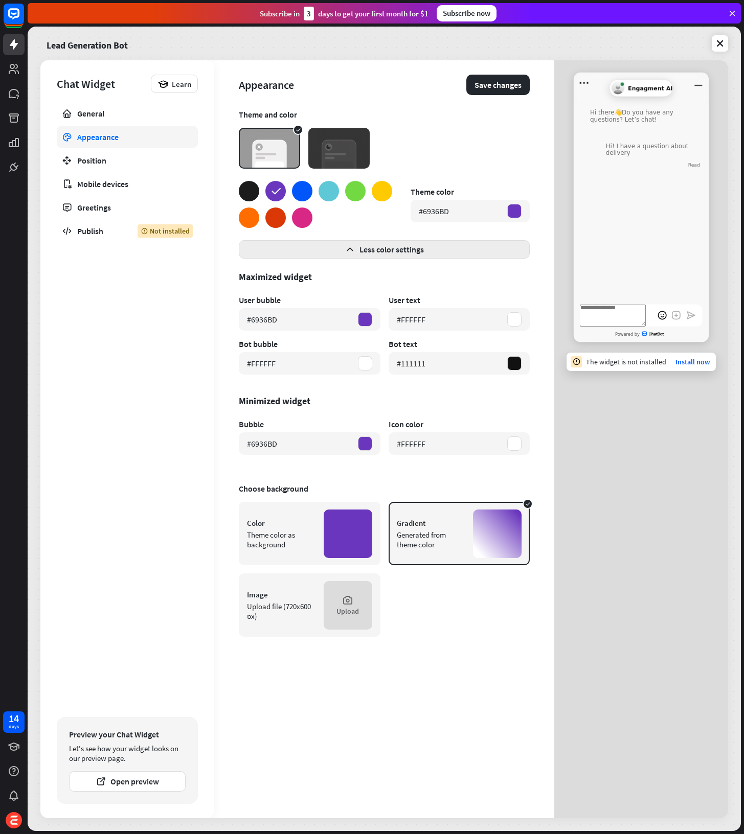
click at [306, 249] on button "Less color settings" at bounding box center [384, 249] width 291 height 18
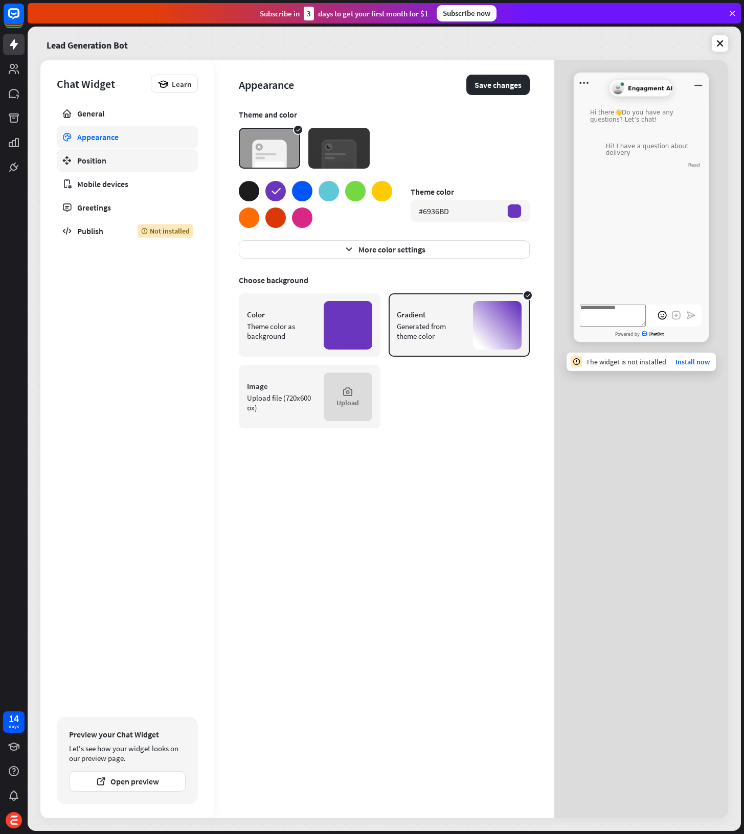
click at [148, 170] on link "Position" at bounding box center [127, 160] width 141 height 22
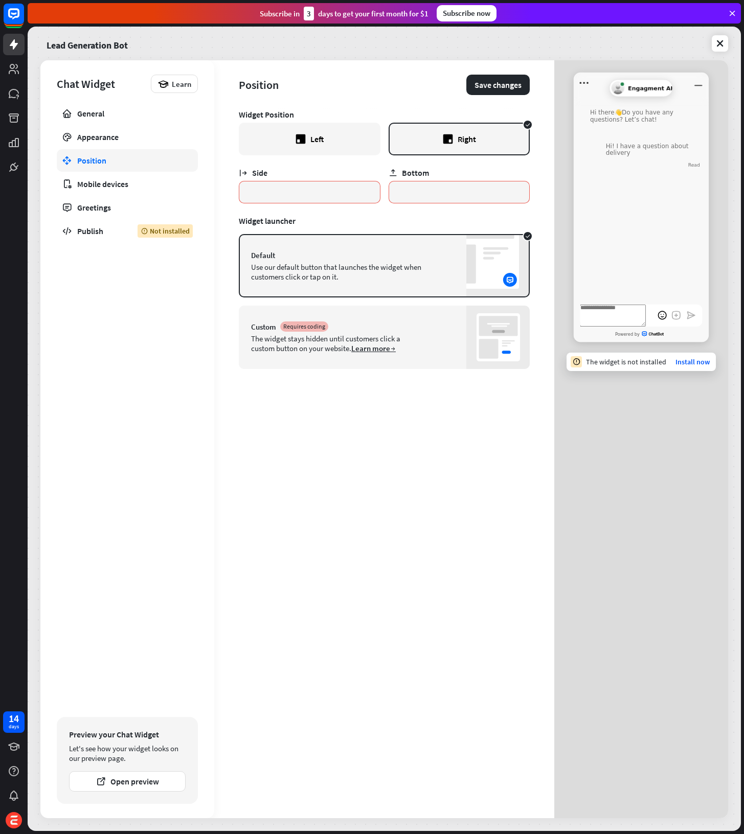
click at [303, 138] on icon at bounding box center [301, 139] width 10 height 10
type textarea "*"
click at [132, 194] on link "Mobile devices" at bounding box center [127, 184] width 141 height 22
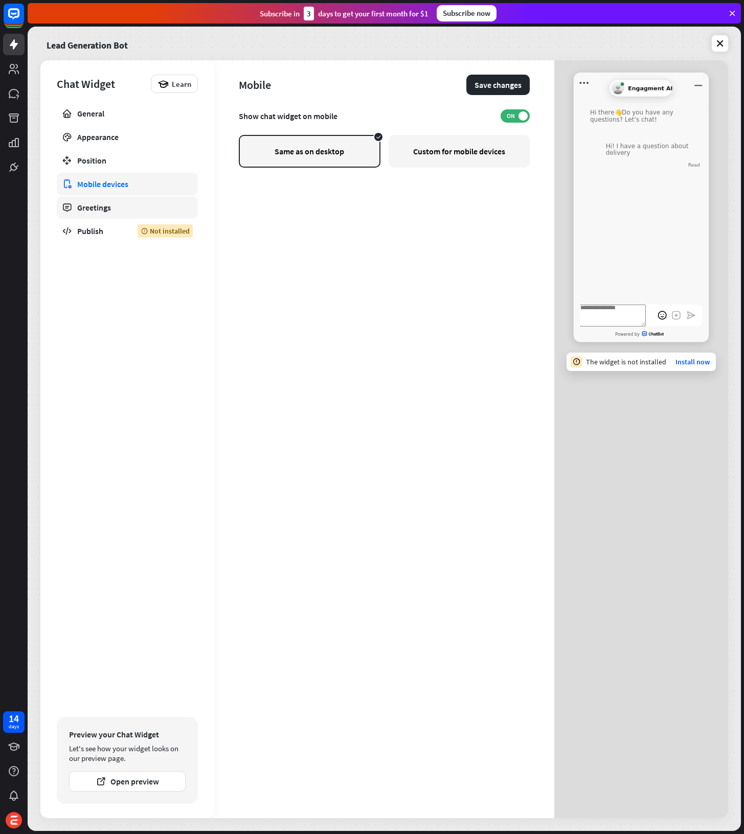
click at [105, 213] on link "Greetings" at bounding box center [127, 207] width 141 height 22
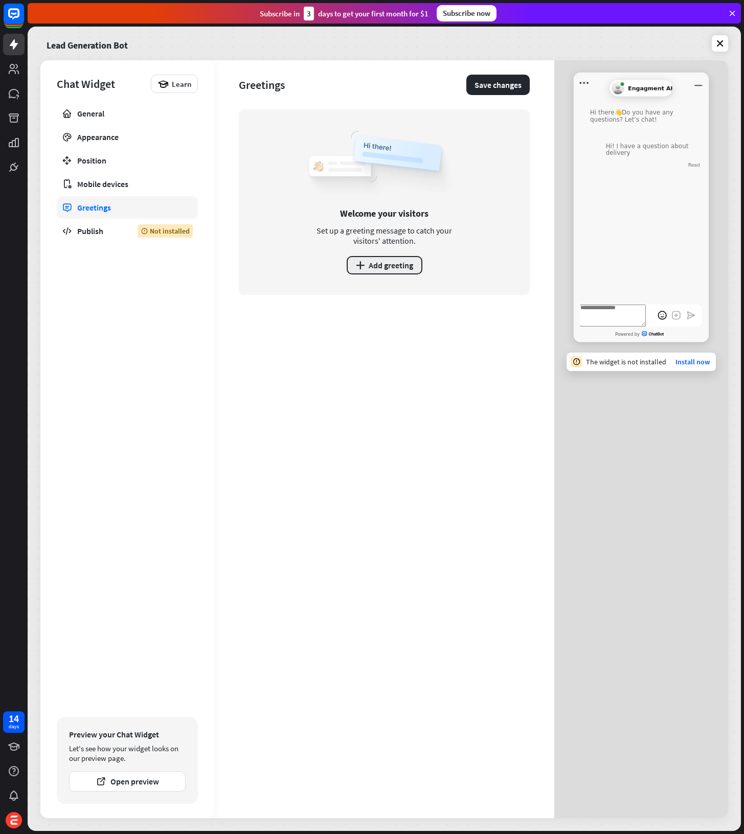
click at [377, 270] on button "plus Add greeting" at bounding box center [385, 265] width 76 height 18
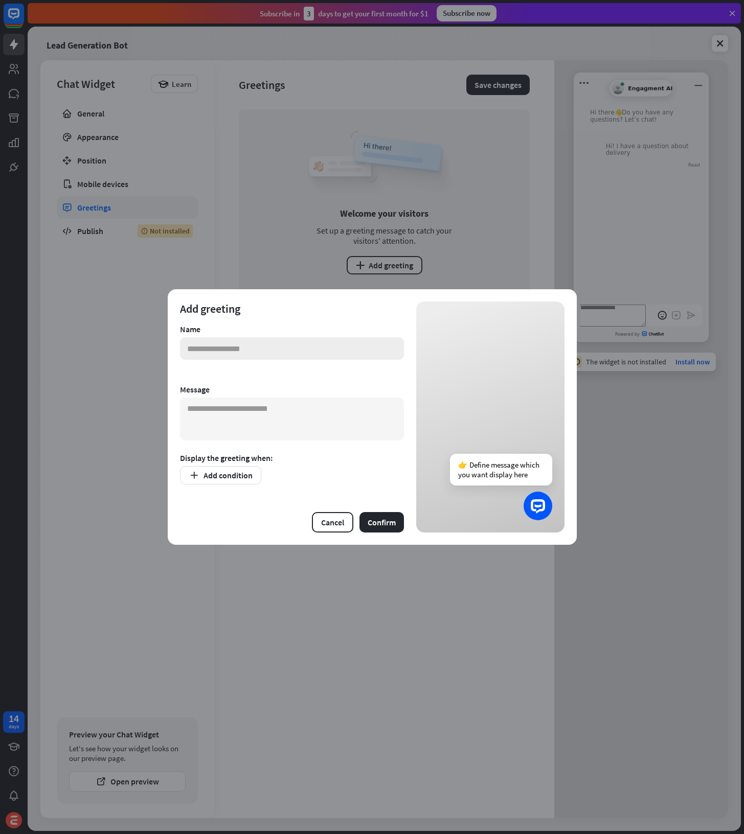
click at [323, 354] on input "text" at bounding box center [292, 348] width 224 height 22
type input "**********"
click at [387, 527] on button "Confirm" at bounding box center [381, 522] width 44 height 20
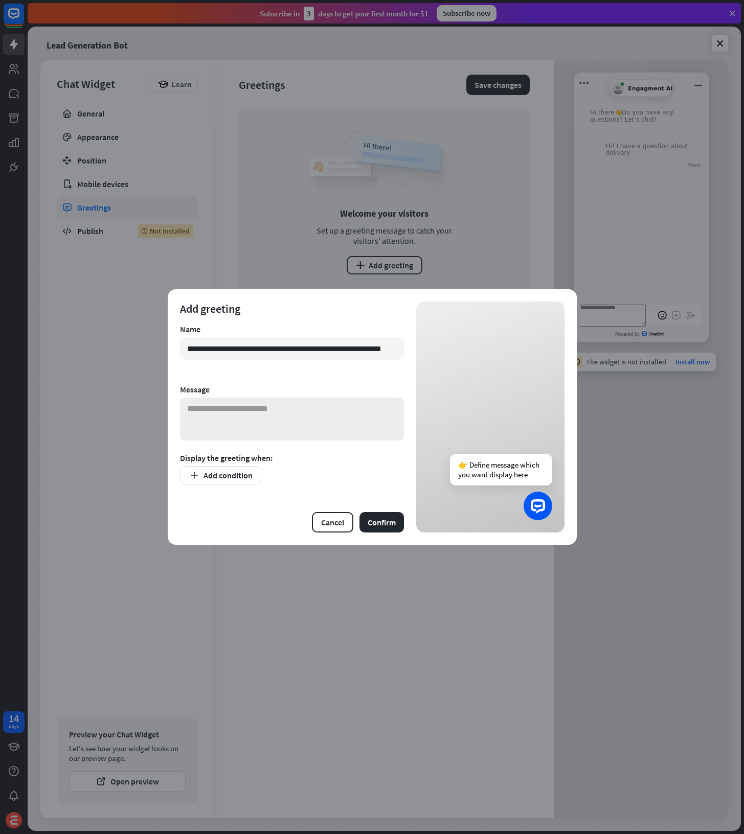
click at [330, 423] on textarea at bounding box center [292, 419] width 224 height 43
click at [266, 354] on input "**********" at bounding box center [292, 348] width 224 height 22
click at [284, 421] on textarea at bounding box center [292, 419] width 224 height 43
paste textarea "**********"
type textarea "**********"
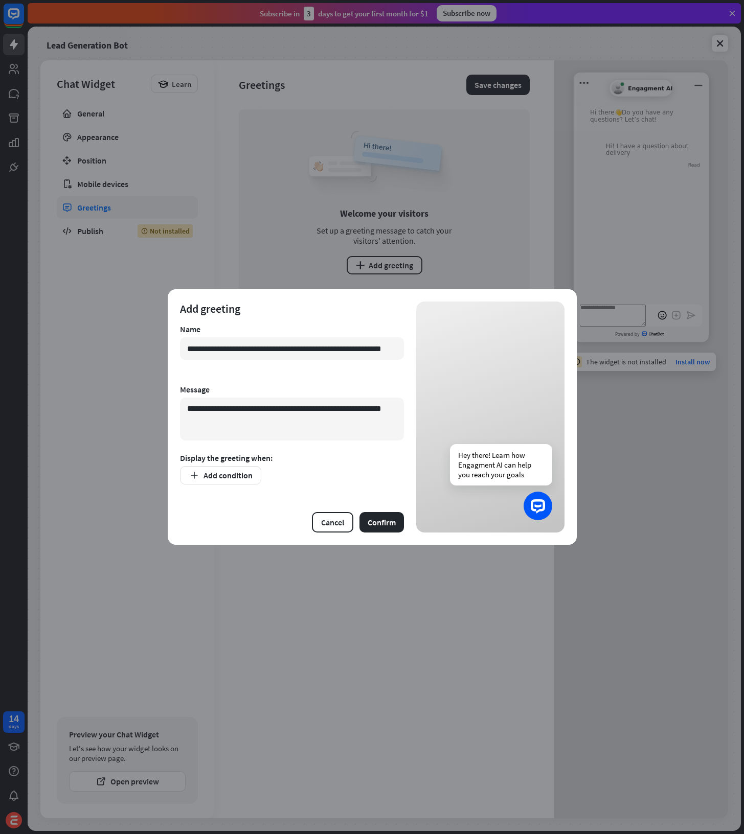
click at [370, 491] on form "**********" at bounding box center [292, 417] width 224 height 231
click at [376, 528] on button "Confirm" at bounding box center [381, 522] width 44 height 20
click at [221, 484] on button "Add condition" at bounding box center [220, 475] width 81 height 18
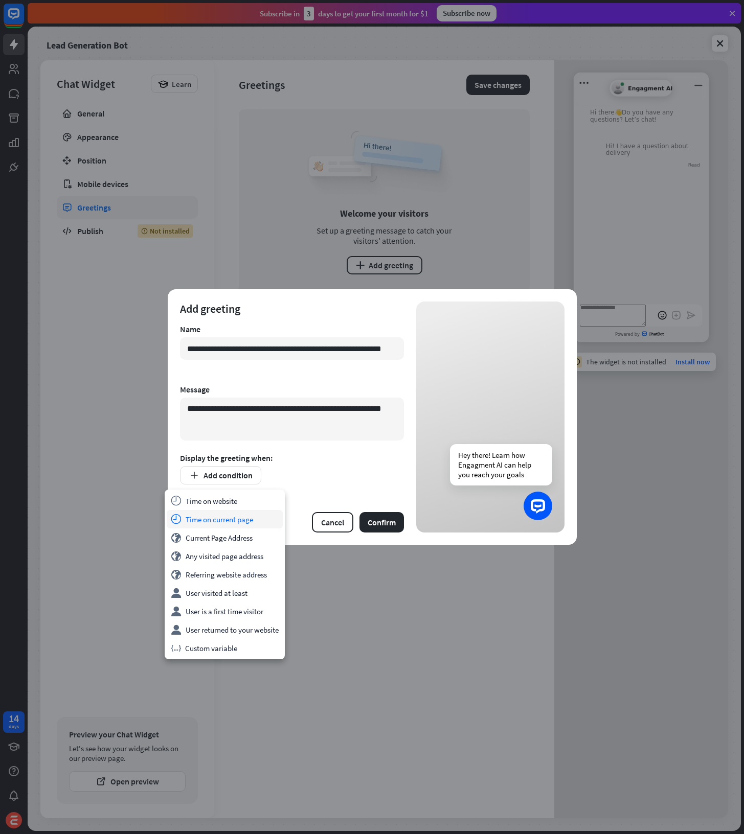
click at [250, 514] on div "time Time on current page" at bounding box center [225, 519] width 116 height 18
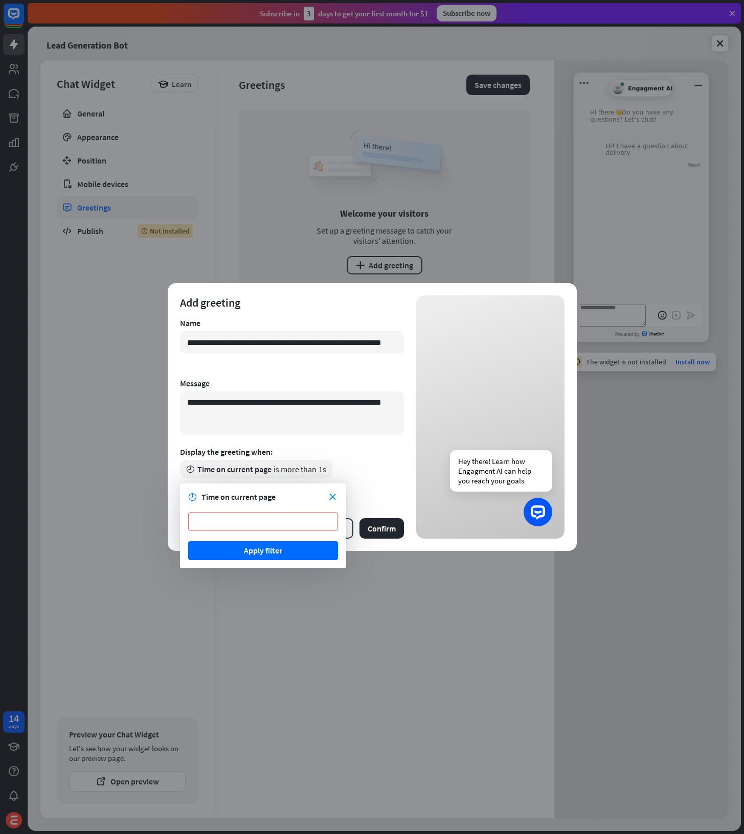
click at [270, 526] on input "*" at bounding box center [263, 521] width 150 height 19
type input "*"
type input "**"
click at [270, 554] on button "Apply filter" at bounding box center [263, 550] width 150 height 19
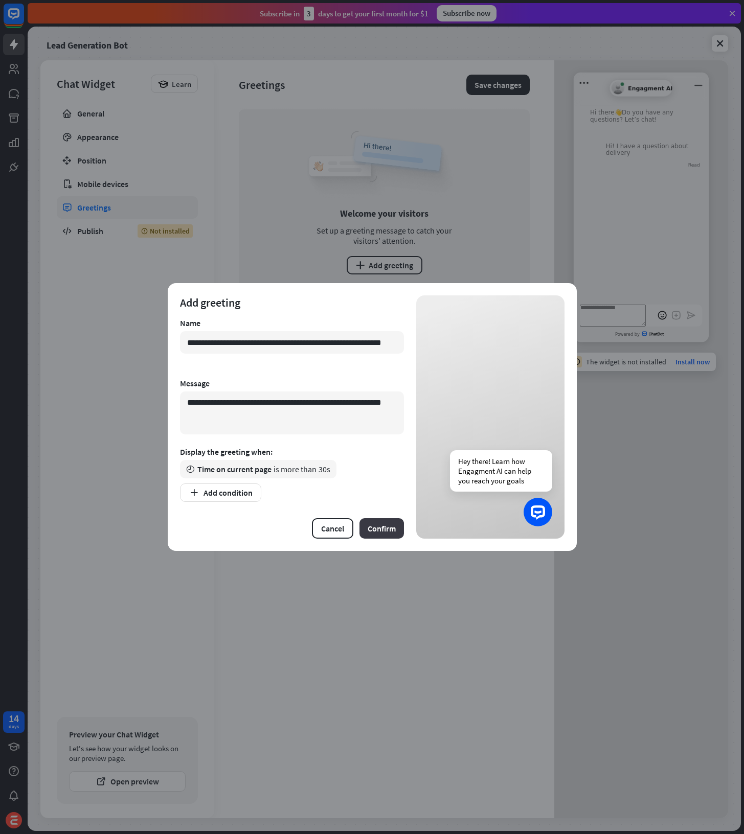
click at [394, 531] on button "Confirm" at bounding box center [381, 528] width 44 height 20
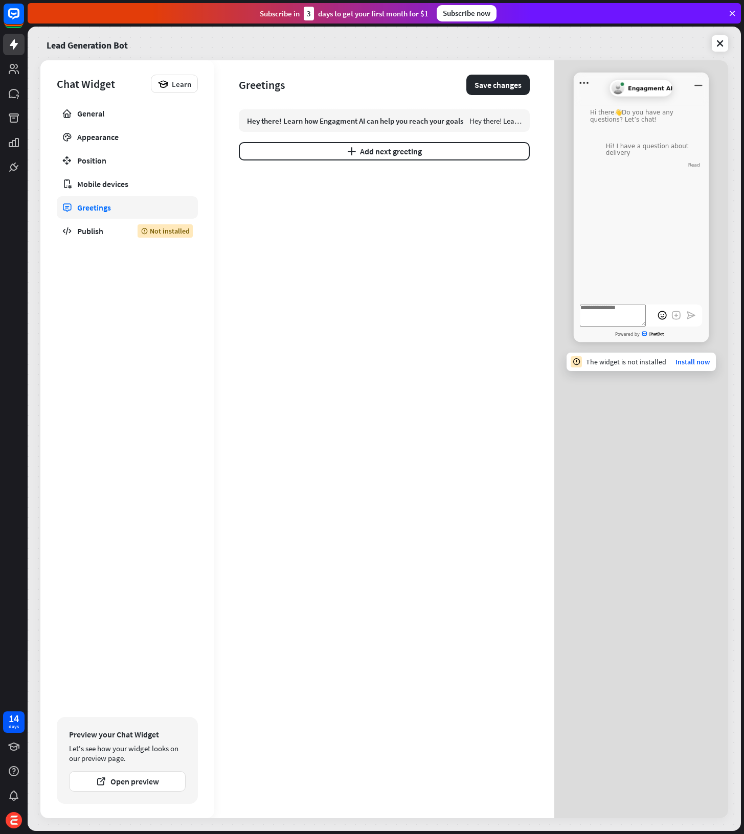
click at [311, 400] on div "Hey there! Learn how Engagment AI can help you reach your goals Hey there! Lear…" at bounding box center [384, 463] width 291 height 709
click at [115, 224] on link "Publish Not installed" at bounding box center [127, 231] width 141 height 22
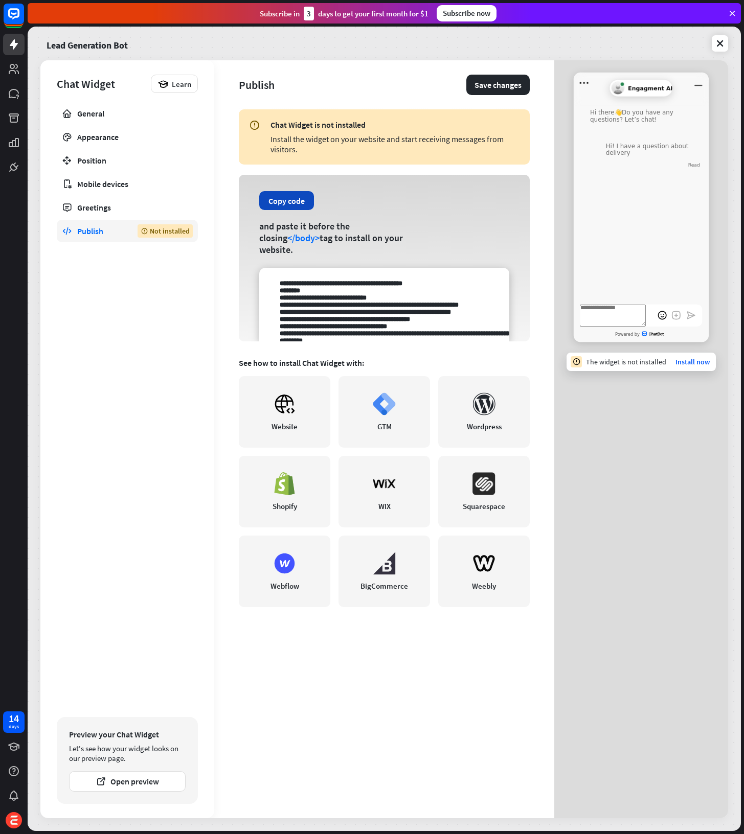
click at [280, 209] on button "Copy code" at bounding box center [286, 200] width 55 height 19
click at [305, 204] on button "Copy code" at bounding box center [286, 200] width 55 height 19
click at [505, 88] on button "Save changes" at bounding box center [497, 85] width 63 height 20
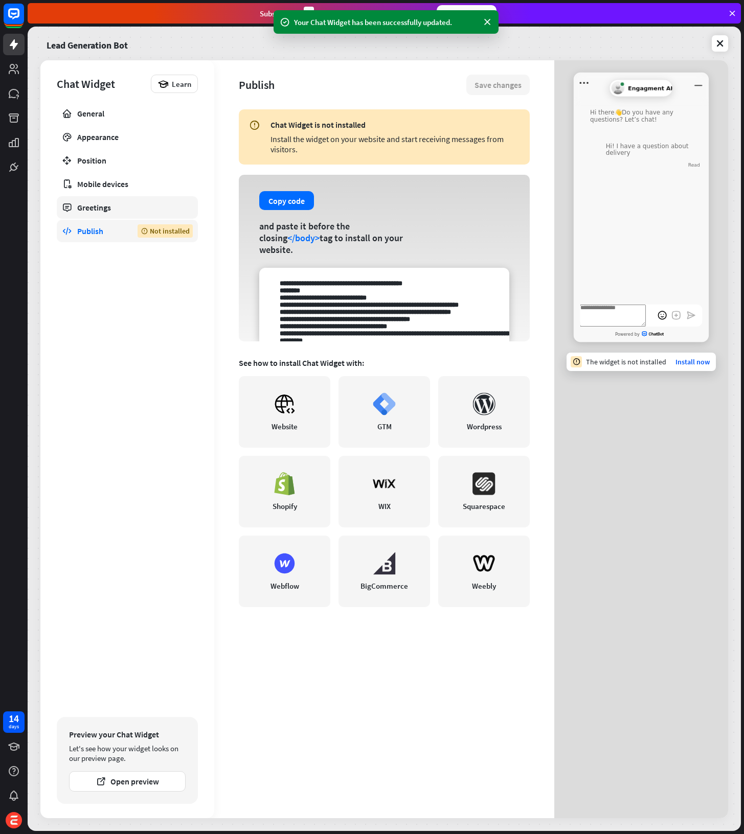
click at [107, 217] on link "Greetings" at bounding box center [127, 207] width 141 height 22
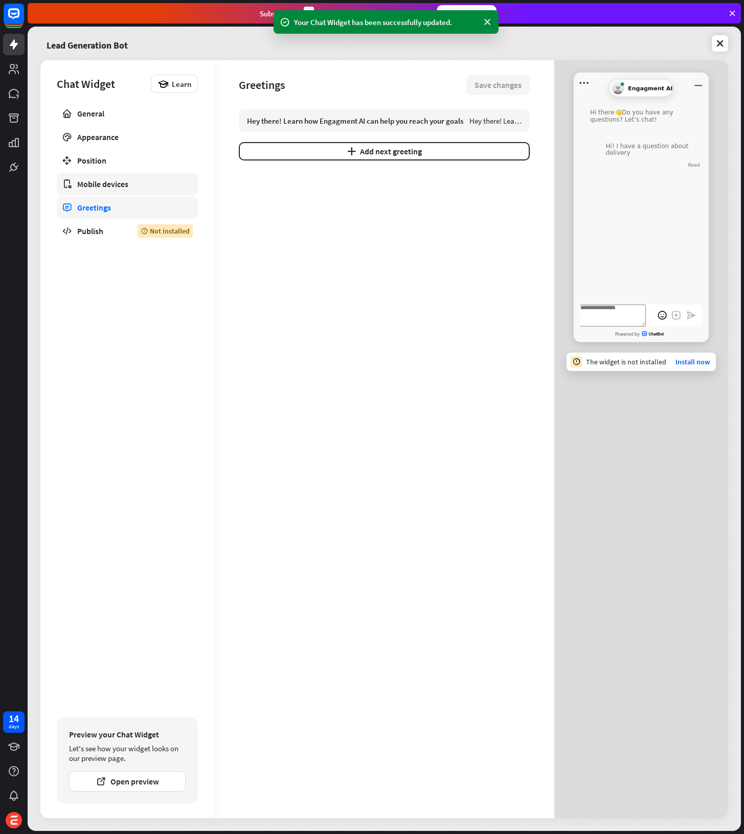
click at [108, 190] on link "Mobile devices" at bounding box center [127, 184] width 141 height 22
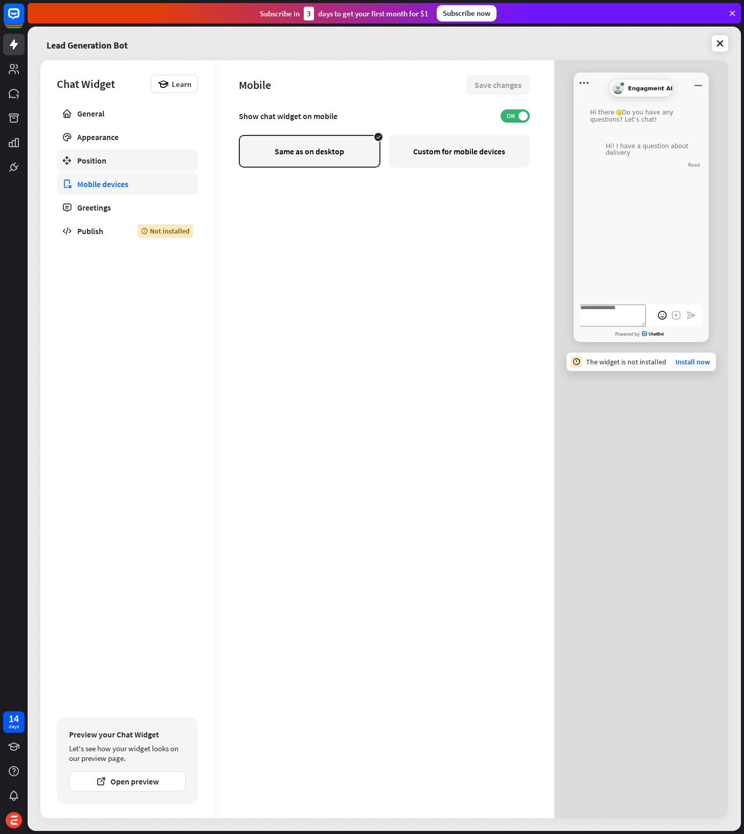
click at [107, 168] on link "Position" at bounding box center [127, 160] width 141 height 22
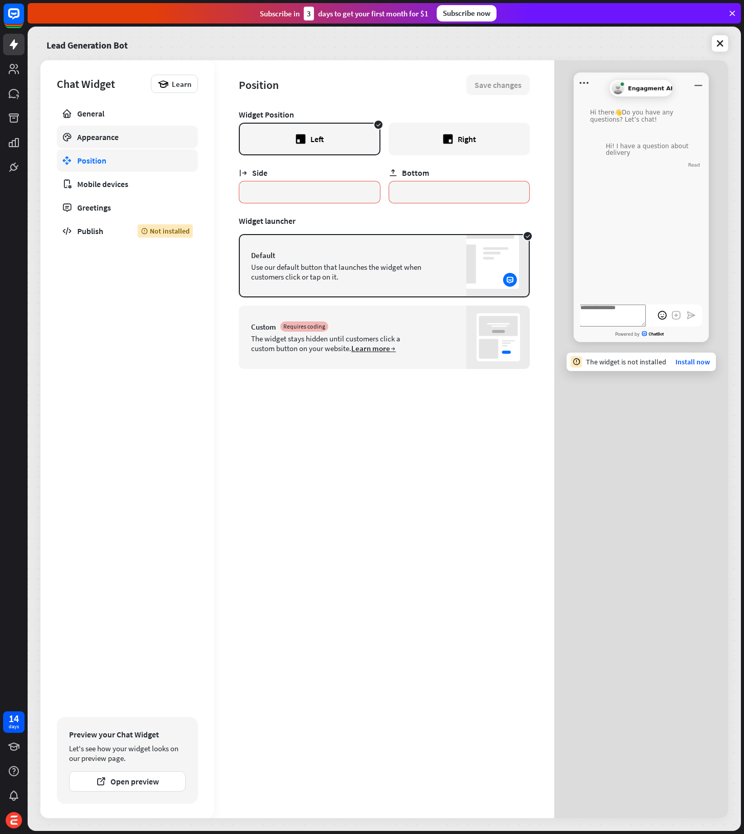
click at [105, 144] on link "Appearance" at bounding box center [127, 137] width 141 height 22
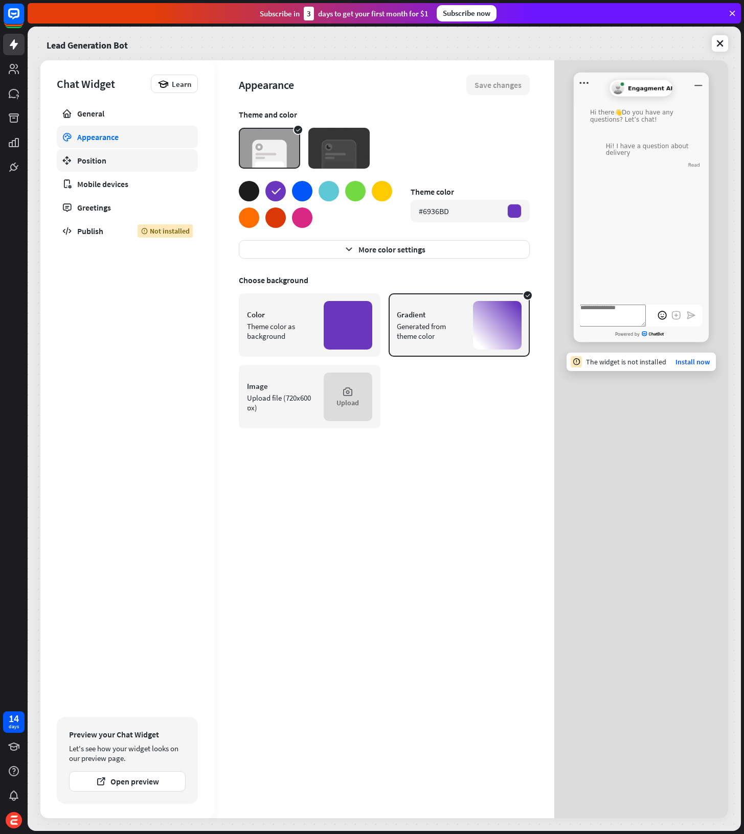
click at [110, 161] on div "Position" at bounding box center [127, 160] width 100 height 10
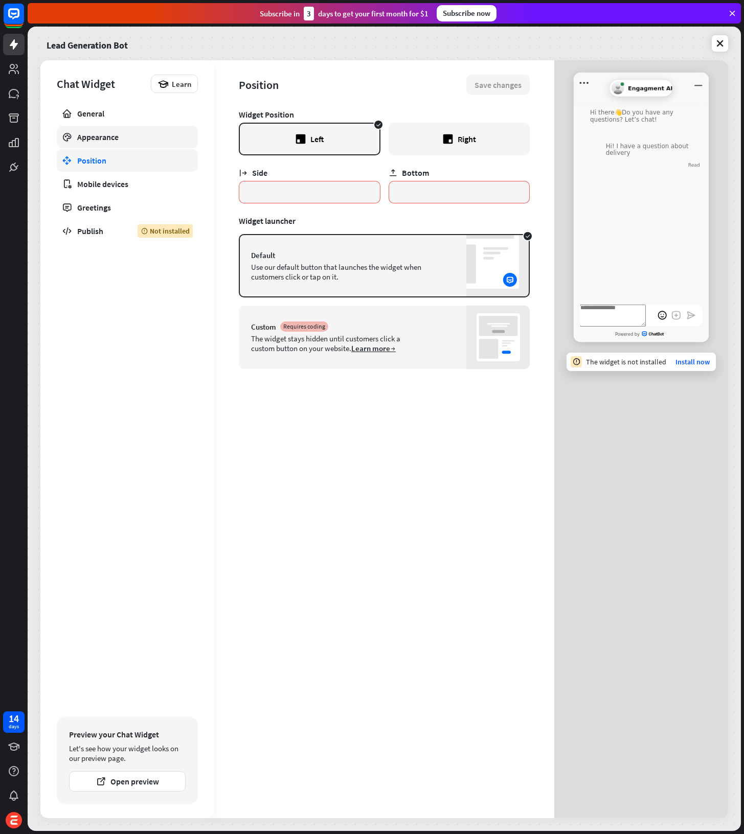
click at [115, 139] on div "Appearance" at bounding box center [127, 137] width 100 height 10
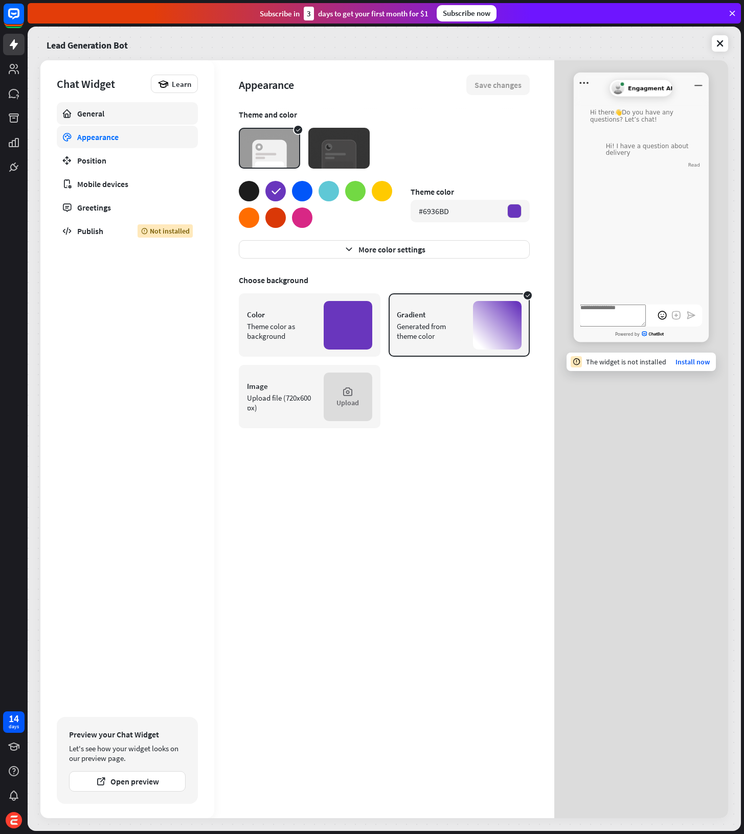
click at [116, 120] on link "General" at bounding box center [127, 113] width 141 height 22
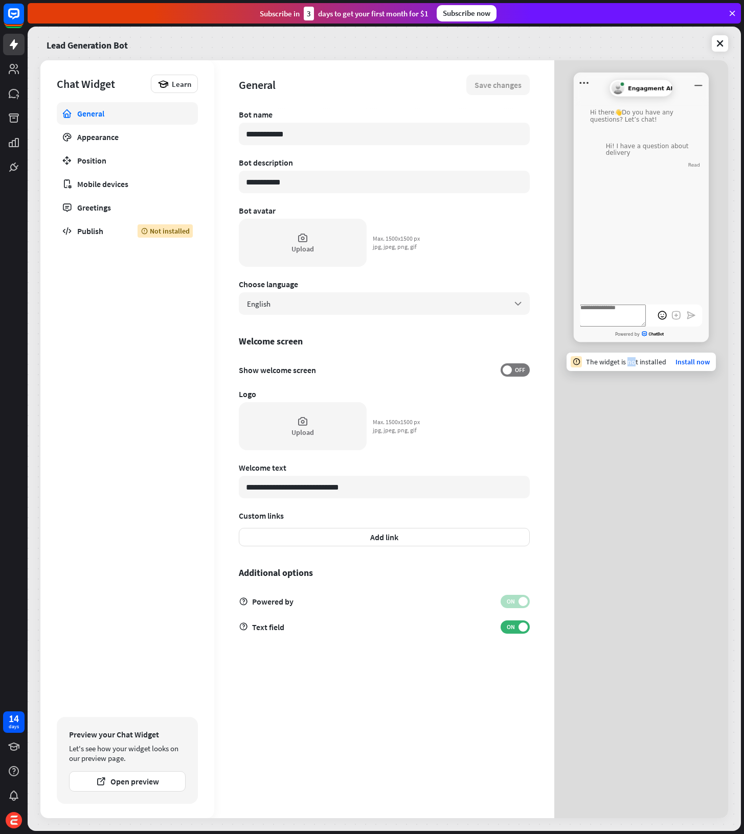
click at [634, 363] on div "The widget is not installed" at bounding box center [626, 361] width 80 height 9
click at [575, 360] on icon at bounding box center [576, 362] width 9 height 8
click at [621, 450] on div "Generic Agent Avatar Engagment AI Hi there 👋 Do you have any questions? Let’s c…" at bounding box center [641, 439] width 174 height 758
type textarea "*"
